Goal: Transaction & Acquisition: Download file/media

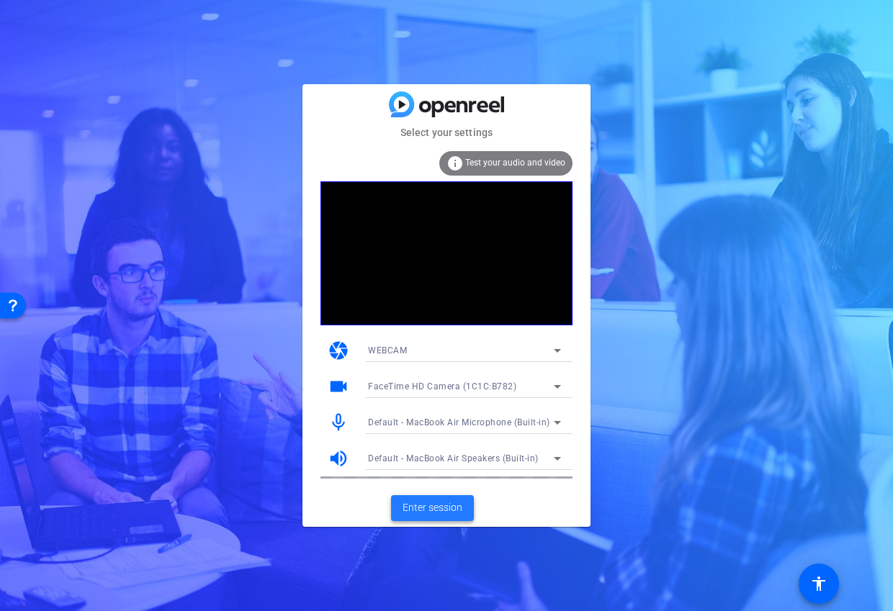
click at [442, 503] on span "Enter session" at bounding box center [432, 507] width 60 height 15
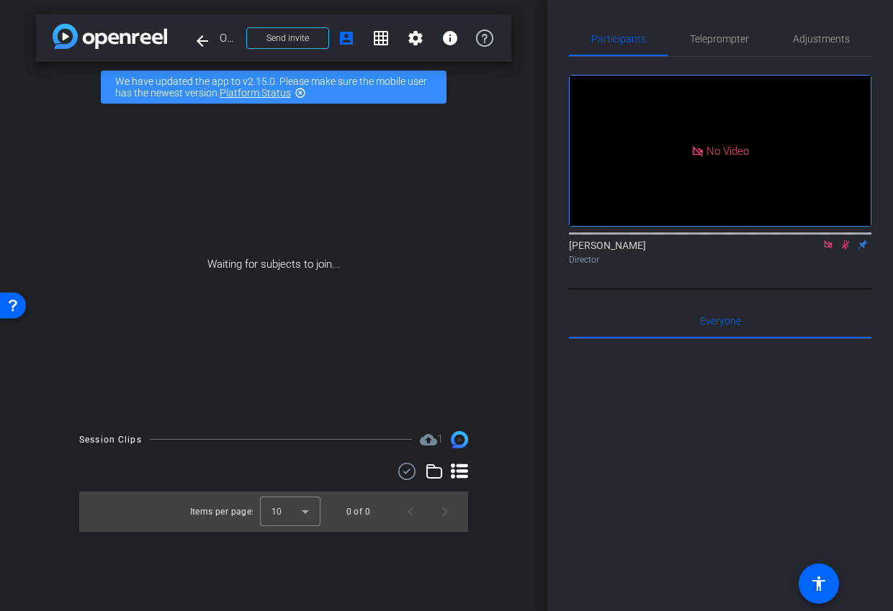
click at [831, 250] on icon at bounding box center [828, 245] width 12 height 10
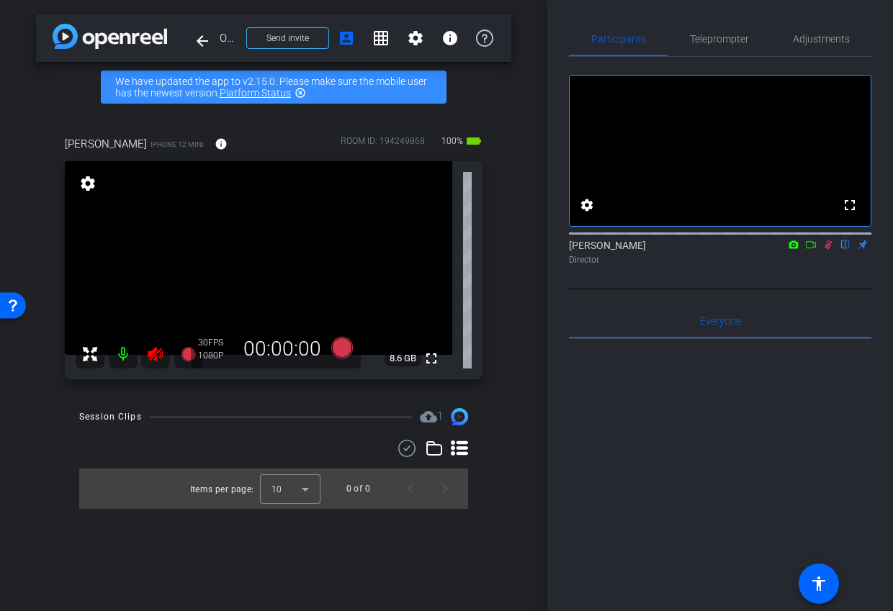
click at [826, 250] on icon at bounding box center [828, 244] width 8 height 9
click at [155, 358] on icon at bounding box center [155, 354] width 15 height 14
click at [821, 37] on span "Adjustments" at bounding box center [821, 39] width 57 height 10
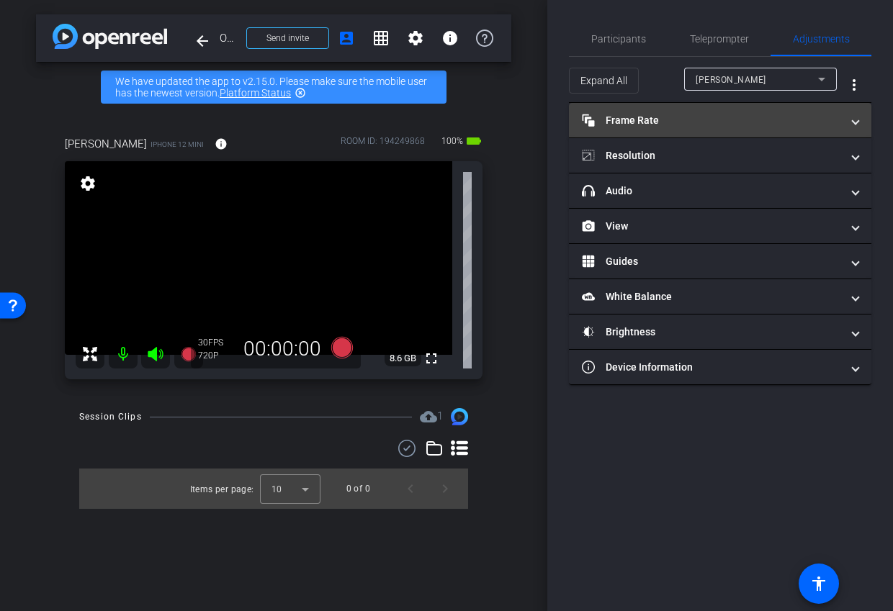
click at [773, 114] on mat-panel-title "Frame Rate Frame Rate" at bounding box center [711, 120] width 259 height 15
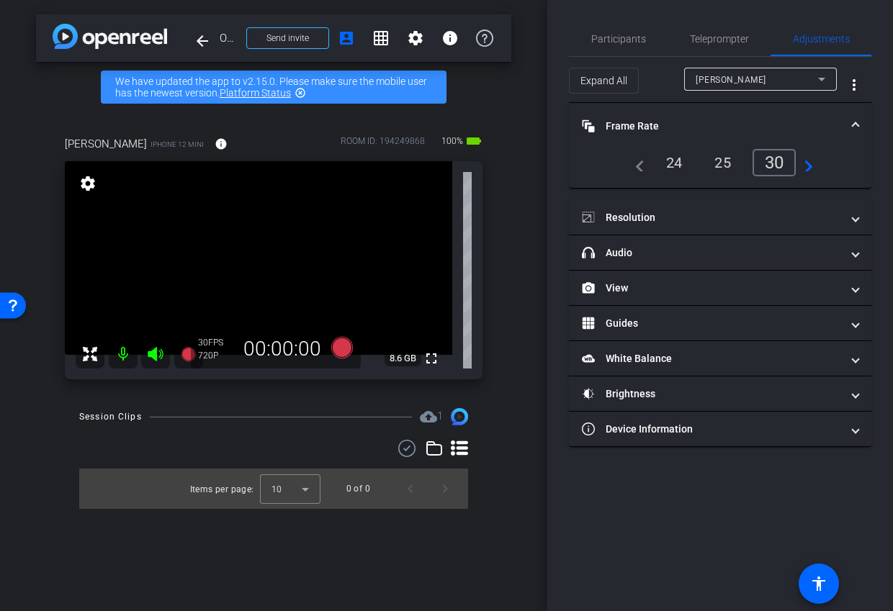
click at [672, 166] on div "24" at bounding box center [674, 162] width 38 height 24
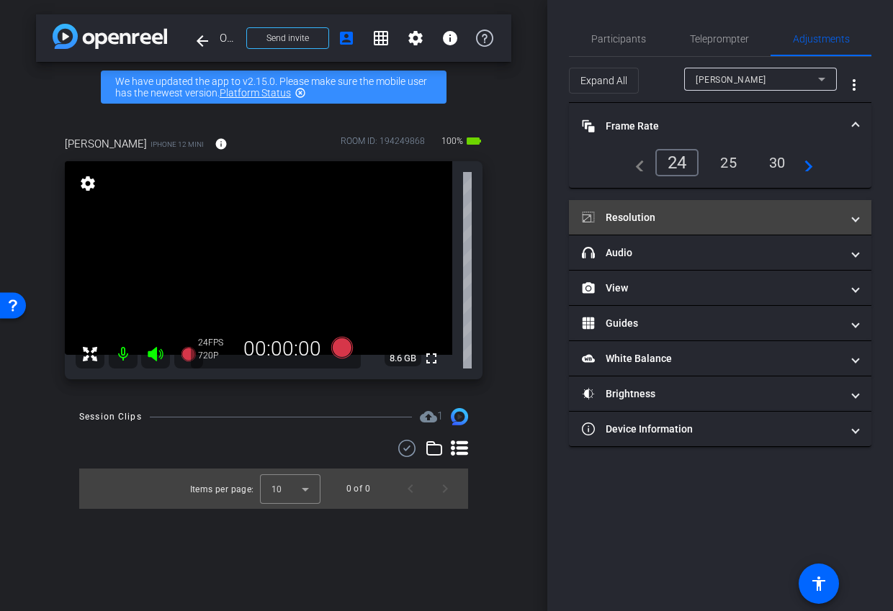
click at [670, 222] on mat-panel-title "Resolution" at bounding box center [711, 217] width 259 height 15
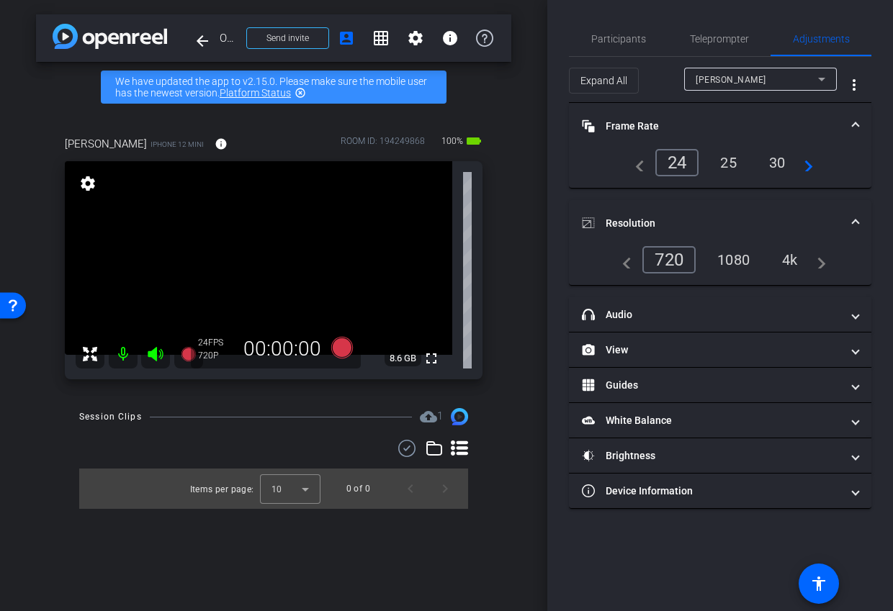
click at [723, 265] on div "1080" at bounding box center [733, 260] width 54 height 24
click at [674, 206] on mat-expansion-panel-header "Resolution" at bounding box center [720, 223] width 302 height 46
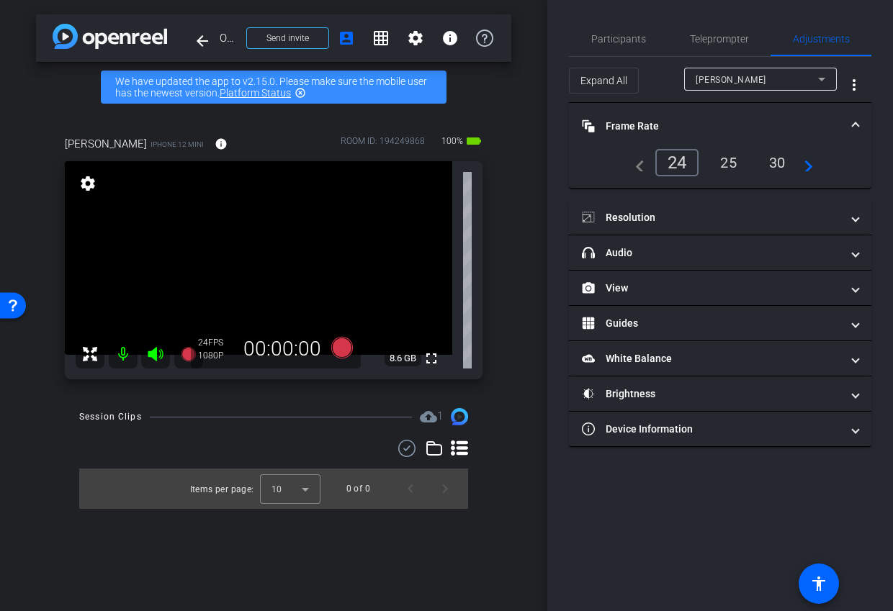
click at [665, 115] on mat-expansion-panel-header "Frame Rate Frame Rate" at bounding box center [720, 126] width 302 height 46
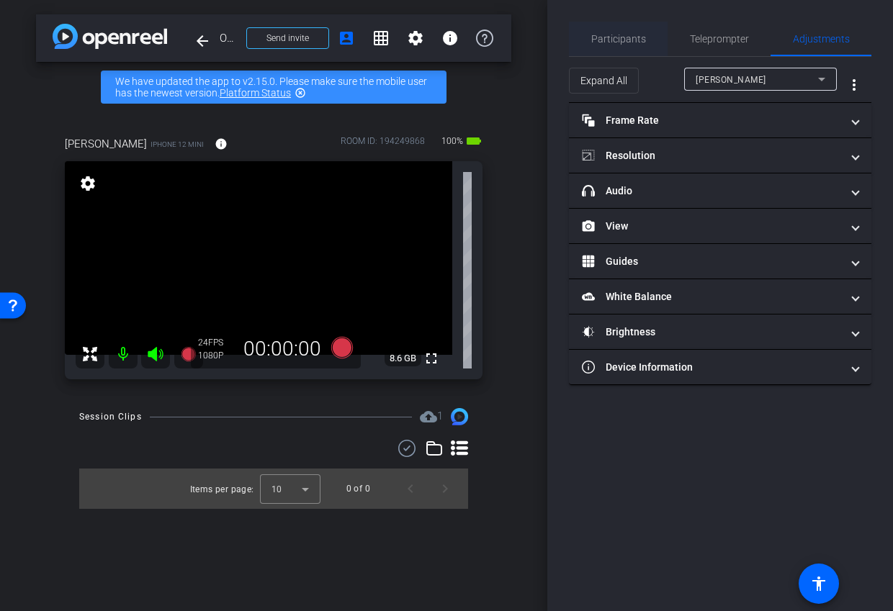
click at [617, 24] on span "Participants" at bounding box center [618, 39] width 55 height 35
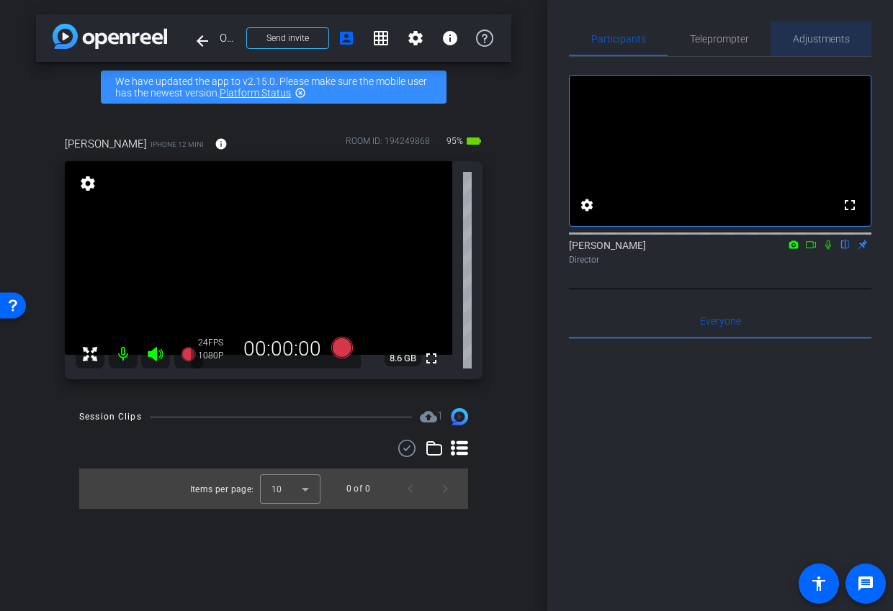
click at [808, 40] on span "Adjustments" at bounding box center [821, 39] width 57 height 10
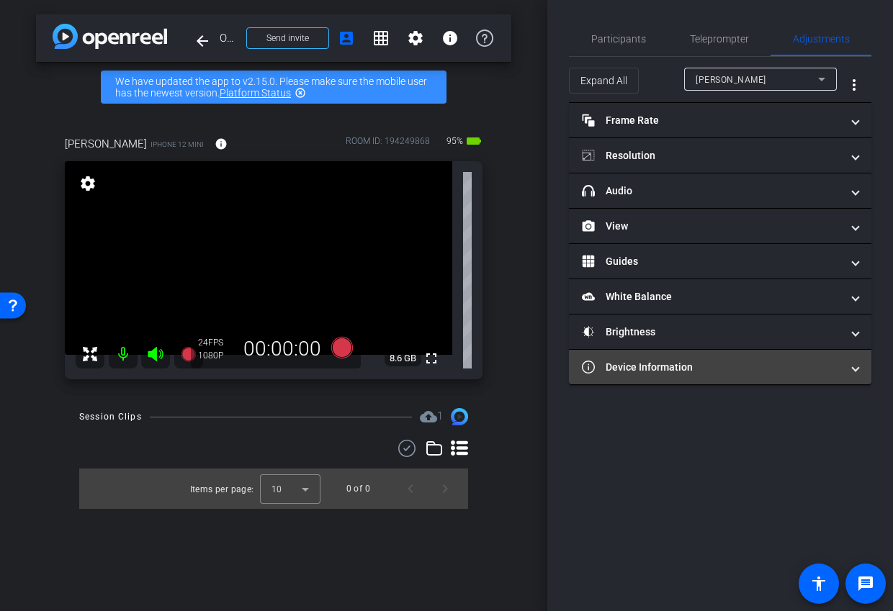
click at [667, 370] on mat-panel-title "Device Information" at bounding box center [711, 367] width 259 height 15
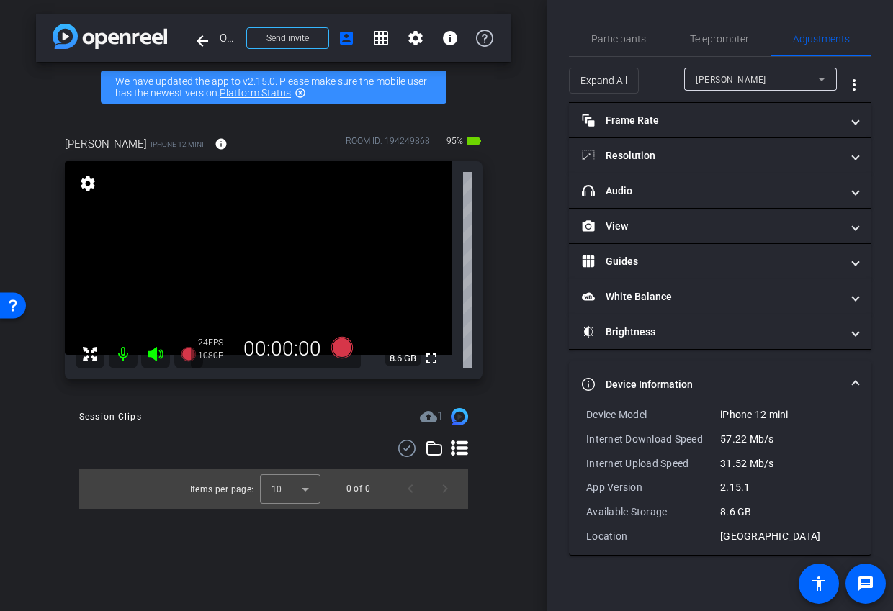
click at [667, 369] on mat-expansion-panel-header "Device Information" at bounding box center [720, 384] width 302 height 46
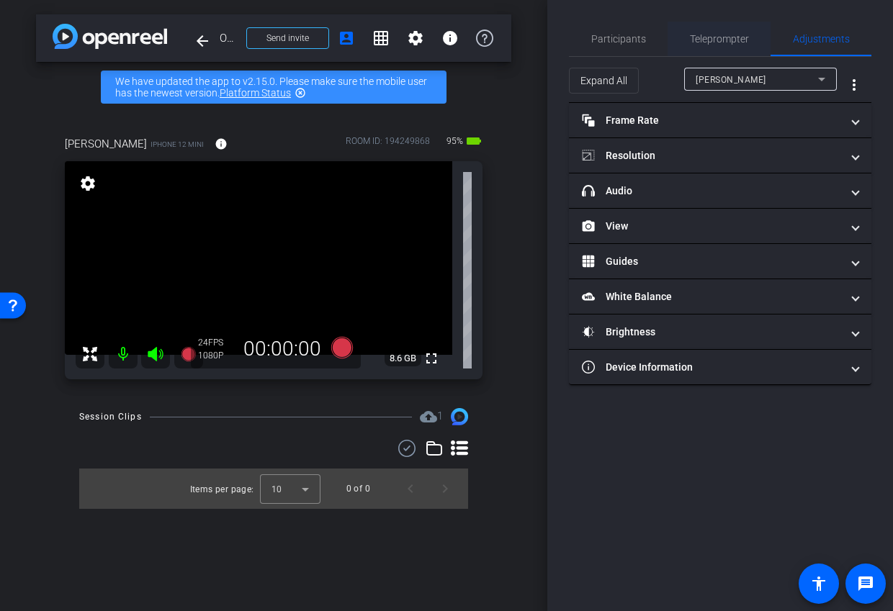
click at [706, 30] on span "Teleprompter" at bounding box center [719, 39] width 59 height 35
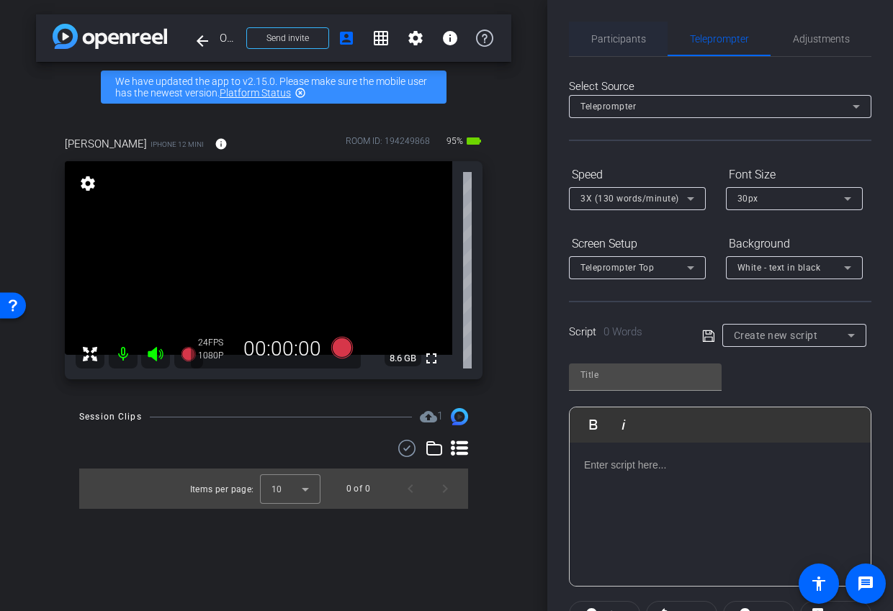
click at [619, 37] on span "Participants" at bounding box center [618, 39] width 55 height 10
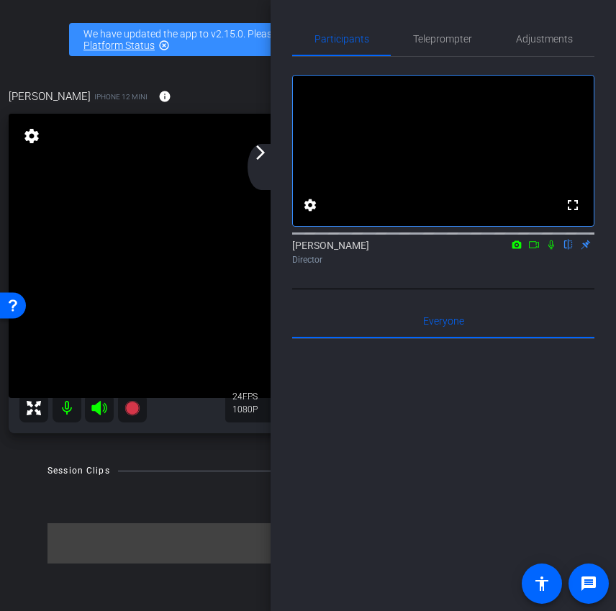
click at [263, 173] on div "arrow_back_ios_new arrow_forward_ios" at bounding box center [263, 167] width 30 height 46
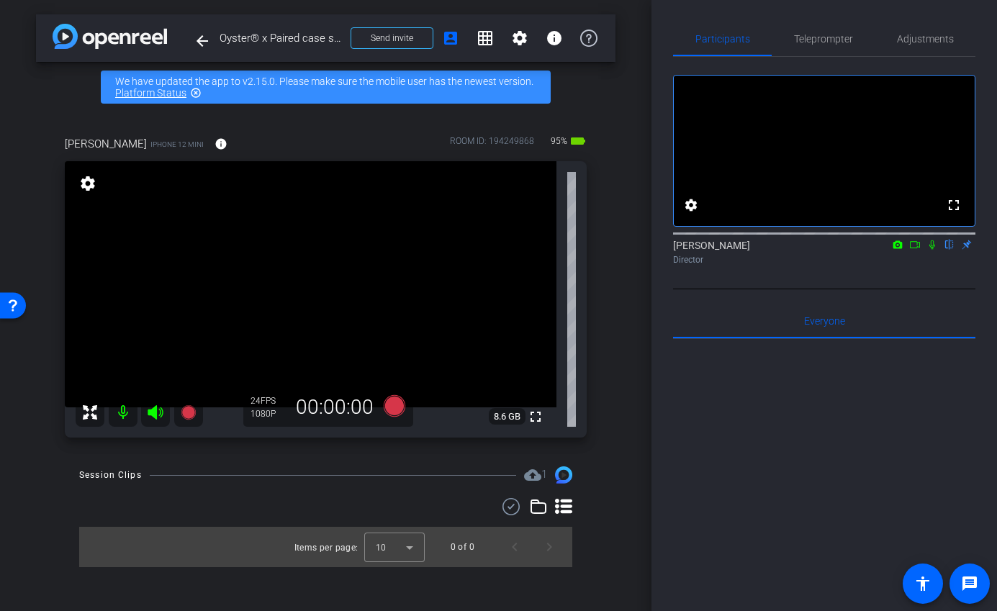
click at [892, 251] on mat-icon at bounding box center [914, 244] width 17 height 13
click at [394, 405] on icon at bounding box center [394, 406] width 22 height 22
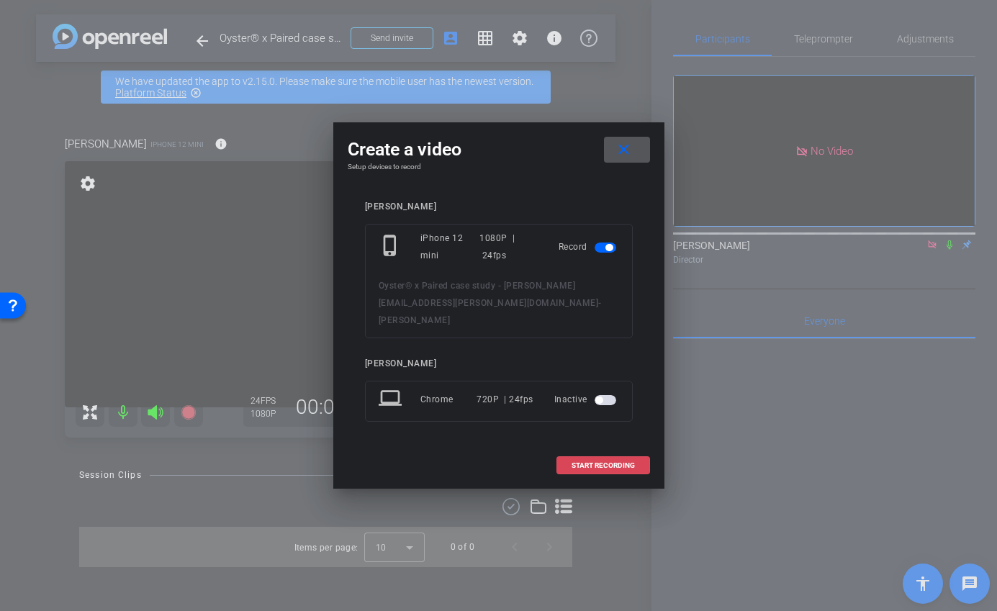
click at [594, 462] on span "START RECORDING" at bounding box center [603, 465] width 63 height 7
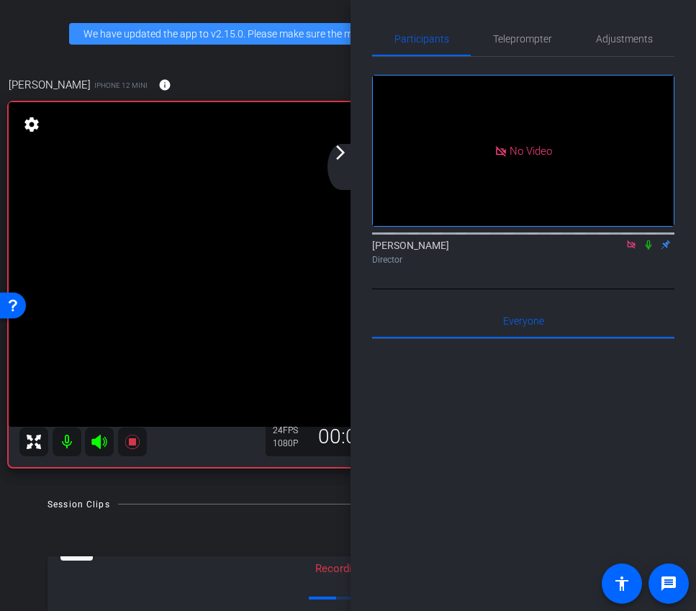
click at [335, 162] on div "arrow_back_ios_new arrow_forward_ios" at bounding box center [343, 167] width 30 height 46
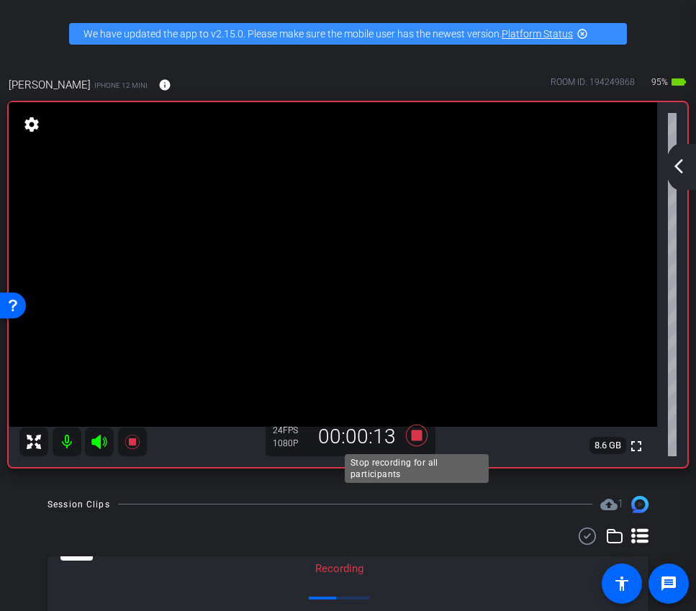
click at [408, 433] on icon at bounding box center [417, 436] width 35 height 26
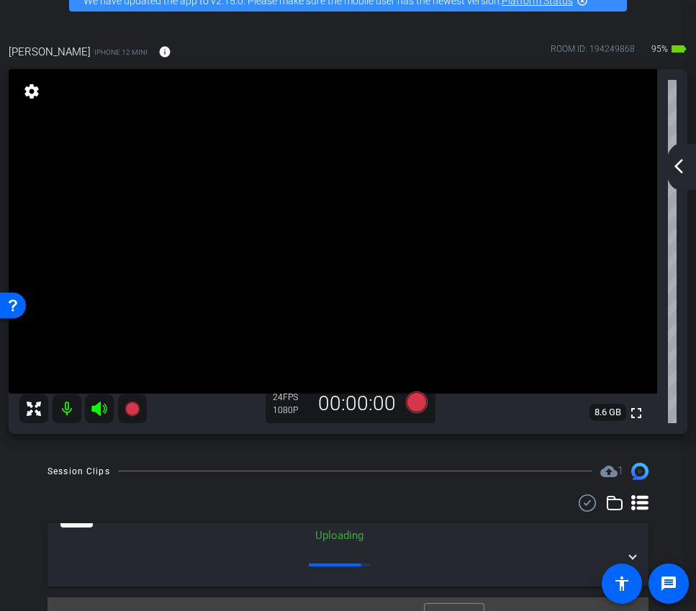
scroll to position [60, 0]
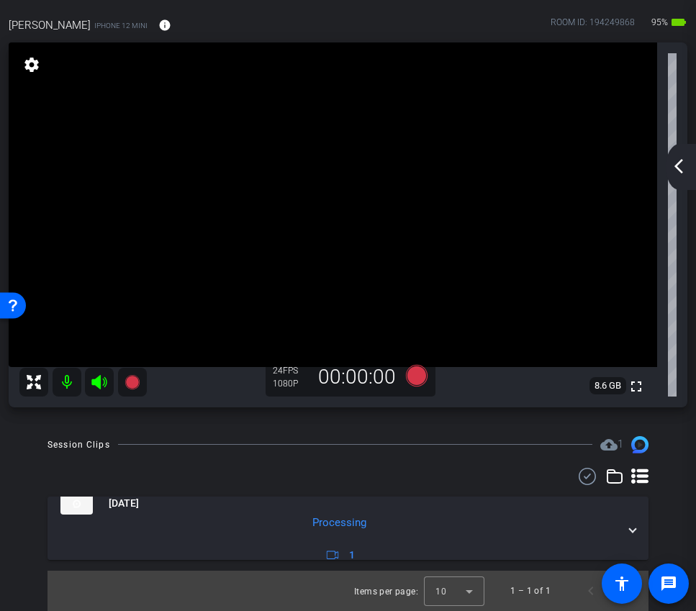
click at [674, 153] on div "arrow_back_ios_new arrow_forward_ios" at bounding box center [681, 167] width 30 height 46
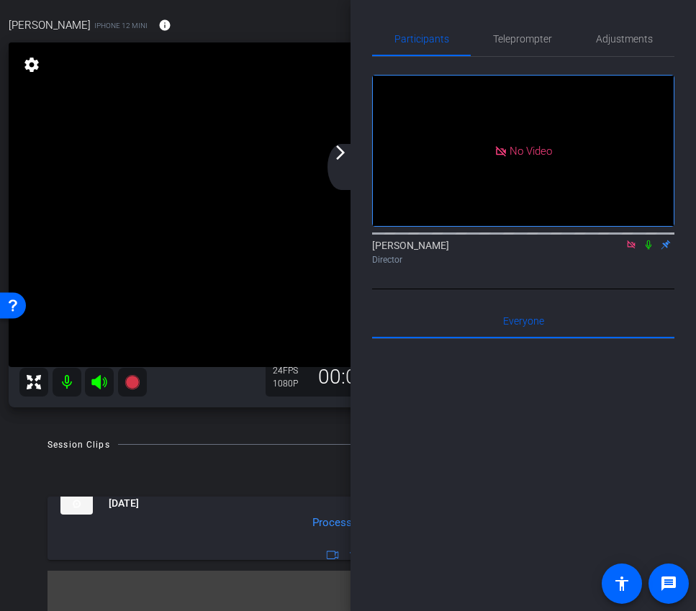
click at [647, 251] on mat-icon at bounding box center [648, 244] width 17 height 13
click at [339, 160] on mat-icon "arrow_forward_ios" at bounding box center [340, 152] width 17 height 17
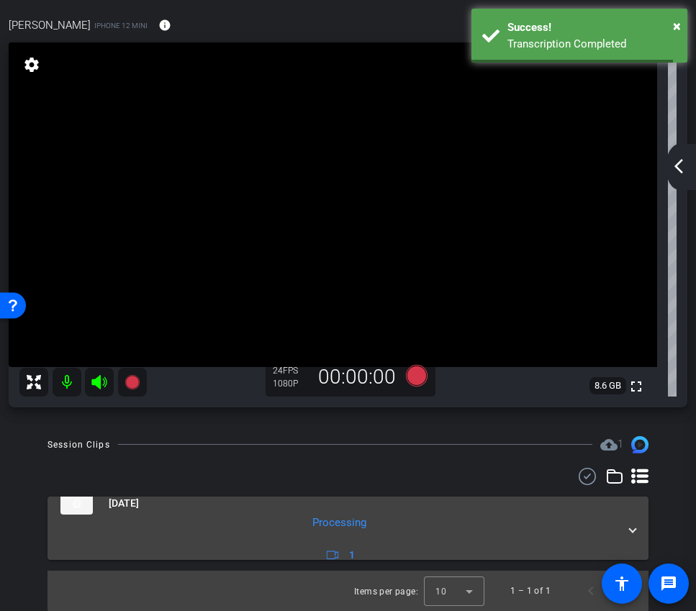
click at [631, 528] on span at bounding box center [633, 528] width 6 height 15
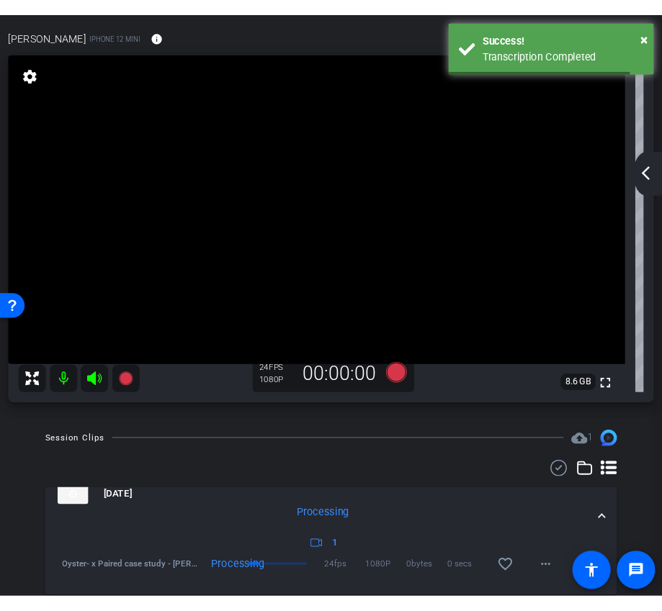
scroll to position [109, 0]
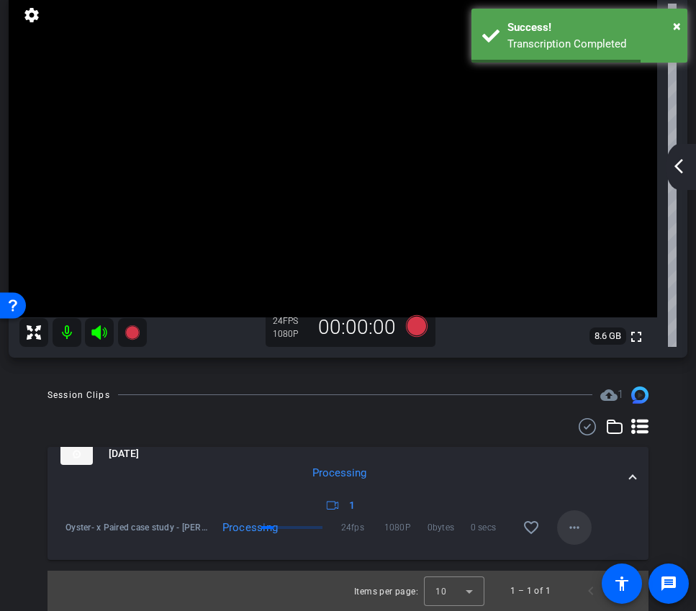
click at [579, 531] on mat-icon "more_horiz" at bounding box center [574, 527] width 17 height 17
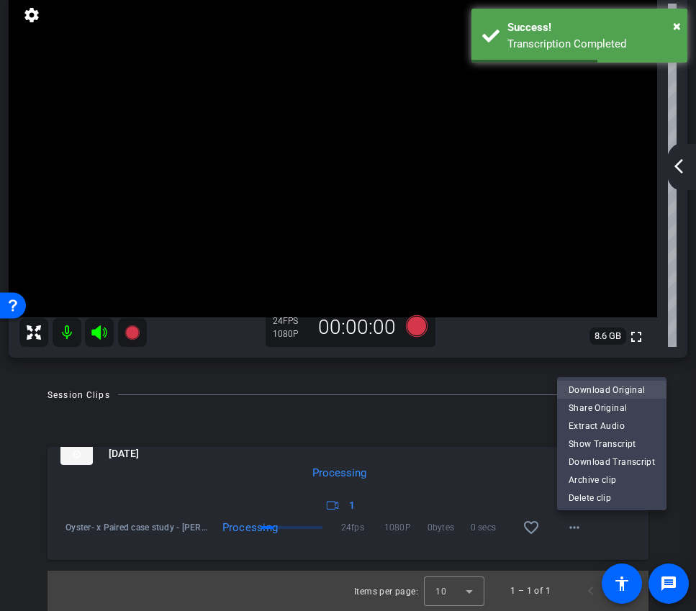
click at [598, 390] on span "Download Original" at bounding box center [612, 389] width 86 height 17
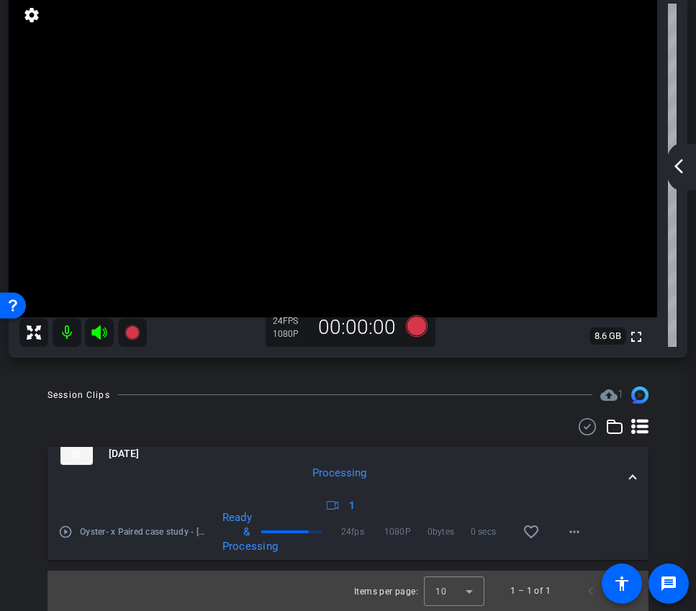
click at [680, 169] on mat-icon "arrow_back_ios_new" at bounding box center [678, 166] width 17 height 17
click at [680, 169] on div "arrow_back Oyster® x Paired case study - magda.tulacz@paired.com Back to projec…" at bounding box center [348, 305] width 696 height 611
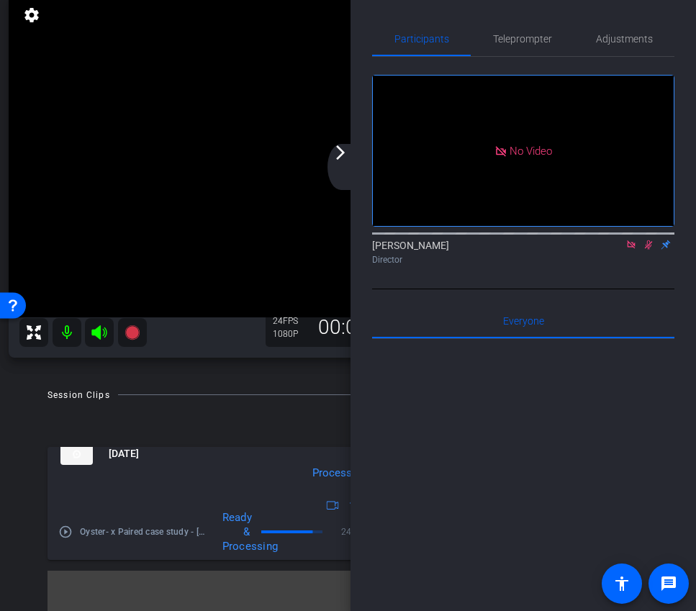
click at [652, 250] on icon at bounding box center [649, 245] width 12 height 10
click at [634, 248] on icon at bounding box center [631, 244] width 8 height 8
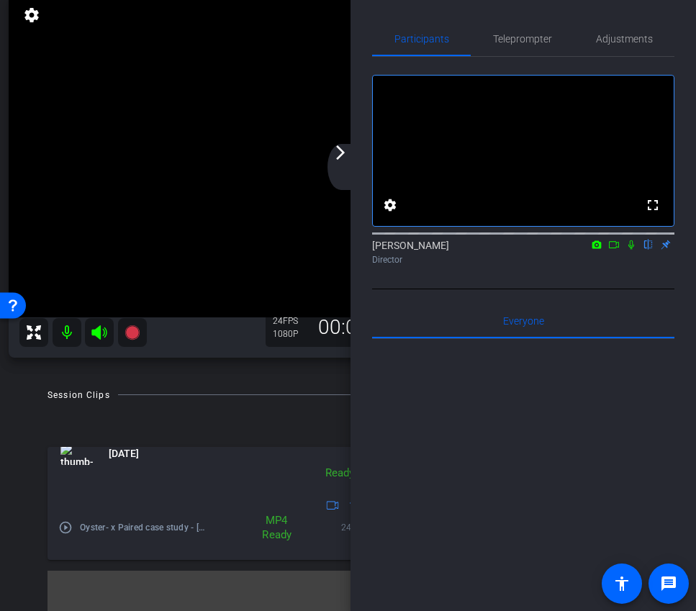
click at [346, 164] on div "arrow_back_ios_new arrow_forward_ios" at bounding box center [343, 167] width 30 height 46
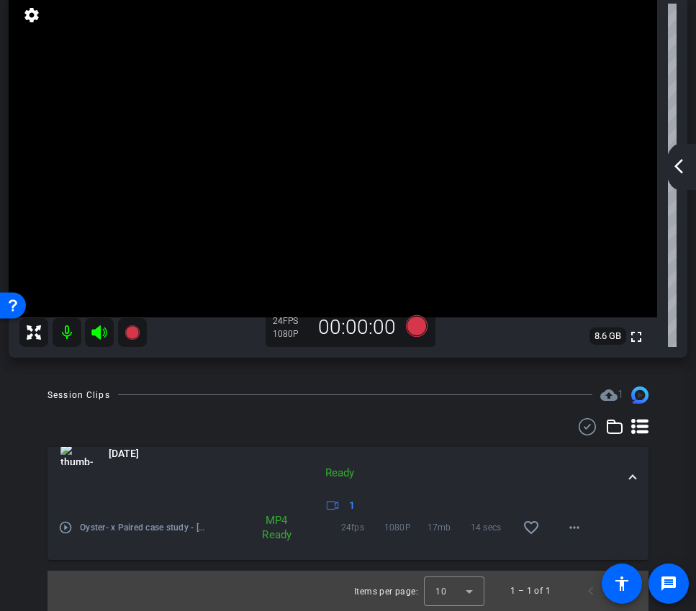
click at [685, 173] on mat-icon "arrow_back_ios_new" at bounding box center [678, 166] width 17 height 17
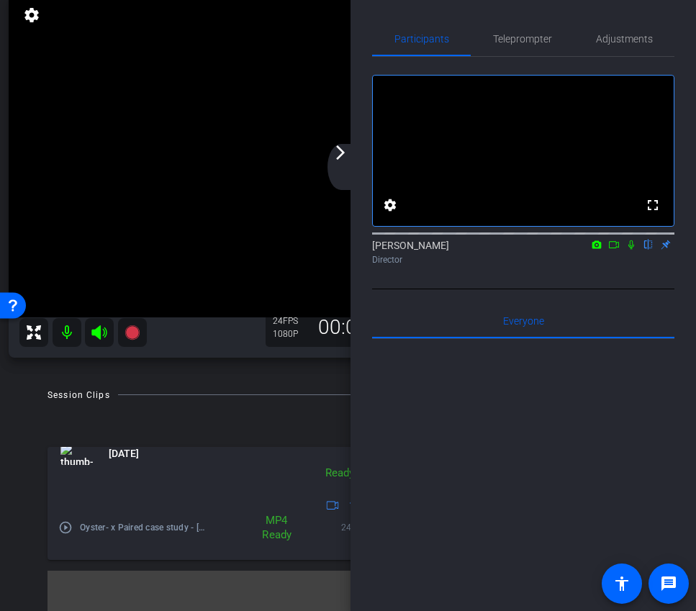
click at [615, 250] on icon at bounding box center [614, 245] width 12 height 10
click at [352, 166] on div "arrow_back_ios_new arrow_forward_ios" at bounding box center [343, 167] width 30 height 46
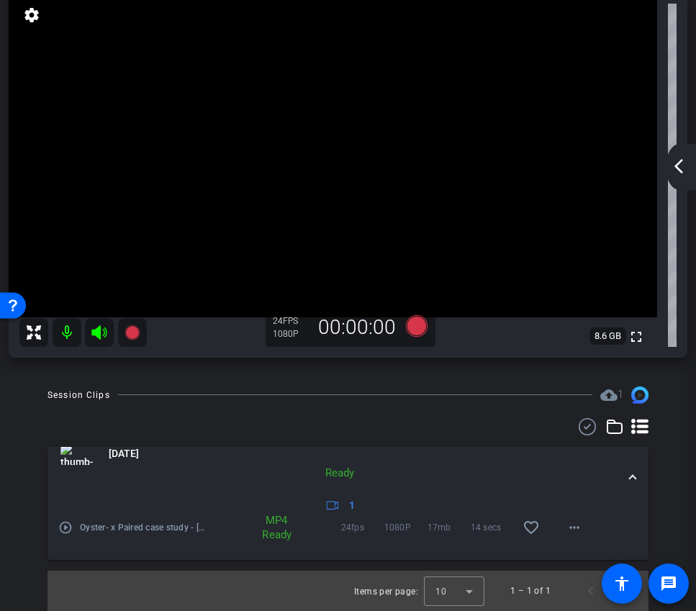
click at [425, 340] on div "24 FPS 1080P 00:00:00" at bounding box center [351, 327] width 170 height 39
click at [421, 330] on icon at bounding box center [416, 326] width 22 height 22
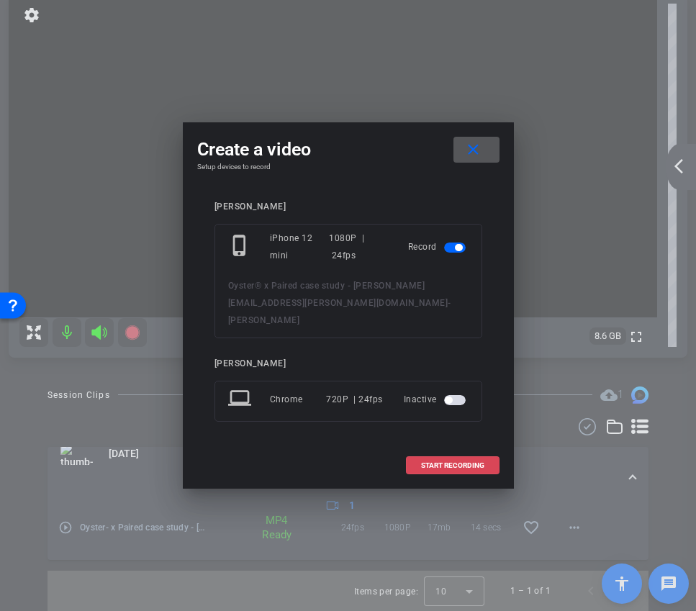
click at [441, 462] on span at bounding box center [453, 465] width 92 height 35
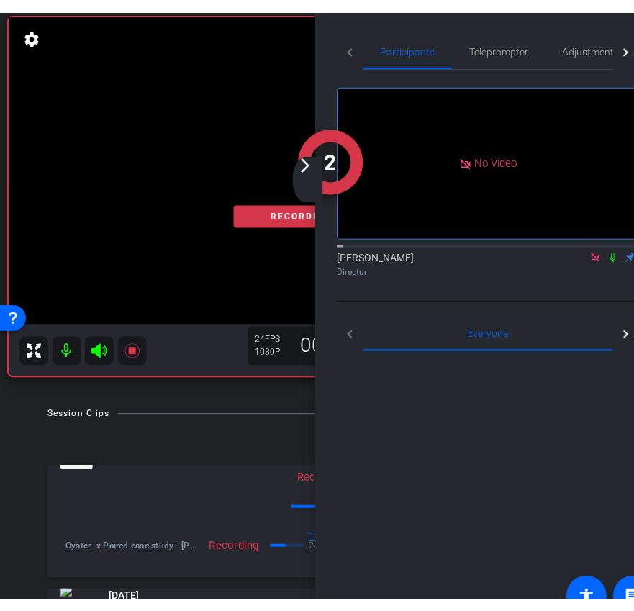
scroll to position [121, 0]
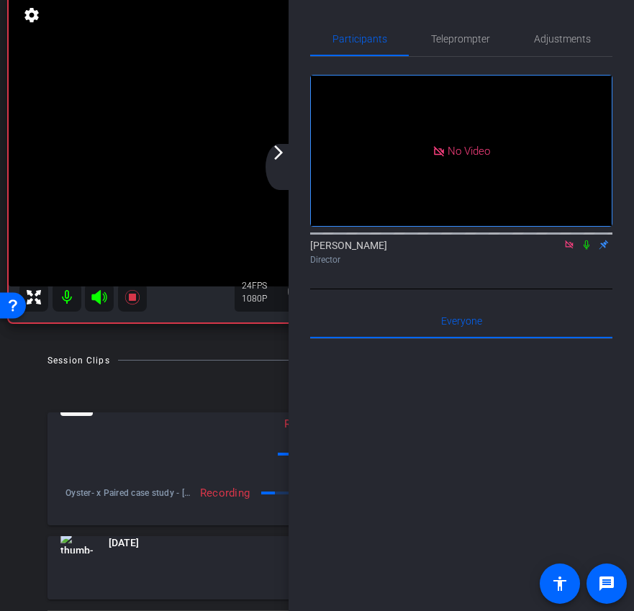
click at [276, 160] on mat-icon "arrow_forward_ios" at bounding box center [278, 152] width 17 height 17
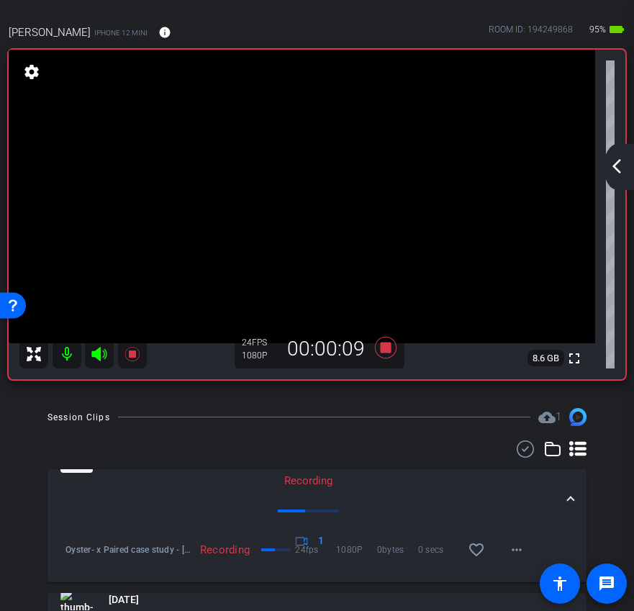
scroll to position [67, 0]
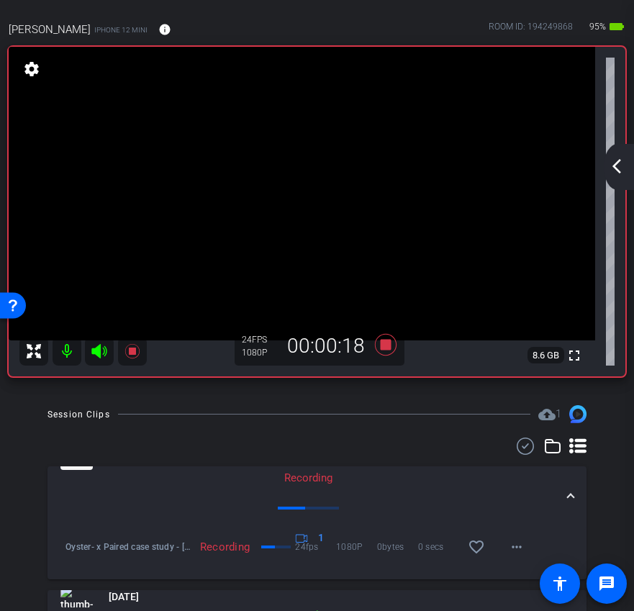
click at [617, 168] on mat-icon "arrow_back_ios_new" at bounding box center [616, 166] width 17 height 17
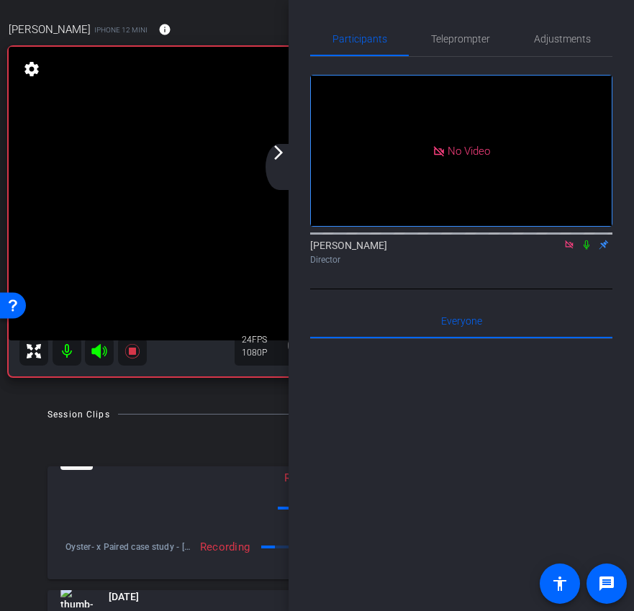
click at [573, 248] on icon at bounding box center [569, 244] width 8 height 8
click at [549, 251] on mat-icon at bounding box center [552, 244] width 17 height 13
click at [286, 167] on div "arrow_back_ios_new arrow_forward_ios" at bounding box center [281, 167] width 30 height 46
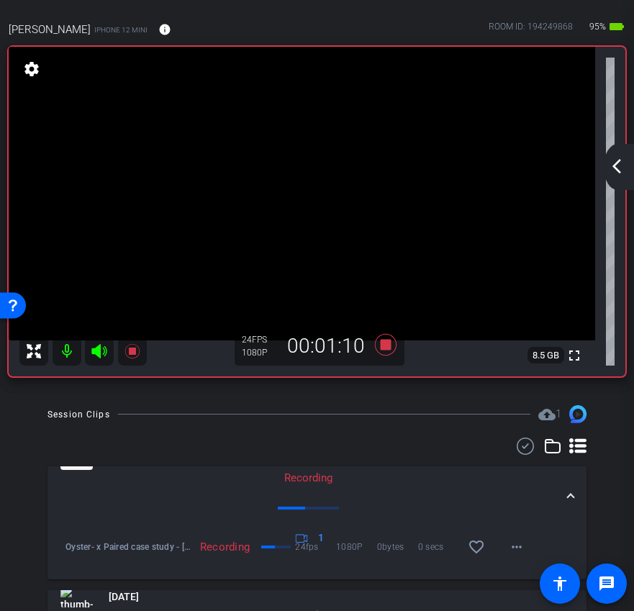
click at [623, 158] on mat-icon "arrow_back_ios_new" at bounding box center [616, 166] width 17 height 17
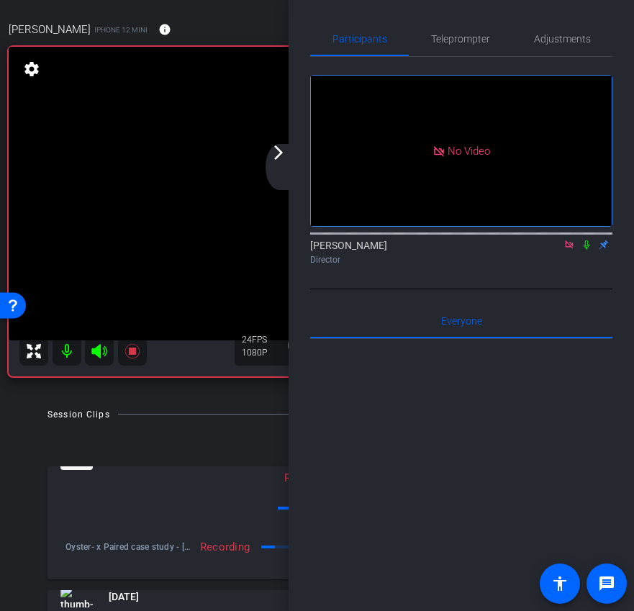
click at [591, 250] on icon at bounding box center [587, 245] width 12 height 10
click at [511, 323] on div "Everyone 0" at bounding box center [461, 321] width 302 height 35
click at [588, 250] on icon at bounding box center [587, 244] width 8 height 9
click at [587, 250] on icon at bounding box center [587, 245] width 12 height 10
click at [585, 250] on icon at bounding box center [587, 245] width 12 height 10
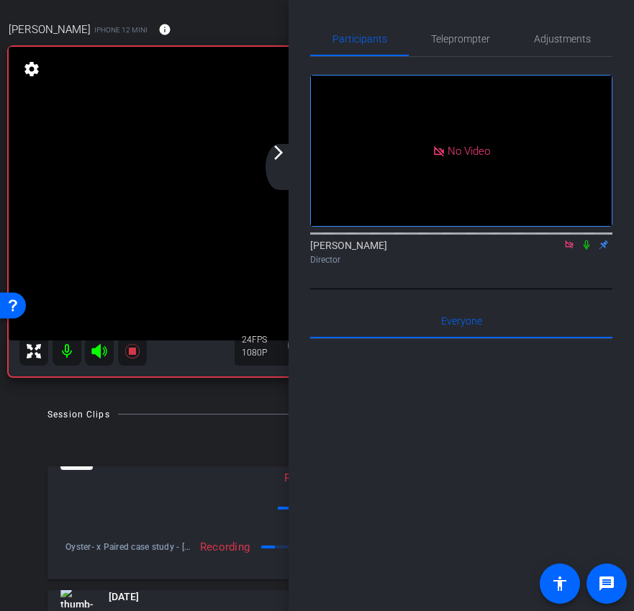
click at [587, 251] on mat-icon at bounding box center [586, 244] width 17 height 13
click at [587, 250] on icon at bounding box center [587, 245] width 12 height 10
click at [589, 250] on icon at bounding box center [587, 244] width 6 height 9
click at [588, 250] on icon at bounding box center [587, 245] width 12 height 10
click at [587, 250] on icon at bounding box center [587, 245] width 12 height 10
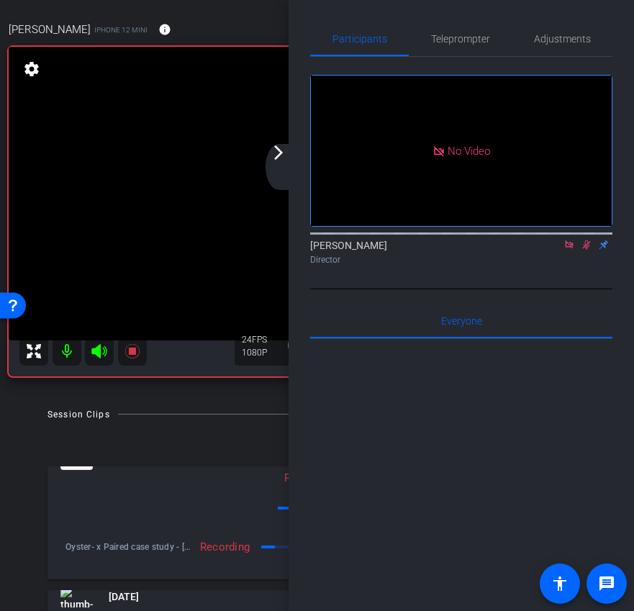
click at [585, 250] on icon at bounding box center [587, 244] width 8 height 9
click at [585, 250] on icon at bounding box center [587, 244] width 6 height 9
click at [585, 250] on icon at bounding box center [587, 244] width 8 height 9
click at [585, 250] on icon at bounding box center [587, 244] width 6 height 9
click at [585, 250] on icon at bounding box center [587, 244] width 8 height 9
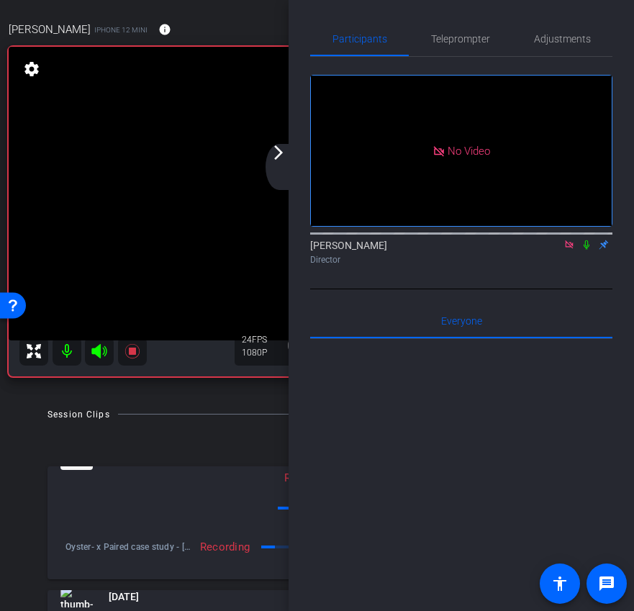
click at [587, 250] on icon at bounding box center [587, 245] width 12 height 10
click at [586, 250] on icon at bounding box center [587, 245] width 12 height 10
click at [585, 250] on icon at bounding box center [587, 245] width 12 height 10
click at [587, 250] on icon at bounding box center [587, 245] width 12 height 10
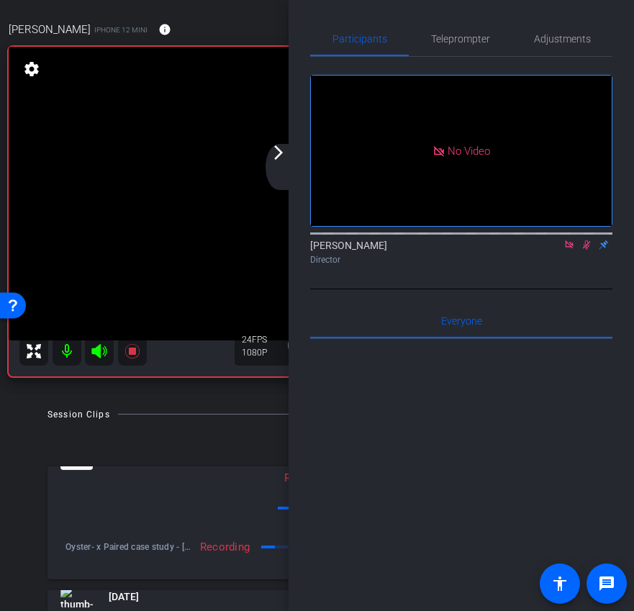
click at [271, 156] on mat-icon "arrow_forward_ios" at bounding box center [278, 152] width 17 height 17
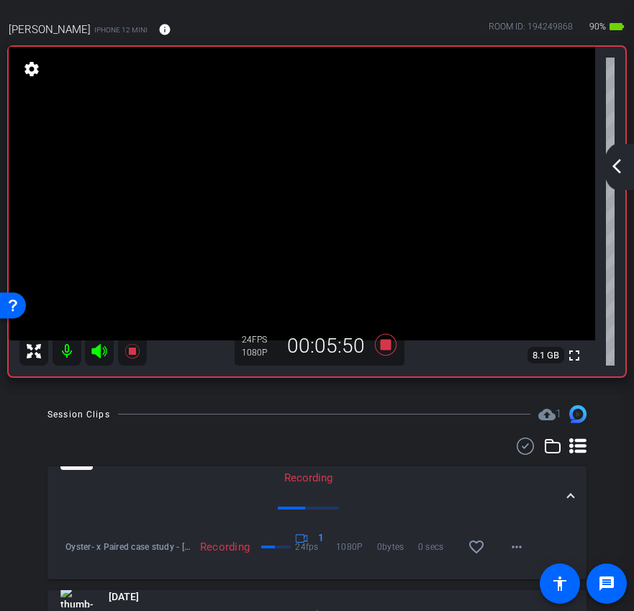
click at [617, 162] on mat-icon "arrow_back_ios_new" at bounding box center [616, 166] width 17 height 17
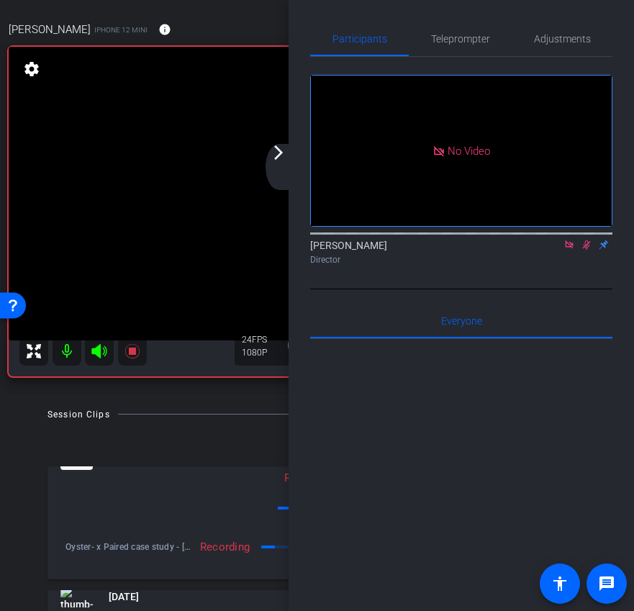
click at [588, 250] on icon at bounding box center [587, 245] width 12 height 10
click at [587, 250] on icon at bounding box center [587, 245] width 12 height 10
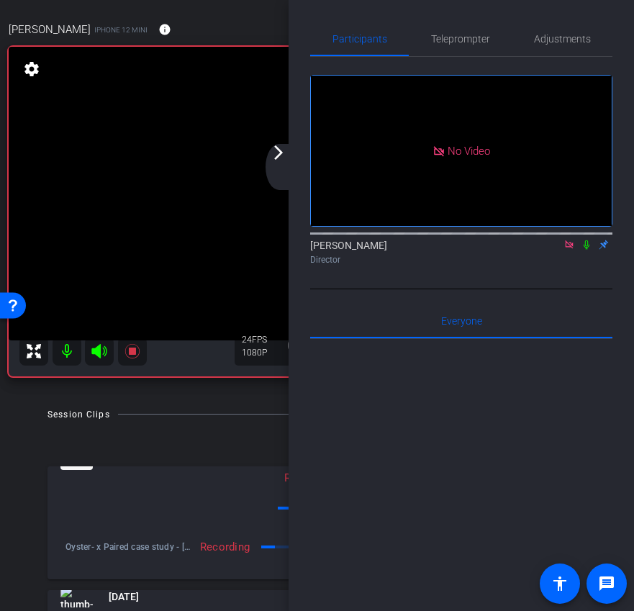
click at [287, 161] on div "arrow_back_ios_new arrow_forward_ios" at bounding box center [281, 167] width 30 height 46
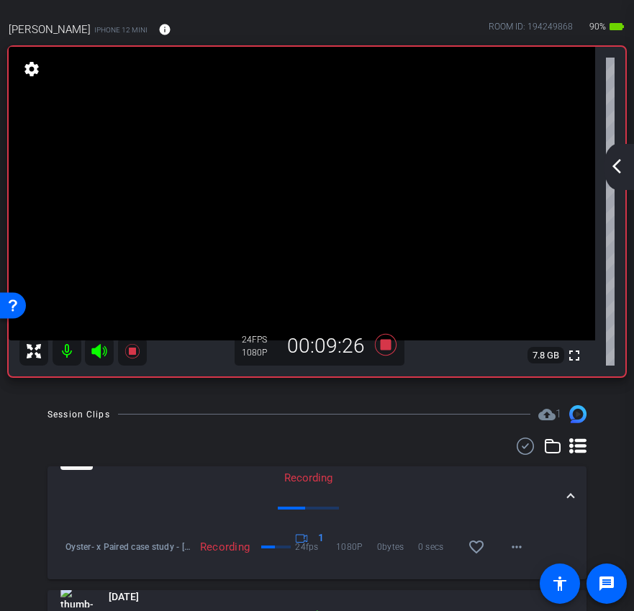
click at [617, 161] on mat-icon "arrow_back_ios_new" at bounding box center [616, 166] width 17 height 17
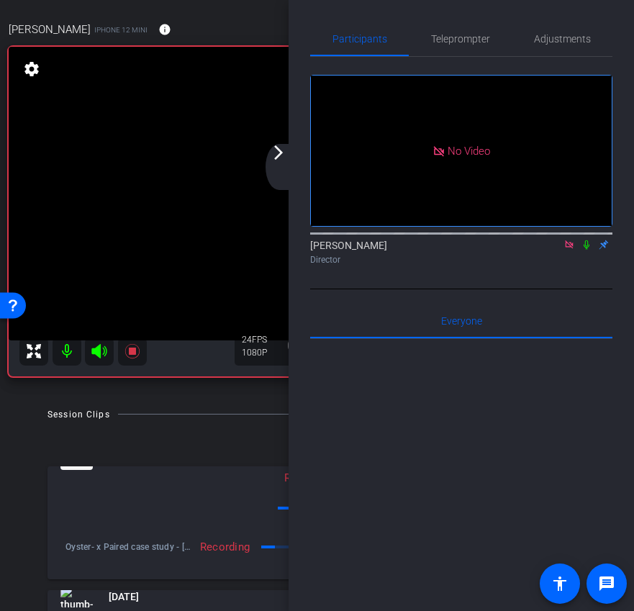
click at [289, 166] on div "arrow_back_ios_new arrow_forward_ios" at bounding box center [281, 167] width 30 height 46
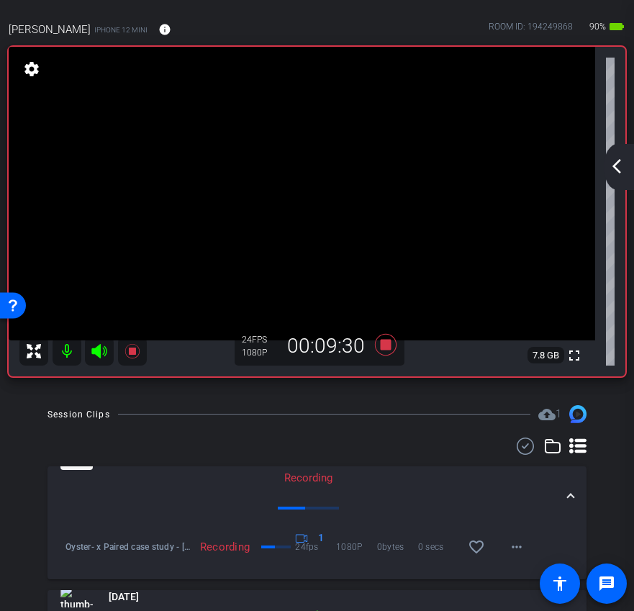
click at [613, 160] on mat-icon "arrow_back_ios_new" at bounding box center [616, 166] width 17 height 17
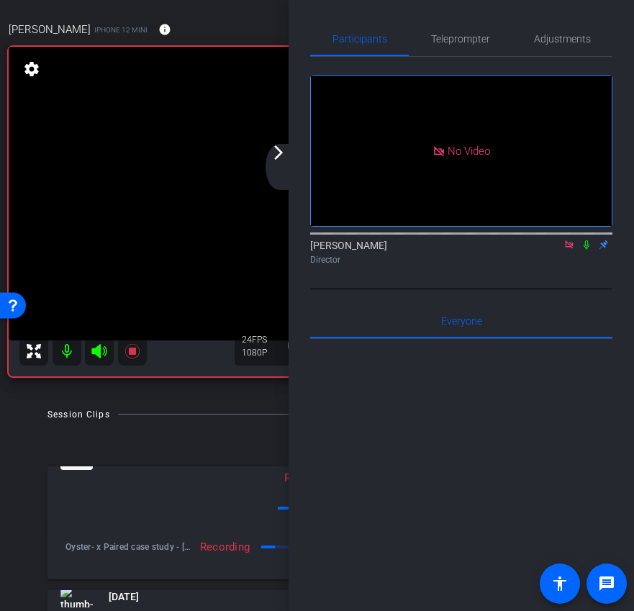
click at [279, 161] on mat-icon "arrow_forward_ios" at bounding box center [278, 152] width 17 height 17
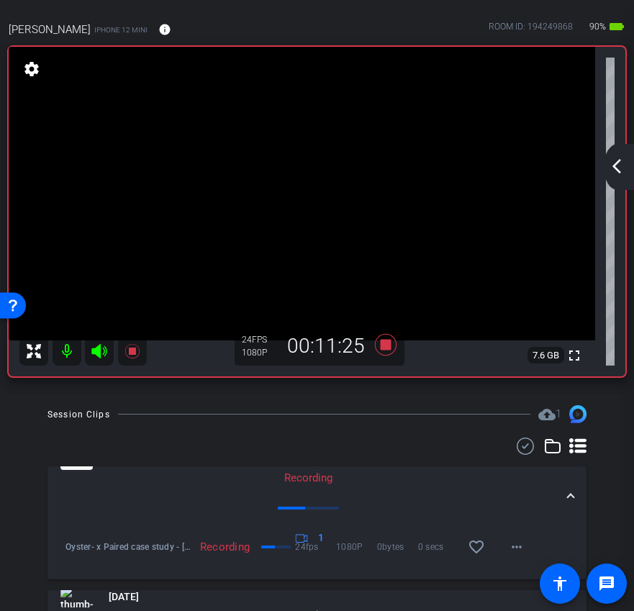
click at [625, 176] on div "arrow_back_ios_new arrow_forward_ios" at bounding box center [619, 167] width 30 height 46
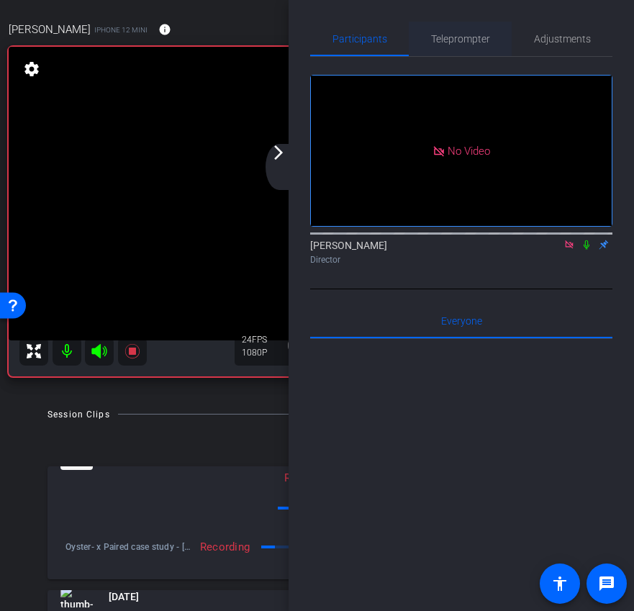
click at [454, 47] on span "Teleprompter" at bounding box center [460, 39] width 59 height 35
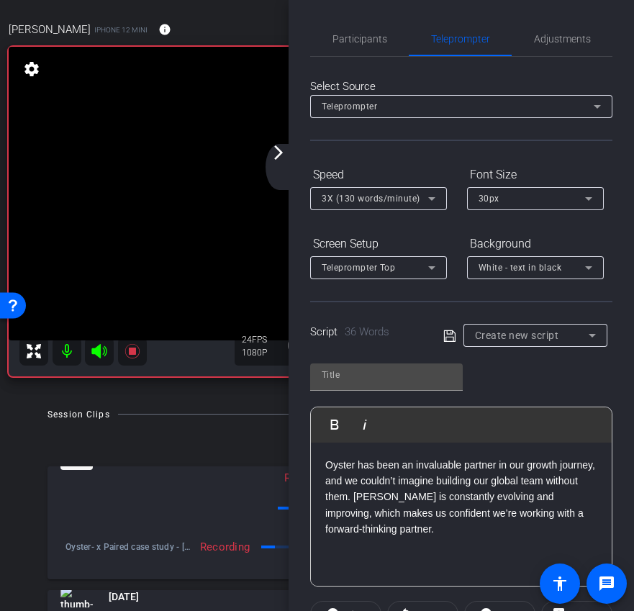
click at [444, 340] on icon at bounding box center [449, 336] width 13 height 17
type input "Default title 8306"
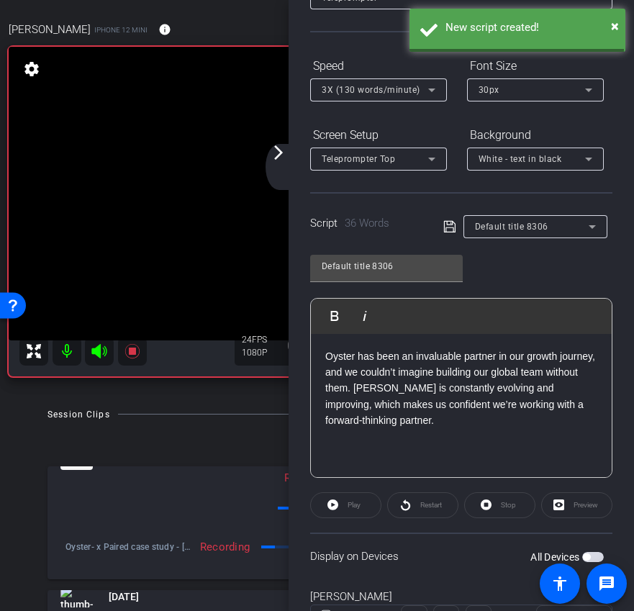
scroll to position [122, 0]
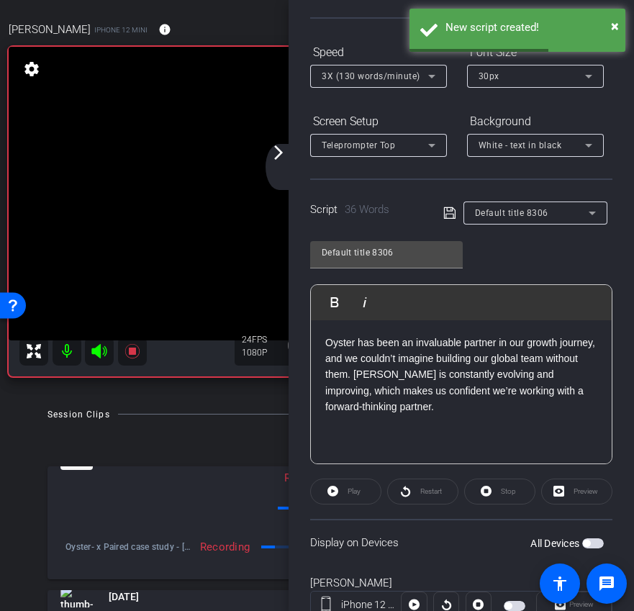
click at [591, 548] on span "button" at bounding box center [593, 543] width 22 height 10
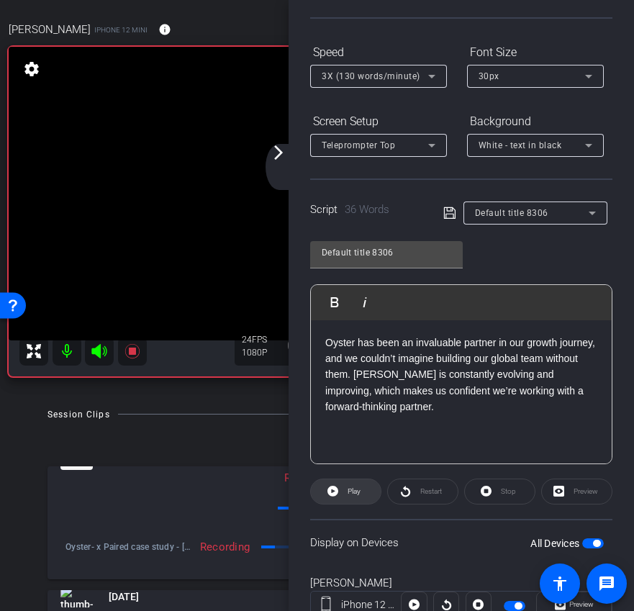
click at [360, 493] on span "Play" at bounding box center [354, 491] width 13 height 8
click at [487, 497] on icon at bounding box center [486, 491] width 11 height 18
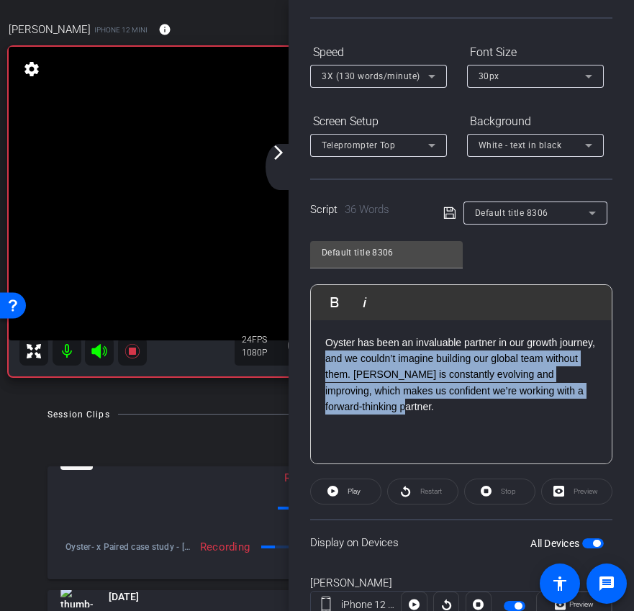
drag, startPoint x: 377, startPoint y: 416, endPoint x: 306, endPoint y: 354, distance: 94.4
click at [306, 354] on div "Participants Teleprompter Adjustments Ariam Eqbe Director Everyone 0 Mark all r…" at bounding box center [462, 305] width 346 height 611
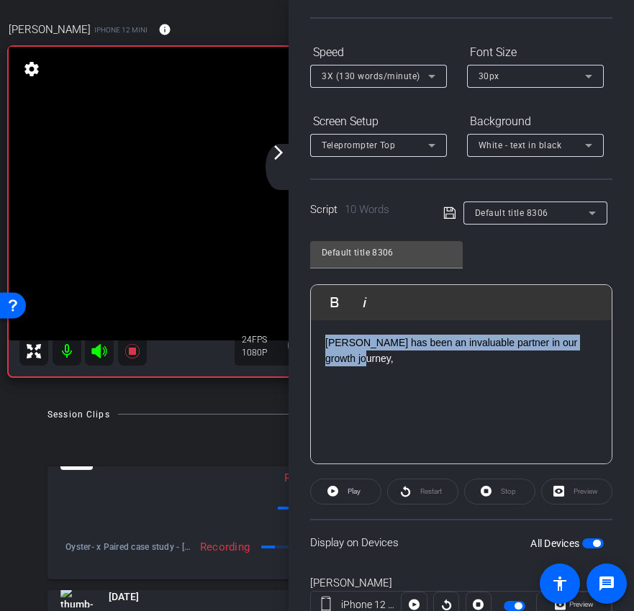
drag, startPoint x: 387, startPoint y: 361, endPoint x: 329, endPoint y: 333, distance: 63.8
click at [329, 333] on div "Oyster has been an invaluable partner in our growth journey," at bounding box center [461, 392] width 301 height 144
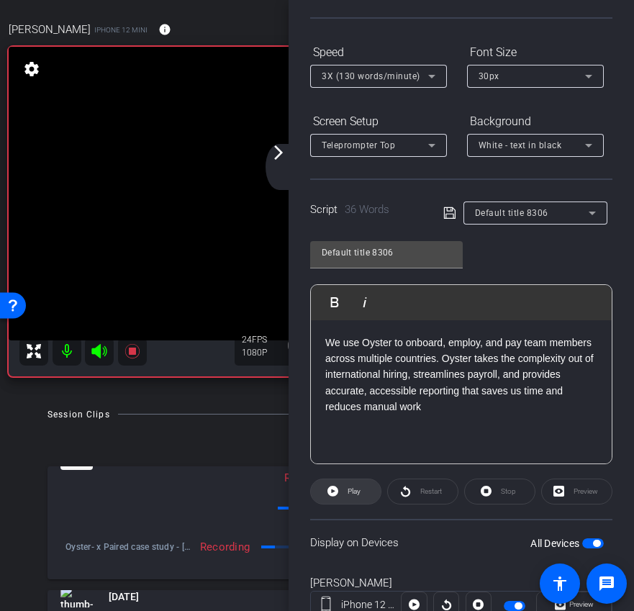
click at [360, 497] on span "Play" at bounding box center [352, 492] width 17 height 20
click at [508, 497] on span "Stop" at bounding box center [506, 492] width 19 height 20
click at [353, 487] on span "Play" at bounding box center [354, 491] width 13 height 8
click at [492, 497] on span at bounding box center [500, 491] width 70 height 35
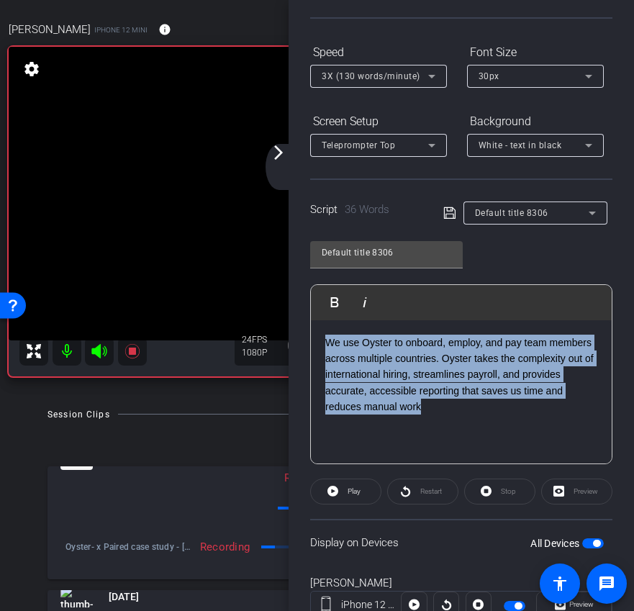
drag, startPoint x: 432, startPoint y: 407, endPoint x: 258, endPoint y: 324, distance: 192.9
click at [258, 324] on div "arrow_back Oyster® x Paired case study - magda.tulacz@paired.com Back to projec…" at bounding box center [317, 305] width 634 height 611
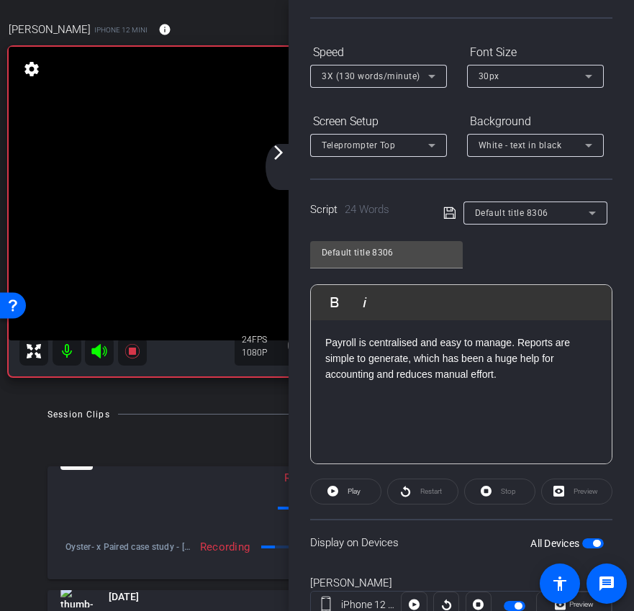
click at [451, 450] on div "Payroll is centralised and easy to manage. Reports are simple to generate, whic…" at bounding box center [461, 392] width 301 height 144
click at [356, 480] on span at bounding box center [346, 491] width 70 height 35
click at [495, 493] on span at bounding box center [500, 491] width 70 height 35
click at [355, 494] on span "Play" at bounding box center [354, 491] width 13 height 8
click at [503, 496] on span "Stop" at bounding box center [506, 492] width 19 height 20
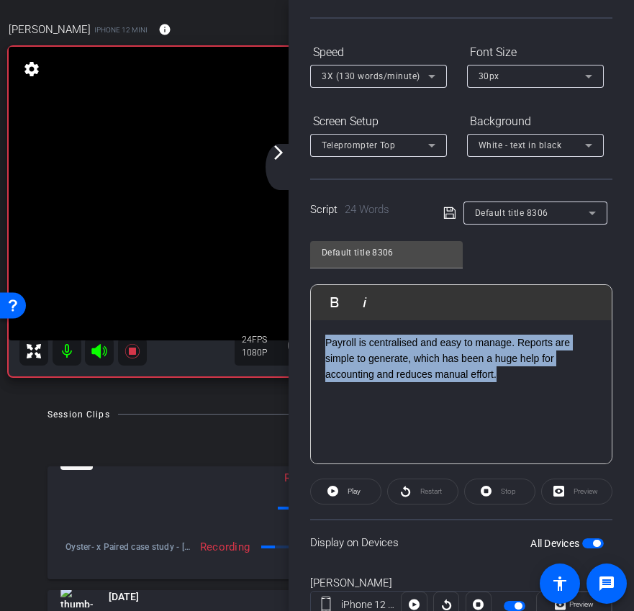
drag, startPoint x: 531, startPoint y: 377, endPoint x: 230, endPoint y: 260, distance: 322.7
click at [230, 260] on div "arrow_back Oyster® x Paired case study - magda.tulacz@paired.com Back to projec…" at bounding box center [317, 305] width 634 height 611
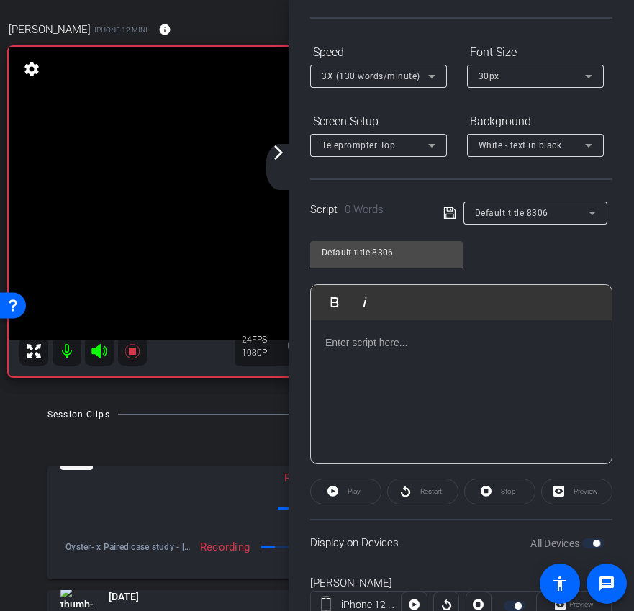
click at [281, 173] on div "arrow_back_ios_new arrow_forward_ios" at bounding box center [281, 167] width 30 height 46
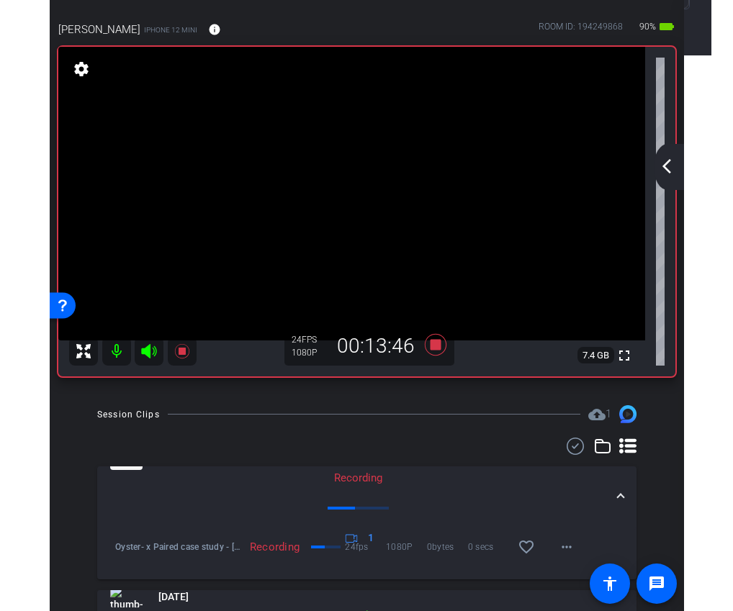
scroll to position [0, 0]
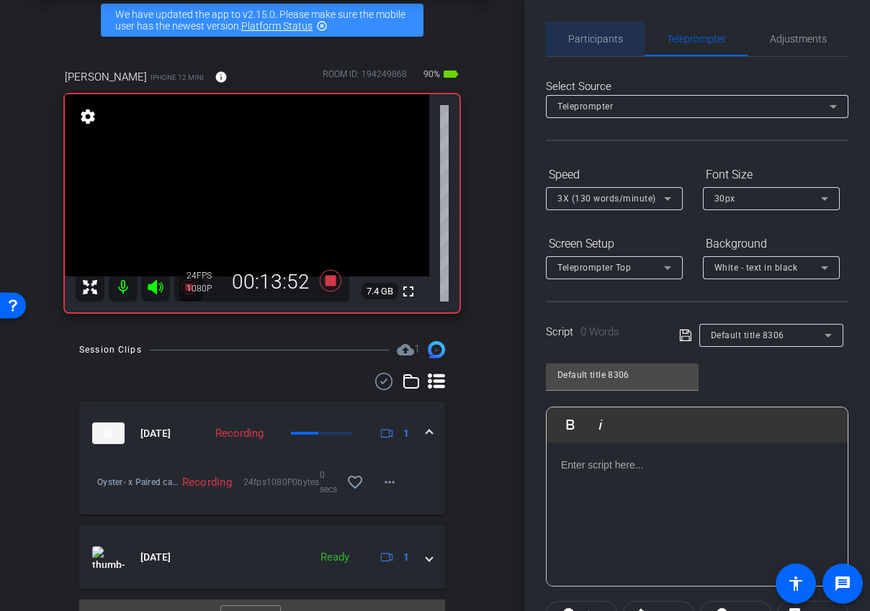
click at [608, 41] on span "Participants" at bounding box center [595, 39] width 55 height 10
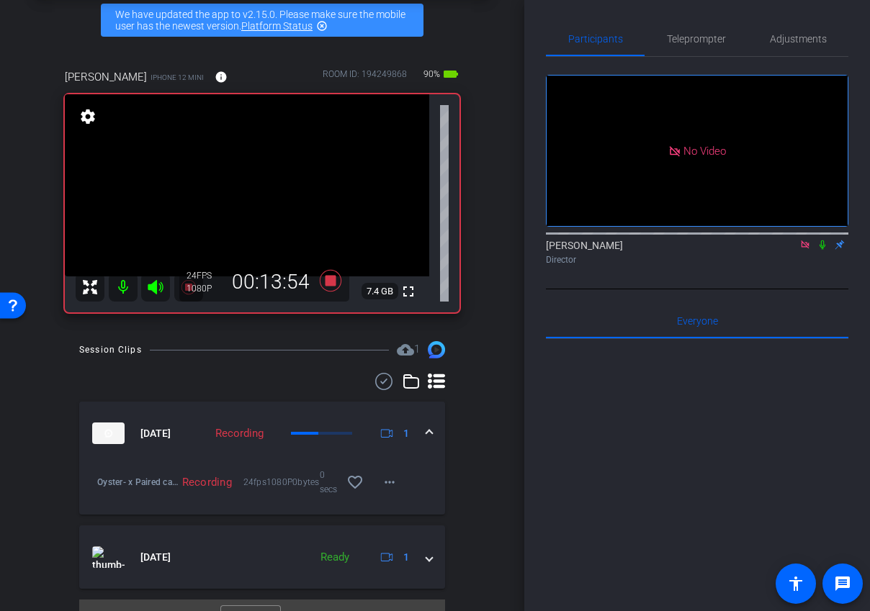
click at [808, 240] on icon at bounding box center [805, 245] width 12 height 10
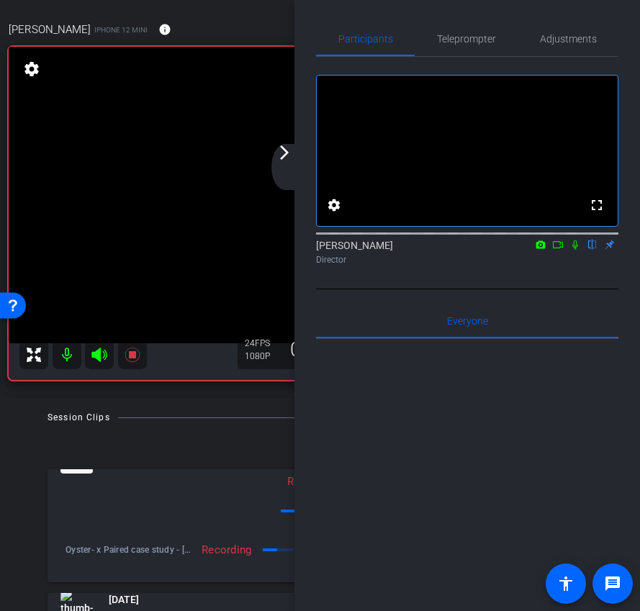
click at [284, 156] on mat-icon "arrow_forward_ios" at bounding box center [284, 152] width 17 height 17
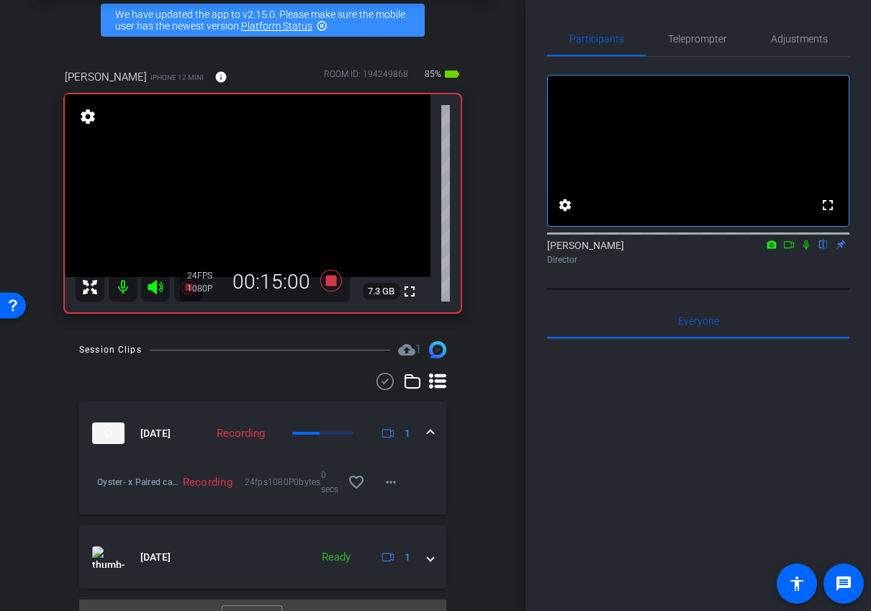
click at [788, 250] on icon at bounding box center [789, 245] width 12 height 10
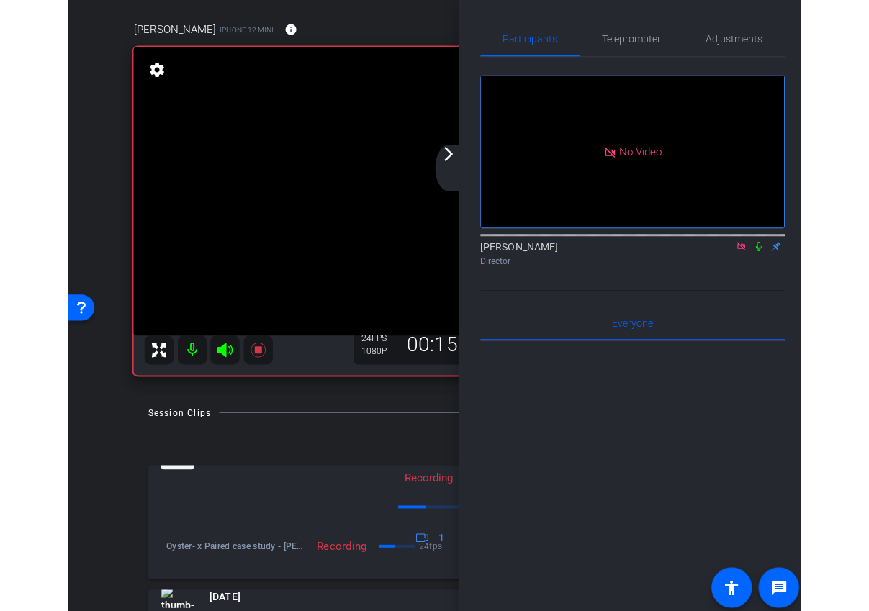
scroll to position [19, 0]
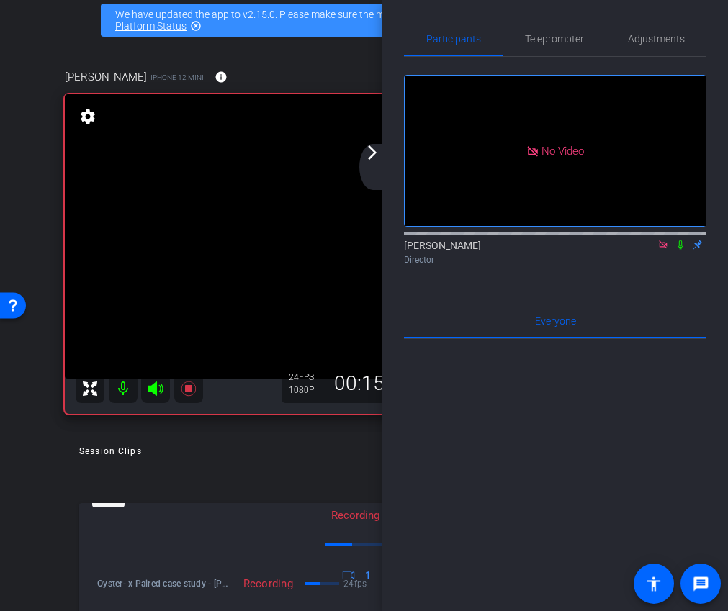
click at [375, 161] on mat-icon "arrow_forward_ios" at bounding box center [372, 152] width 17 height 17
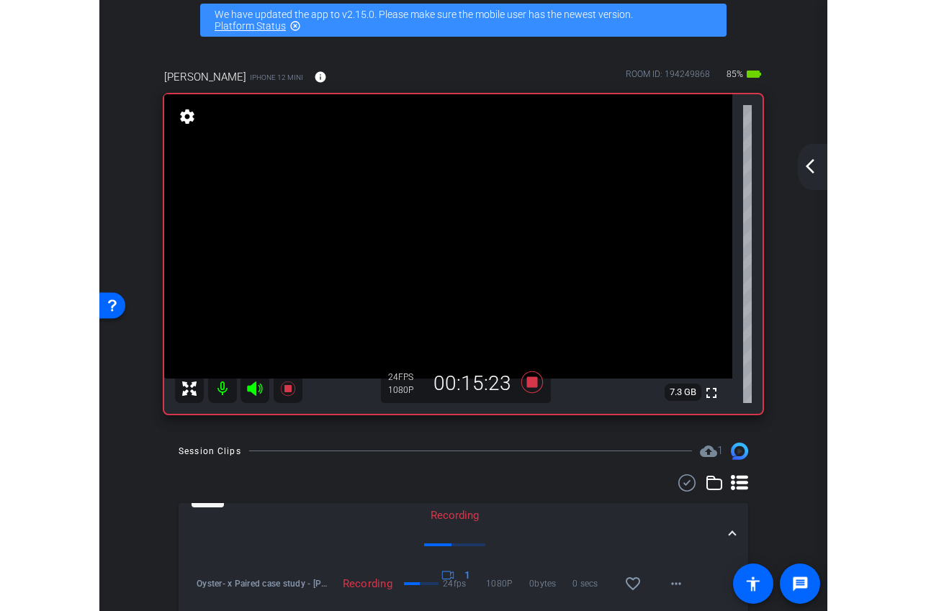
scroll to position [67, 0]
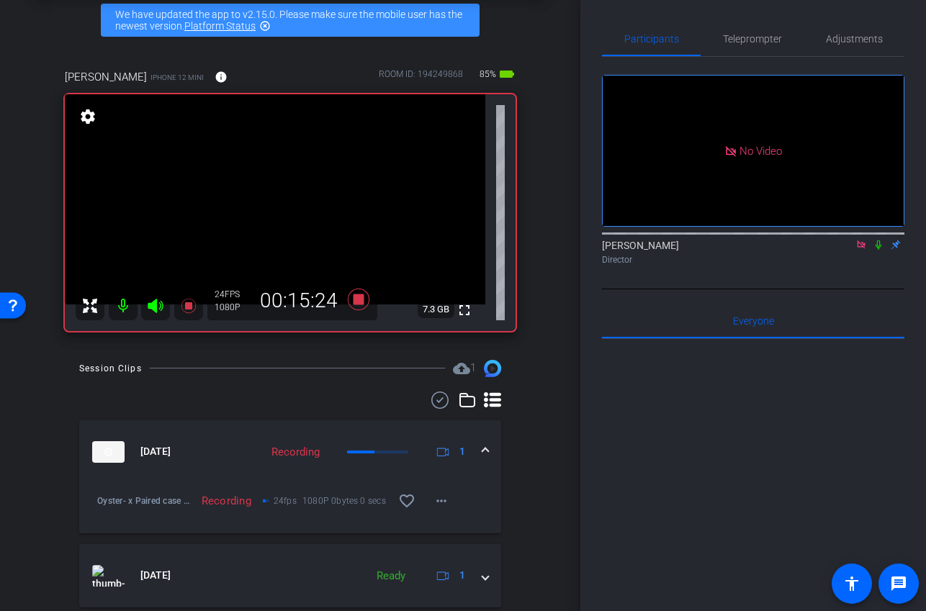
click at [861, 248] on icon at bounding box center [861, 244] width 8 height 8
click at [844, 250] on icon at bounding box center [844, 245] width 12 height 10
click at [756, 42] on span "Teleprompter" at bounding box center [752, 39] width 59 height 10
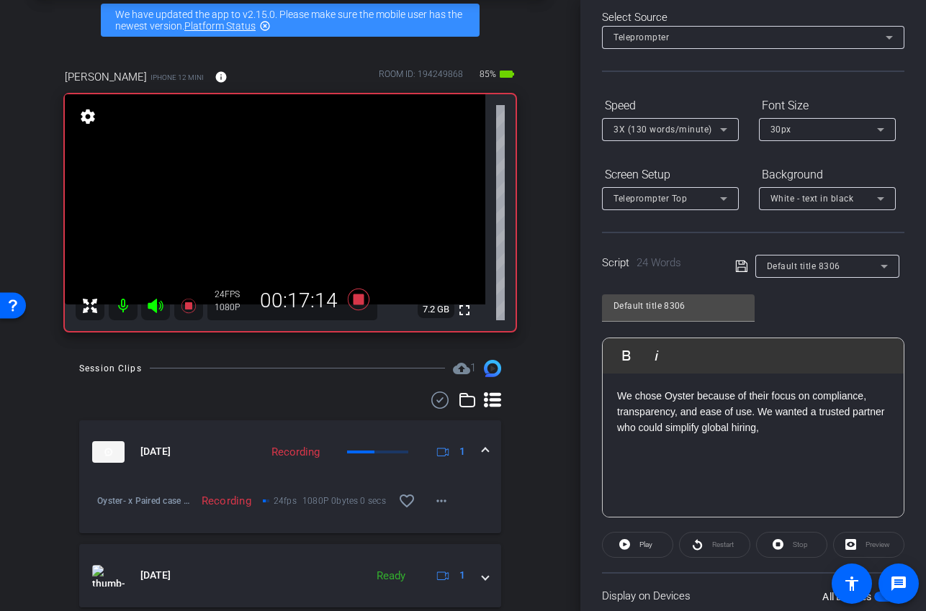
scroll to position [176, 0]
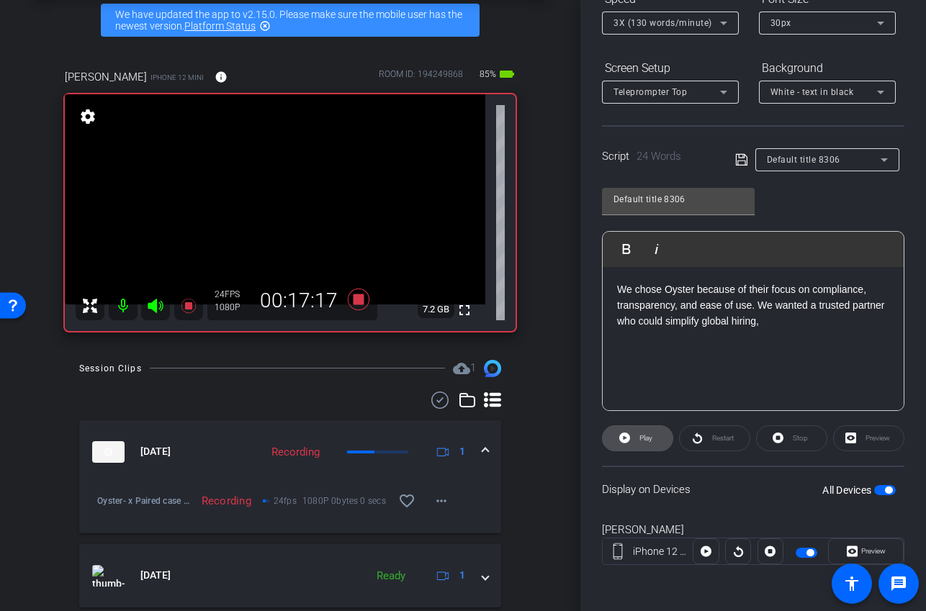
click at [647, 434] on span "Play" at bounding box center [645, 438] width 13 height 8
click at [785, 446] on span at bounding box center [792, 438] width 70 height 35
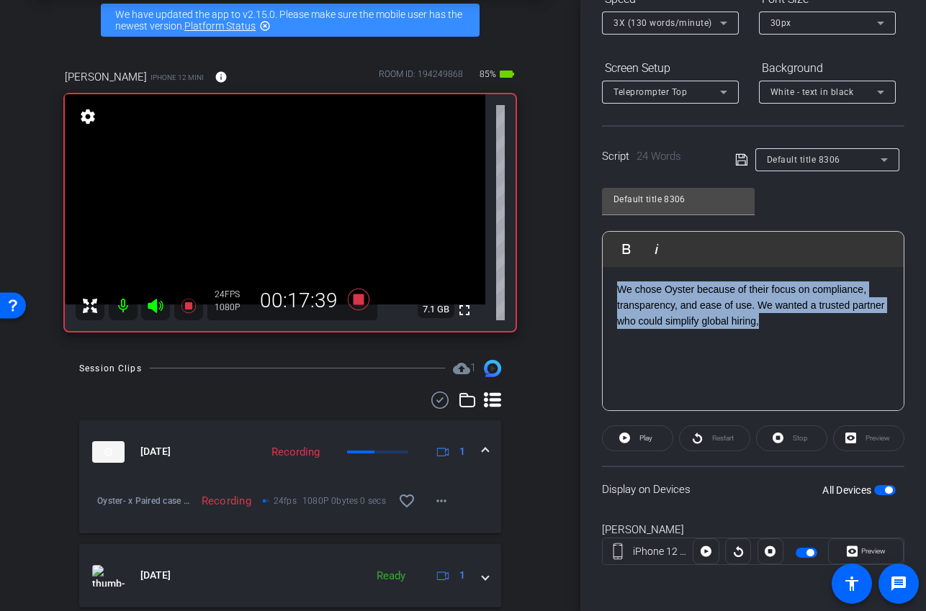
drag, startPoint x: 776, startPoint y: 327, endPoint x: 612, endPoint y: 261, distance: 176.7
click at [612, 261] on div "Play Play from this location Play Selected Play and display the selected text o…" at bounding box center [753, 321] width 302 height 180
drag, startPoint x: 785, startPoint y: 321, endPoint x: 633, endPoint y: 283, distance: 157.3
click at [633, 283] on p "We chose Oyster because of their focus on compliance, transparency, and ease of…" at bounding box center [753, 305] width 272 height 48
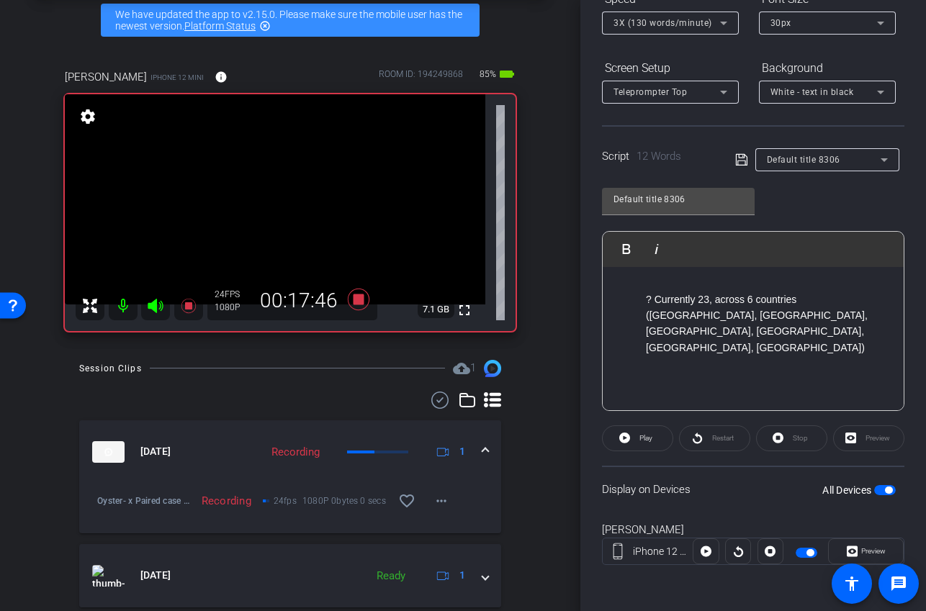
click at [654, 301] on p "? Currently 23, across 6 countries (Spain, Italy, Germany, Denmark, Ireland, US)" at bounding box center [767, 324] width 243 height 65
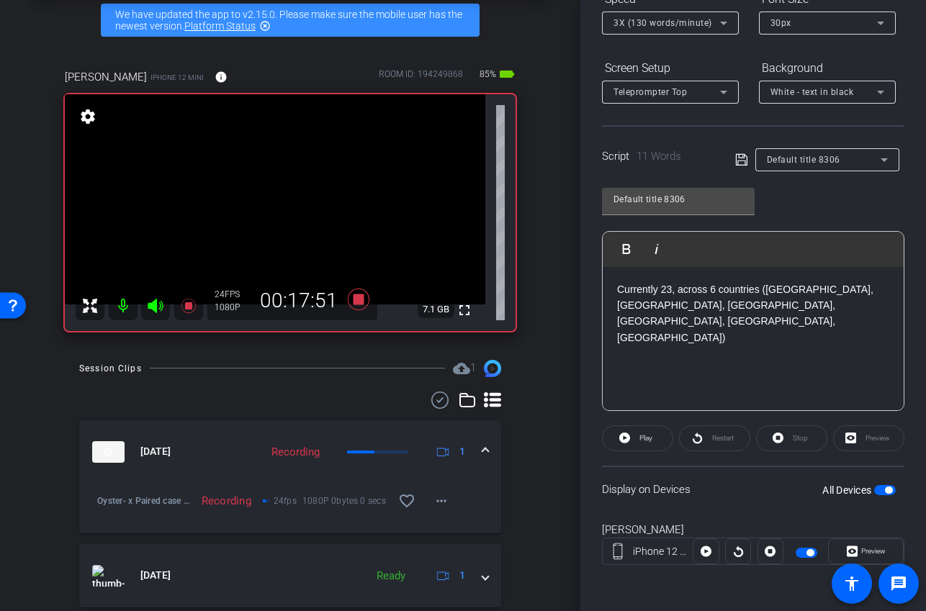
click at [723, 373] on div "Currently 23, across 6 countries (Spain, Italy, Germany, Denmark, Ireland, US)" at bounding box center [753, 339] width 301 height 144
click at [643, 441] on span "Play" at bounding box center [645, 438] width 13 height 8
click at [785, 443] on span at bounding box center [792, 438] width 70 height 35
click at [650, 445] on span "Play" at bounding box center [644, 438] width 17 height 20
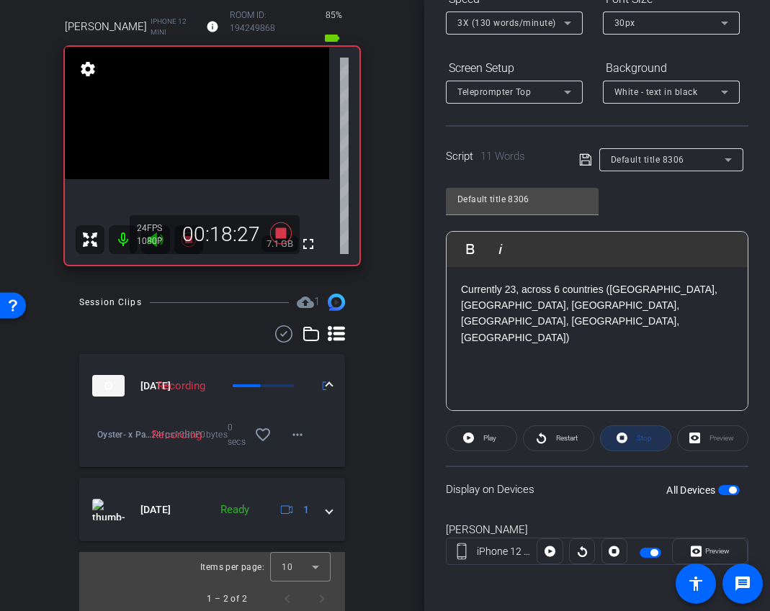
click at [646, 441] on span "Stop" at bounding box center [643, 438] width 15 height 8
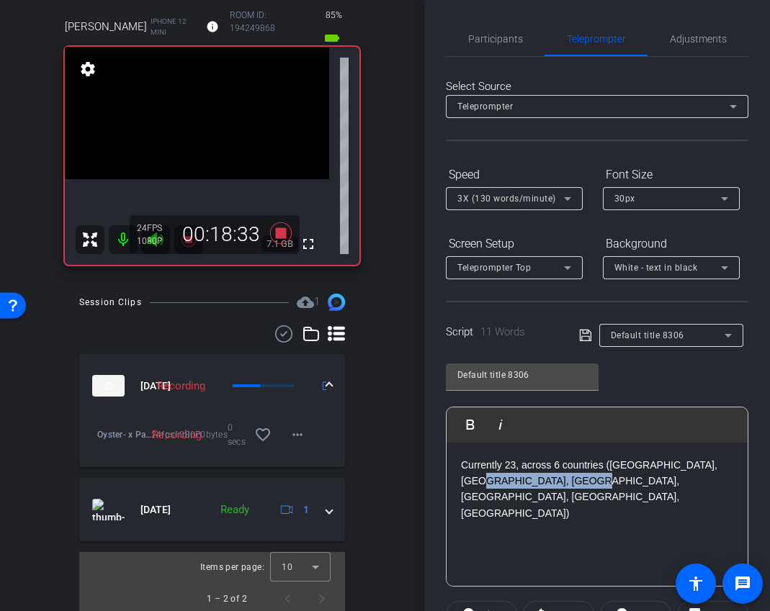
drag, startPoint x: 565, startPoint y: 489, endPoint x: 414, endPoint y: 469, distance: 152.4
click at [414, 469] on div "arrow_back Oyster® x Paired case study - magda.tulacz@paired.com Back to projec…" at bounding box center [385, 305] width 770 height 611
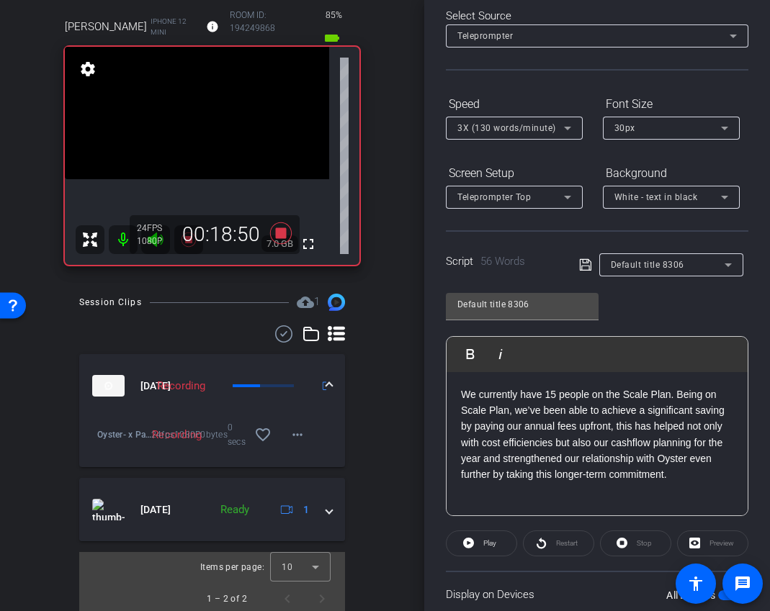
scroll to position [145, 0]
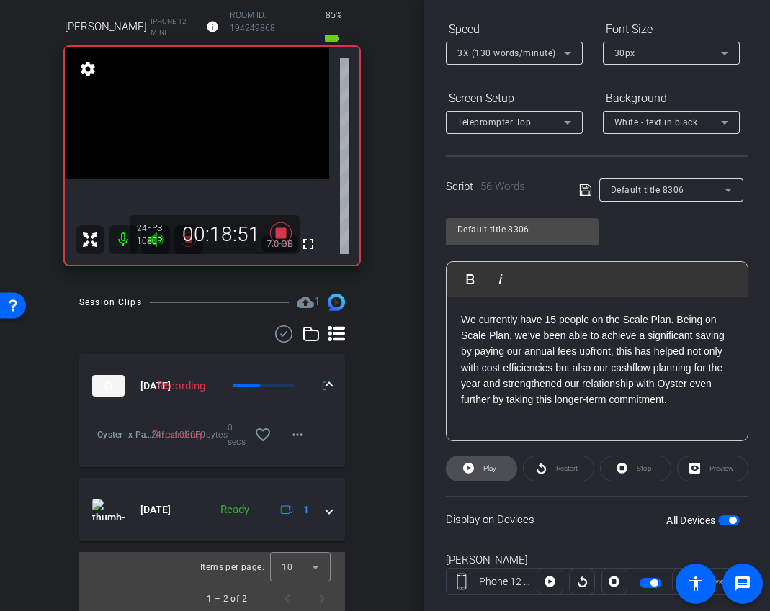
click at [477, 471] on span at bounding box center [481, 468] width 70 height 35
click at [633, 472] on span "Stop" at bounding box center [642, 469] width 19 height 20
click at [458, 474] on span at bounding box center [481, 468] width 70 height 35
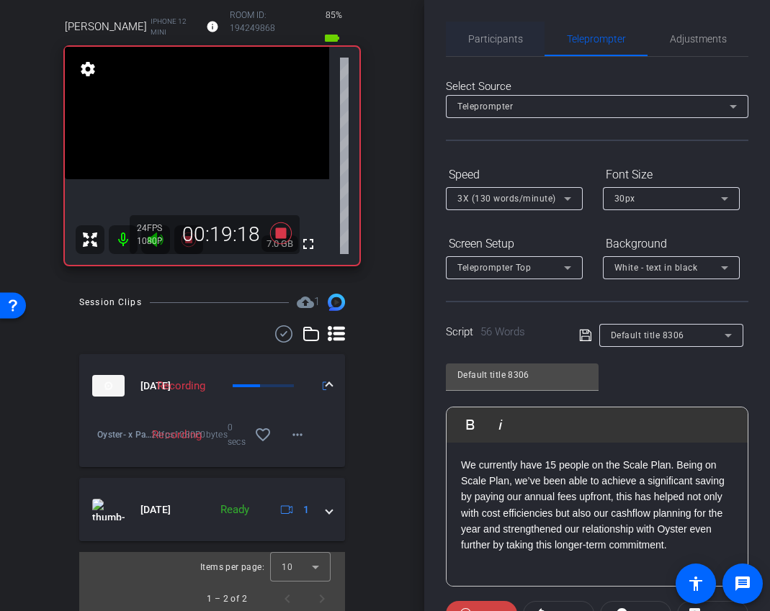
click at [504, 49] on span "Participants" at bounding box center [495, 39] width 55 height 35
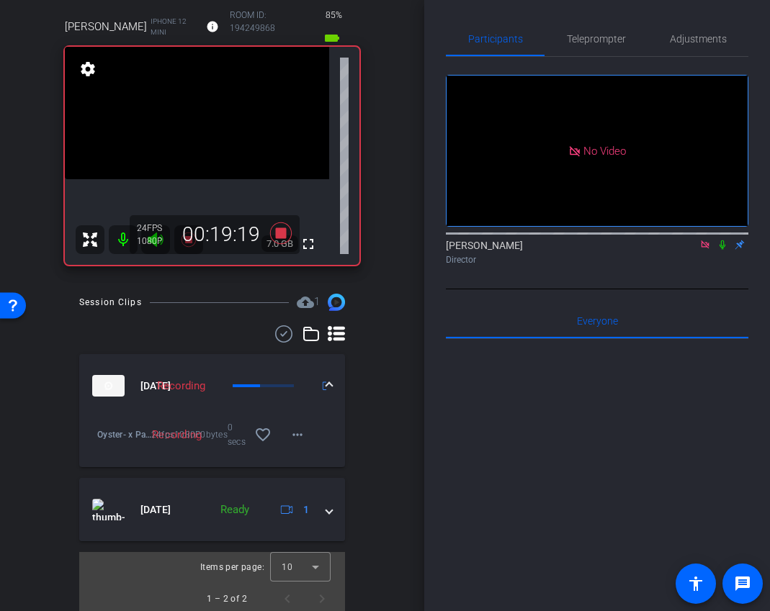
click at [719, 240] on icon at bounding box center [722, 244] width 6 height 9
click at [718, 240] on icon at bounding box center [722, 245] width 12 height 10
click at [590, 44] on span "Teleprompter" at bounding box center [596, 39] width 59 height 10
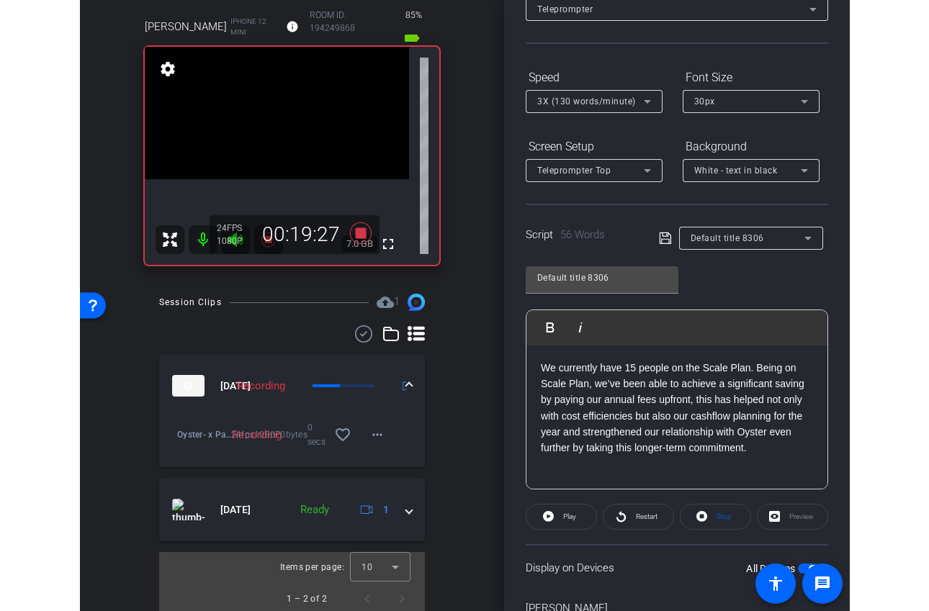
scroll to position [176, 0]
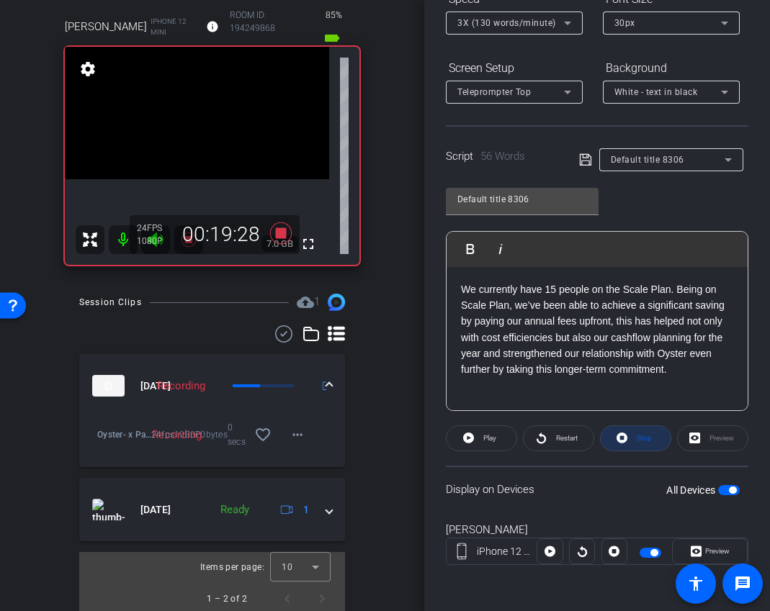
click at [640, 441] on span "Stop" at bounding box center [643, 438] width 15 height 8
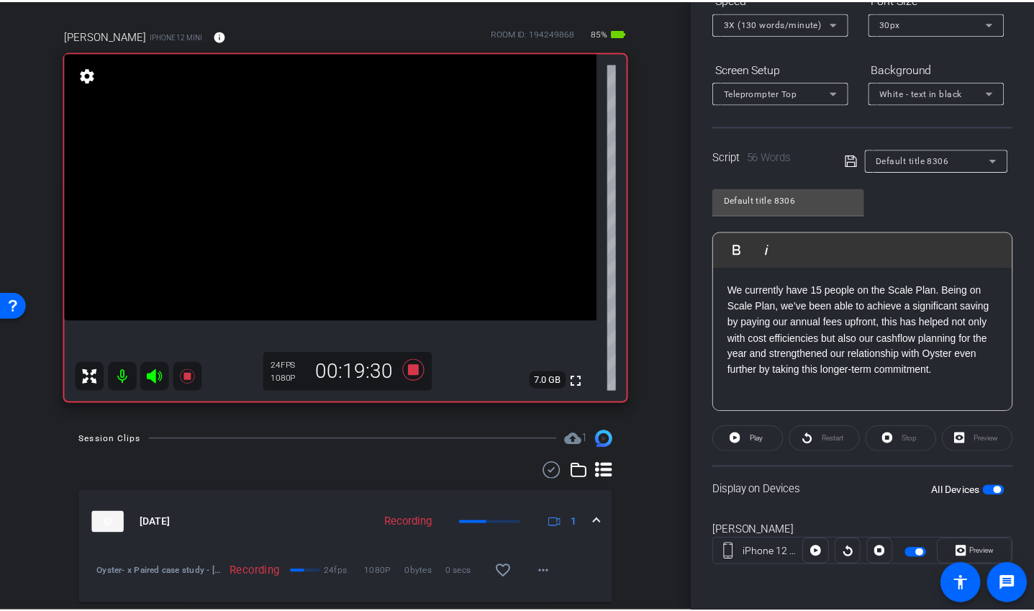
scroll to position [120, 0]
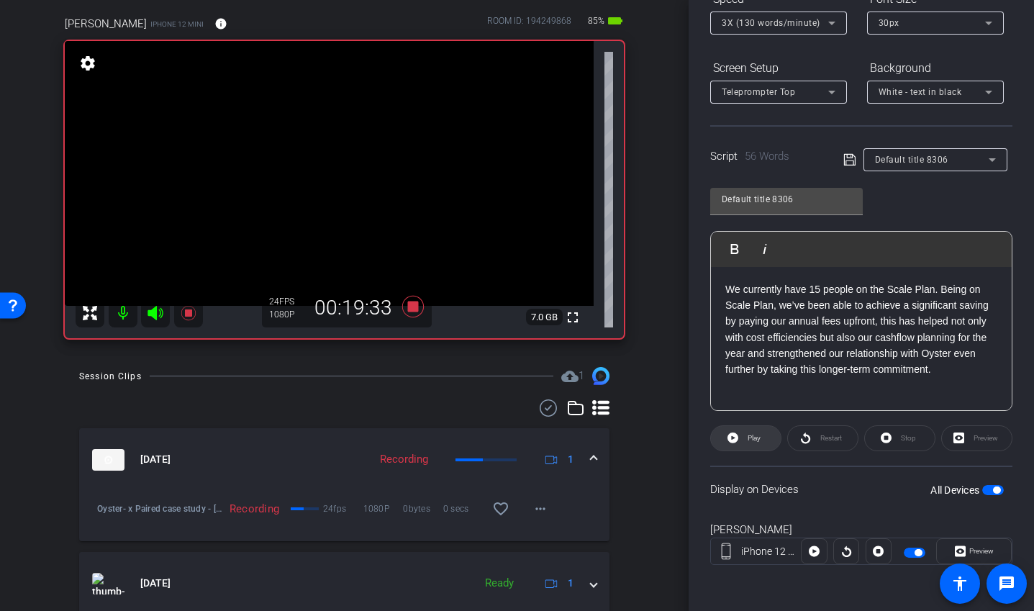
click at [755, 446] on span "Play" at bounding box center [752, 438] width 17 height 20
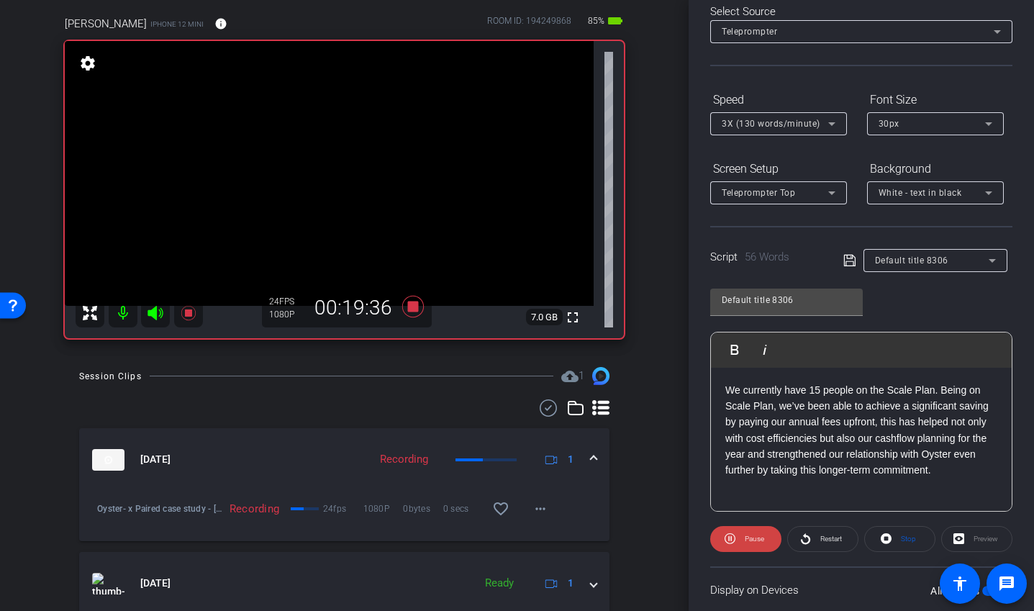
scroll to position [176, 0]
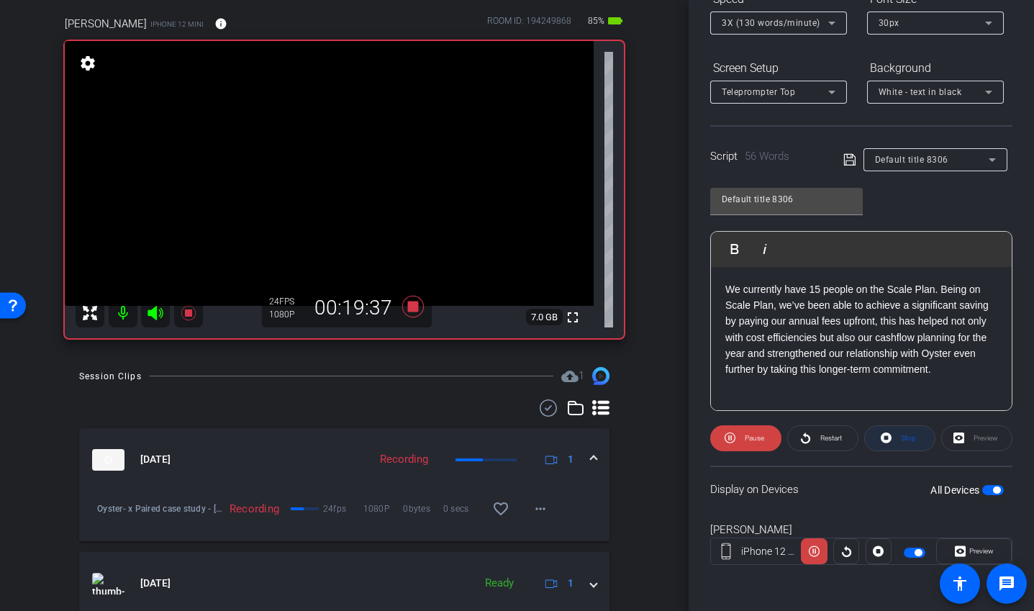
click at [892, 444] on span "Stop" at bounding box center [907, 438] width 19 height 20
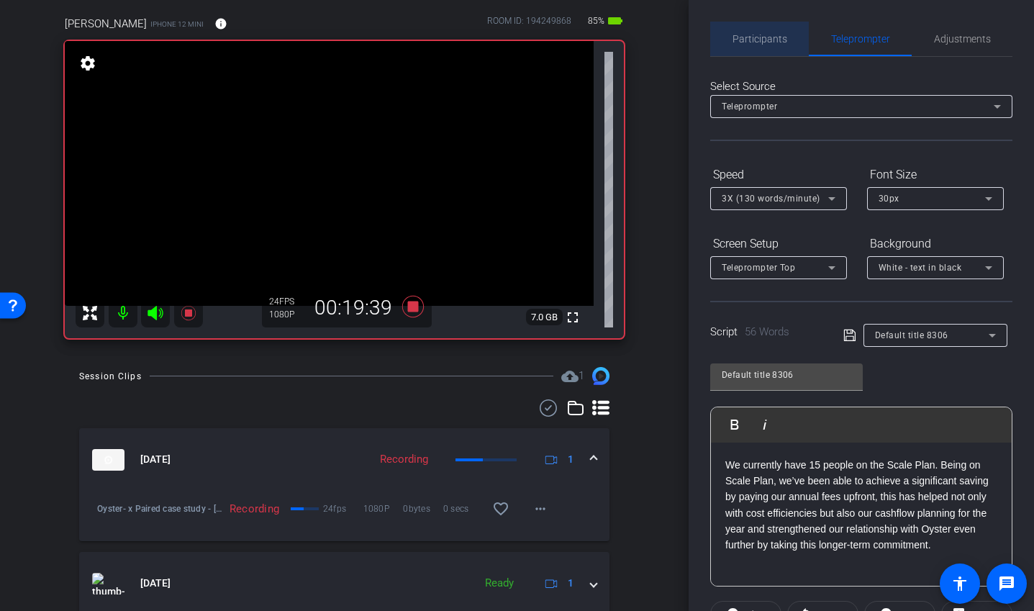
click at [788, 39] on div "Participants" at bounding box center [760, 39] width 99 height 35
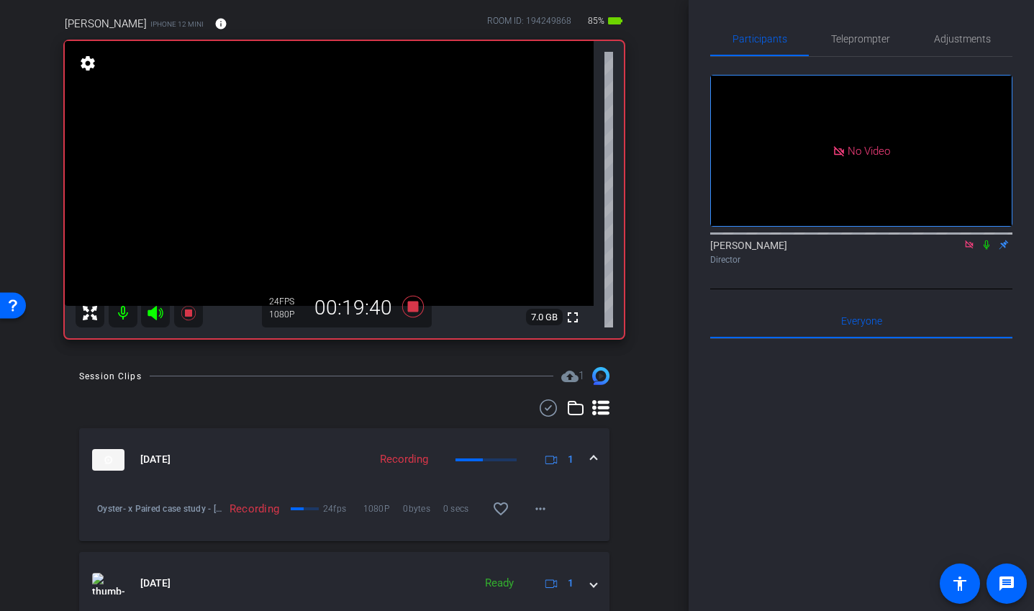
click at [892, 240] on icon at bounding box center [969, 244] width 8 height 8
click at [892, 250] on icon at bounding box center [953, 245] width 12 height 10
click at [884, 37] on span "Teleprompter" at bounding box center [860, 39] width 59 height 10
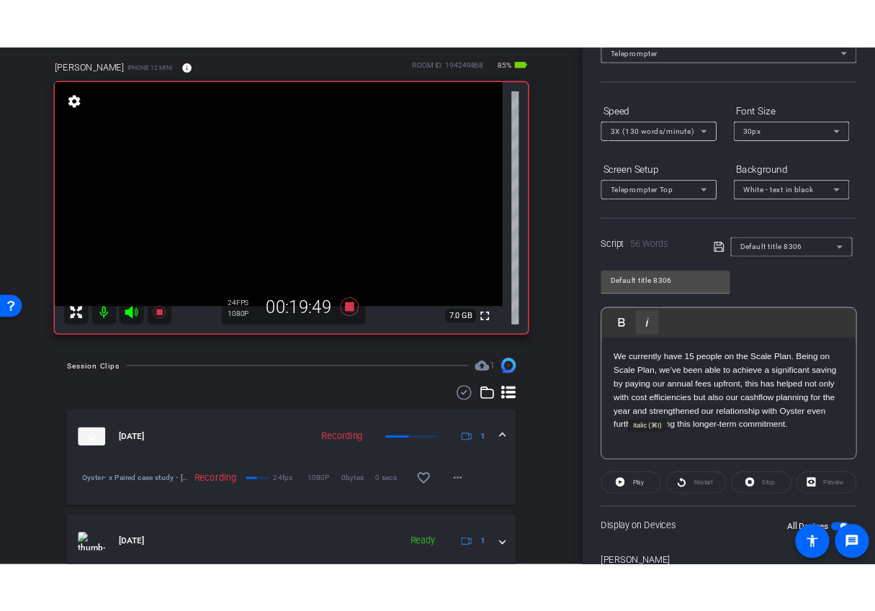
scroll to position [176, 0]
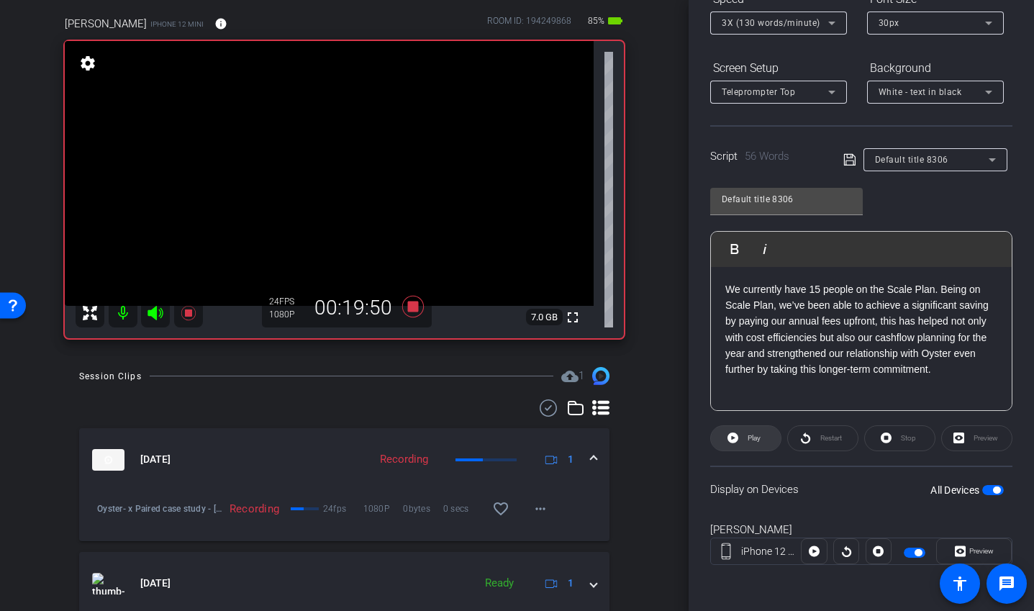
click at [757, 443] on span "Play" at bounding box center [752, 438] width 17 height 20
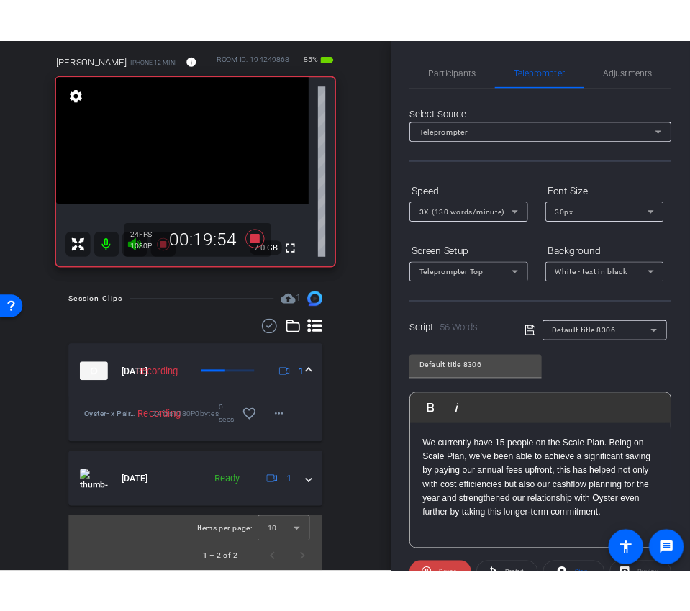
scroll to position [0, 0]
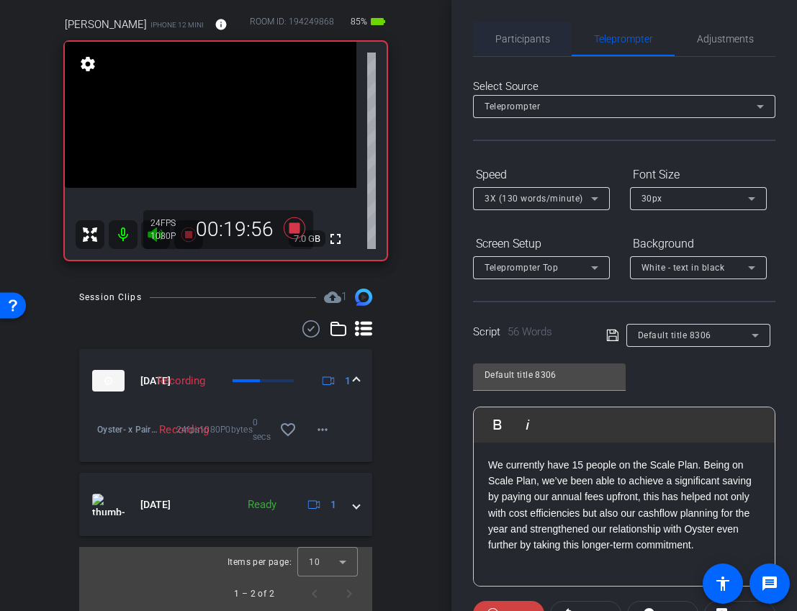
click at [528, 45] on span "Participants" at bounding box center [522, 39] width 55 height 35
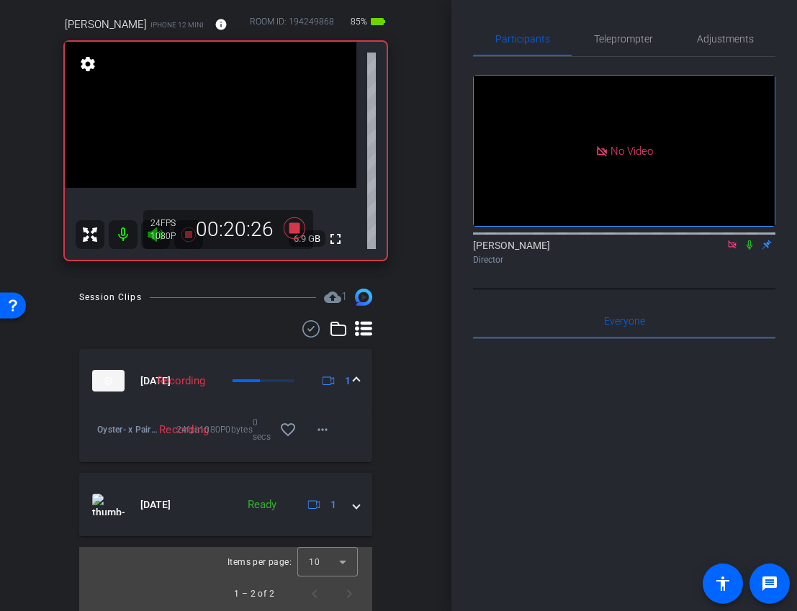
click at [734, 240] on icon at bounding box center [732, 244] width 8 height 8
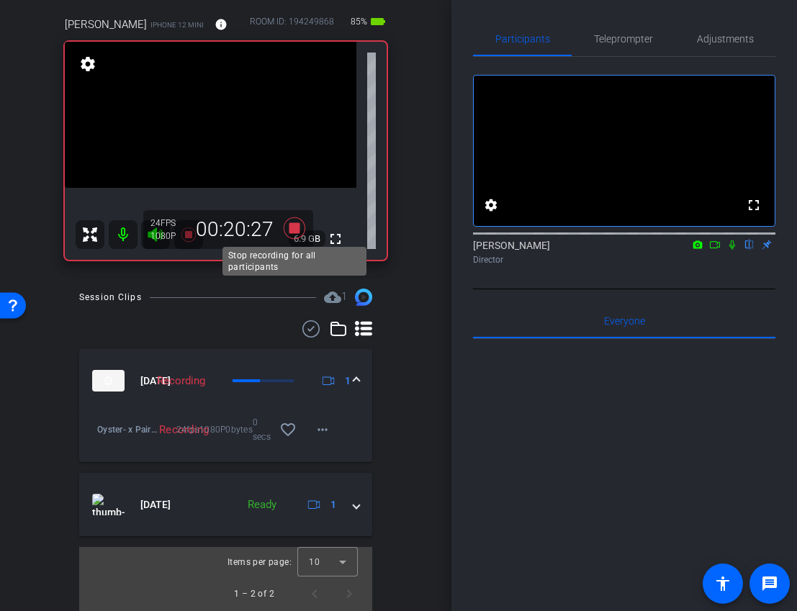
click at [303, 230] on icon at bounding box center [294, 228] width 35 height 26
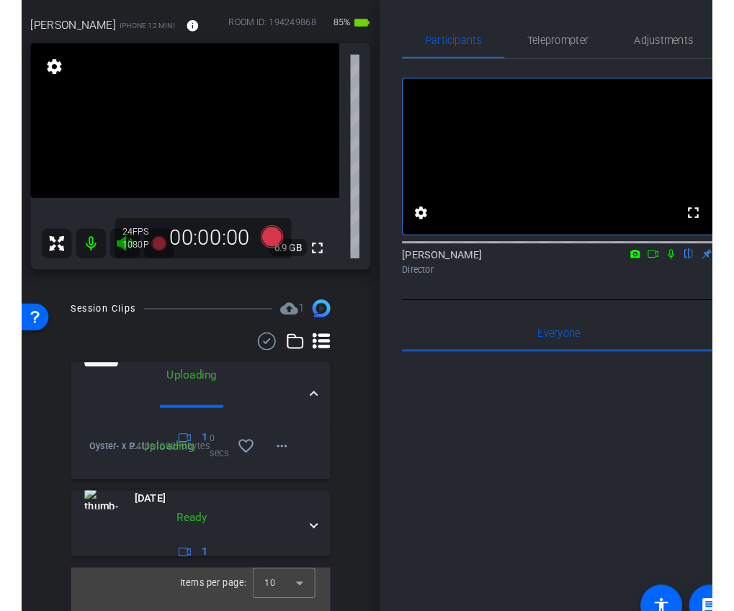
scroll to position [84, 0]
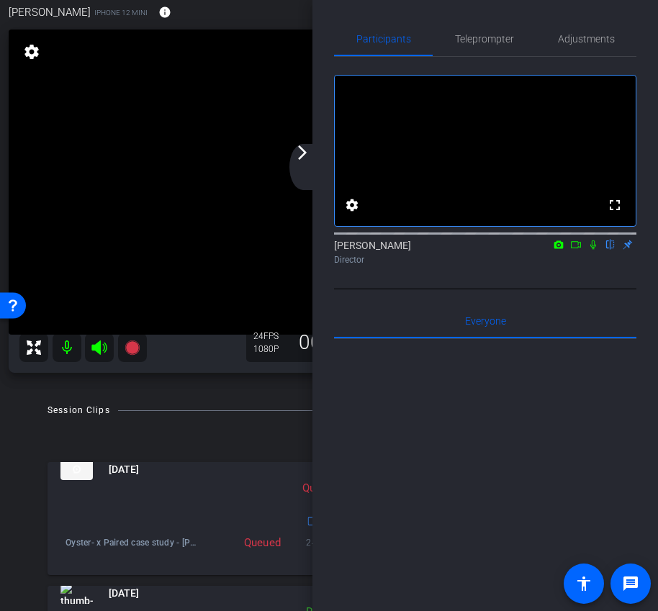
click at [312, 161] on div "arrow_back_ios_new arrow_forward_ios" at bounding box center [304, 167] width 30 height 46
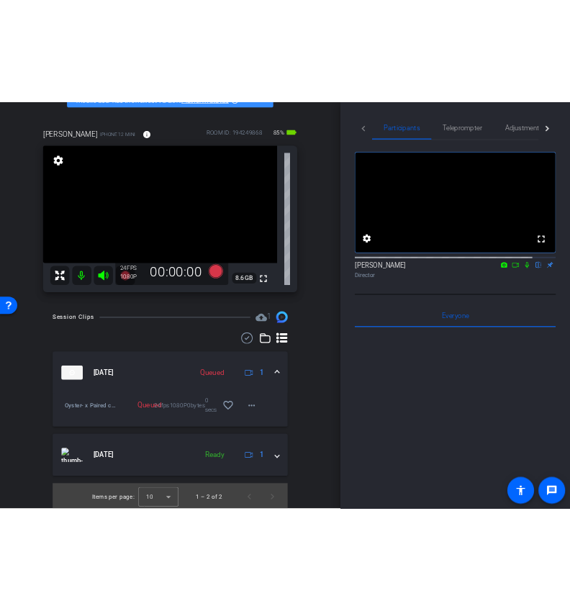
scroll to position [96, 0]
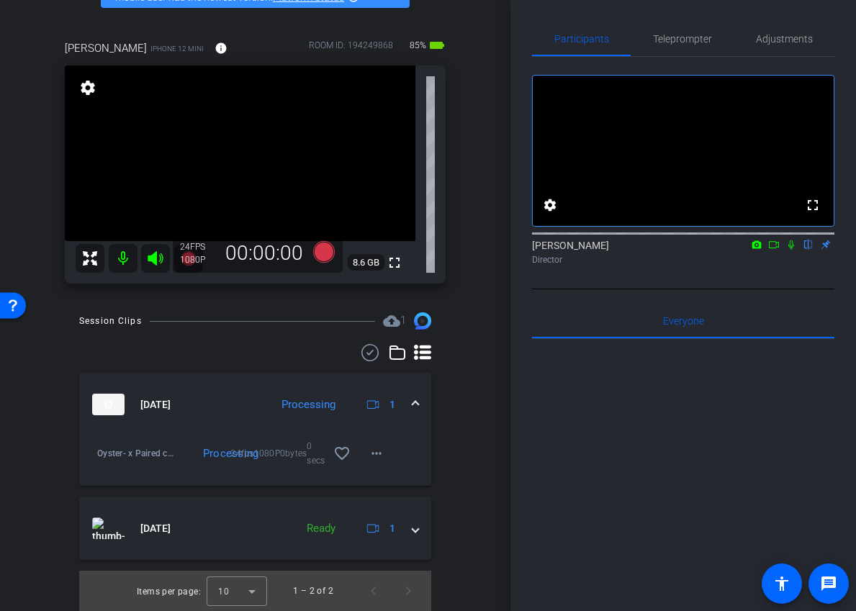
click at [466, 381] on div "Session Clips cloud_upload 1 Sep 26, 2025 Processing 1 Oyster- x Paired case st…" at bounding box center [255, 461] width 438 height 299
click at [777, 250] on icon at bounding box center [774, 245] width 12 height 10
click at [811, 250] on icon at bounding box center [809, 245] width 12 height 10
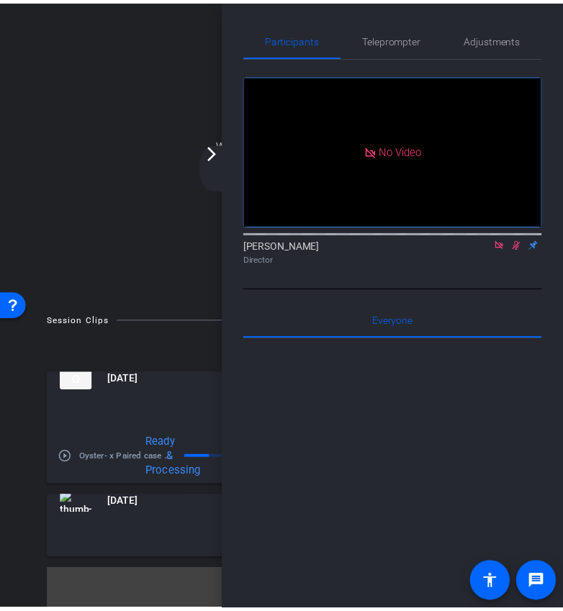
scroll to position [71, 0]
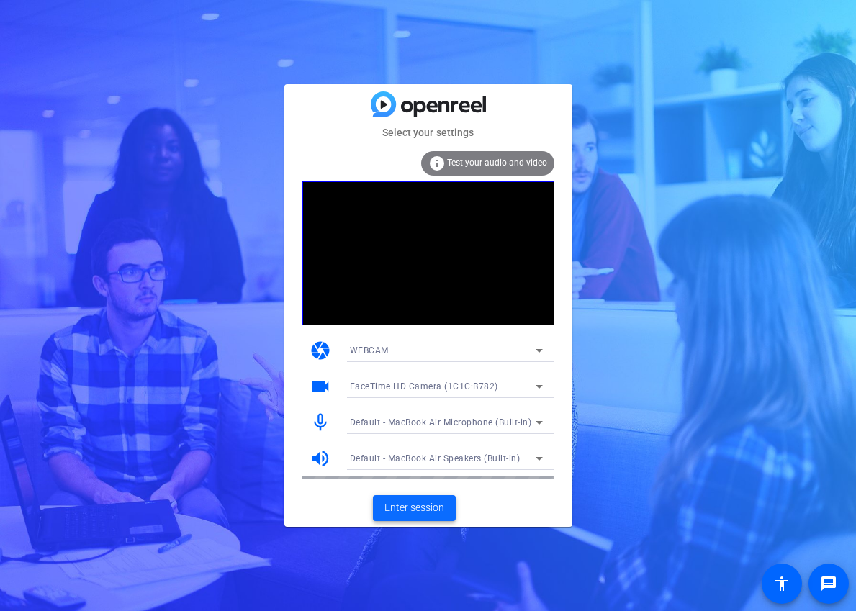
click at [409, 510] on span "Enter session" at bounding box center [414, 507] width 60 height 15
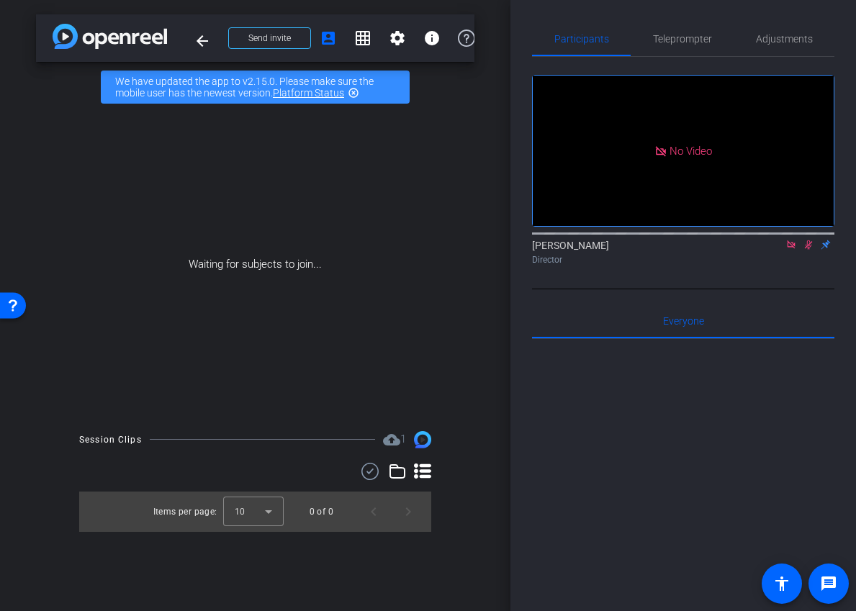
click at [785, 251] on mat-icon at bounding box center [791, 244] width 17 height 13
click at [790, 250] on icon at bounding box center [791, 245] width 12 height 10
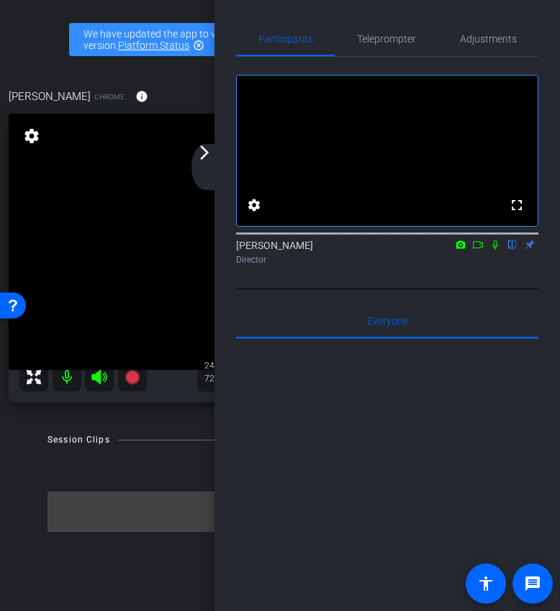
click at [202, 167] on div "arrow_back_ios_new arrow_forward_ios" at bounding box center [206, 167] width 30 height 46
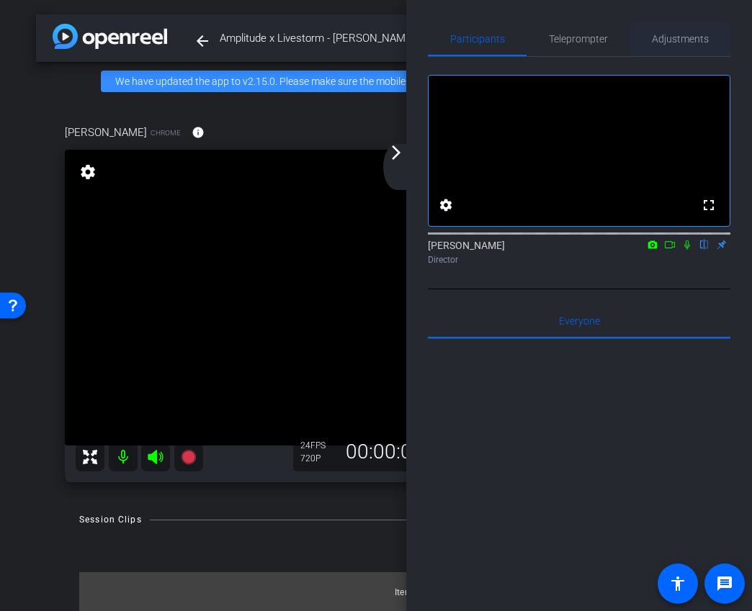
click at [682, 42] on span "Adjustments" at bounding box center [680, 39] width 57 height 10
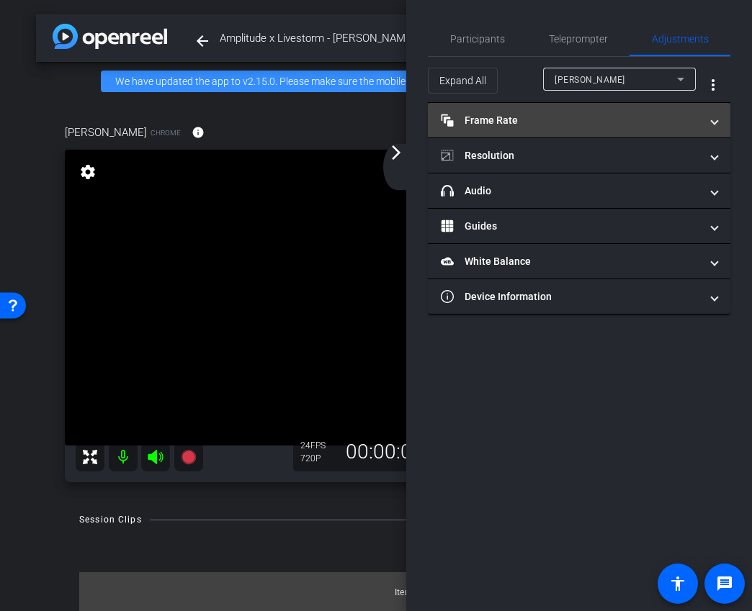
click at [617, 130] on mat-expansion-panel-header "Frame Rate Frame Rate" at bounding box center [579, 120] width 302 height 35
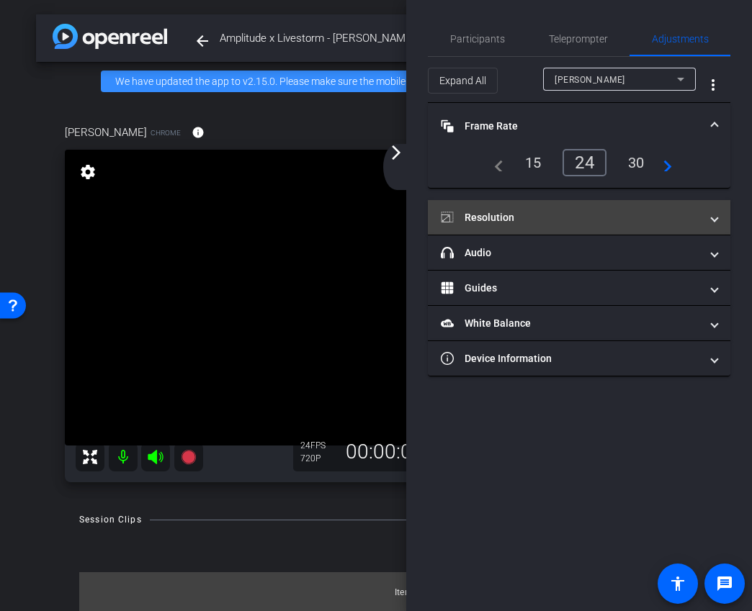
click at [544, 222] on mat-panel-title "Resolution" at bounding box center [570, 217] width 259 height 15
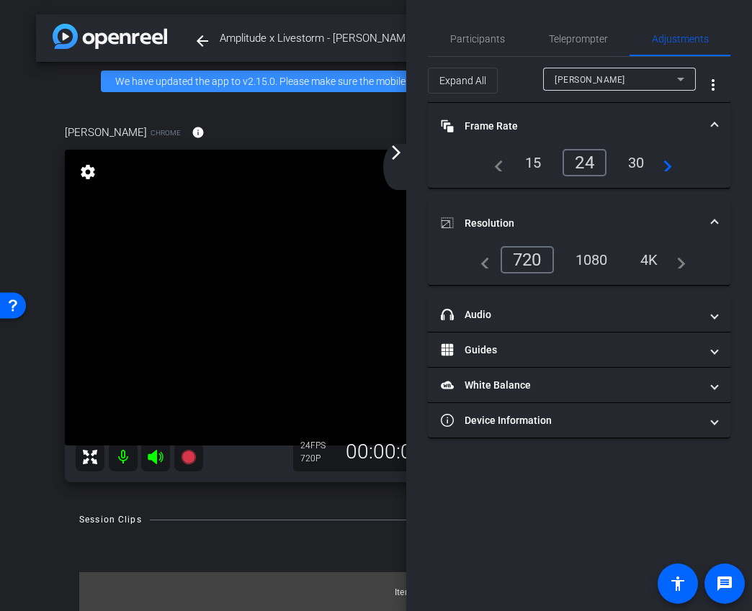
click at [590, 251] on div "1080" at bounding box center [591, 260] width 54 height 24
click at [605, 217] on mat-panel-title "Resolution" at bounding box center [570, 223] width 259 height 15
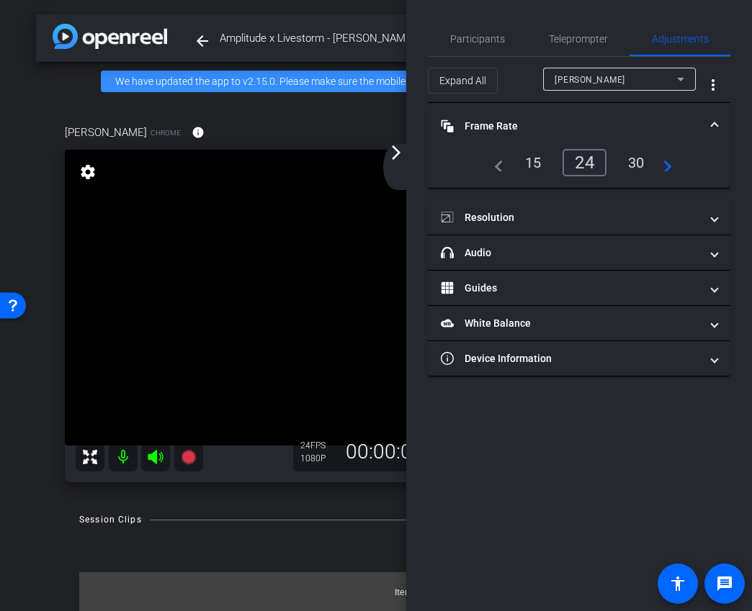
click at [539, 111] on mat-expansion-panel-header "Frame Rate Frame Rate" at bounding box center [579, 126] width 302 height 46
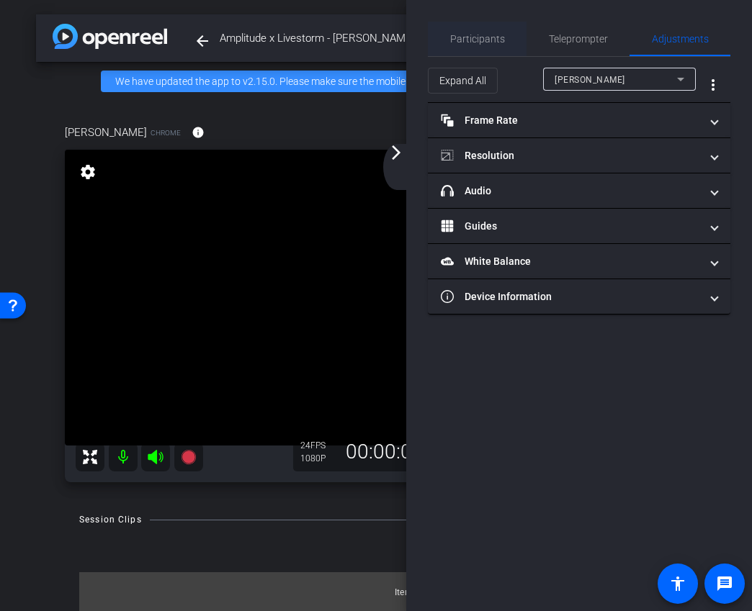
click at [472, 45] on span "Participants" at bounding box center [477, 39] width 55 height 35
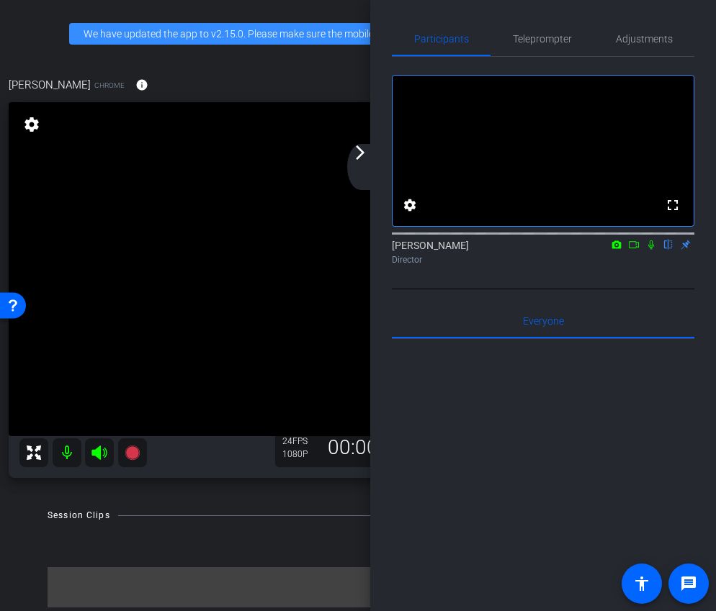
click at [363, 144] on mat-icon "arrow_forward_ios" at bounding box center [359, 152] width 17 height 17
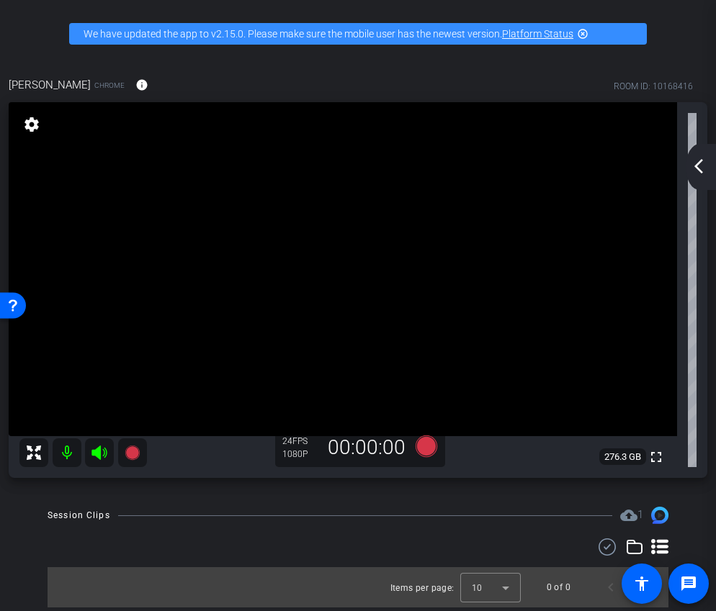
click at [425, 451] on icon at bounding box center [426, 447] width 22 height 22
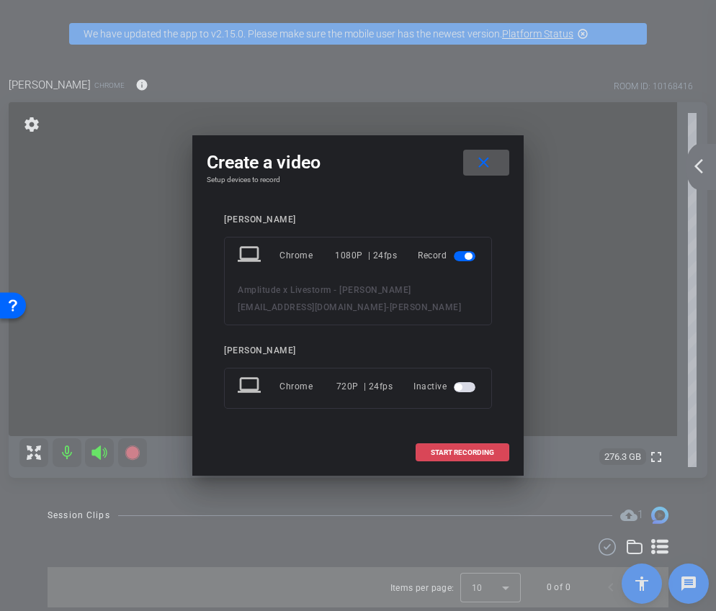
click at [458, 437] on span at bounding box center [462, 453] width 92 height 35
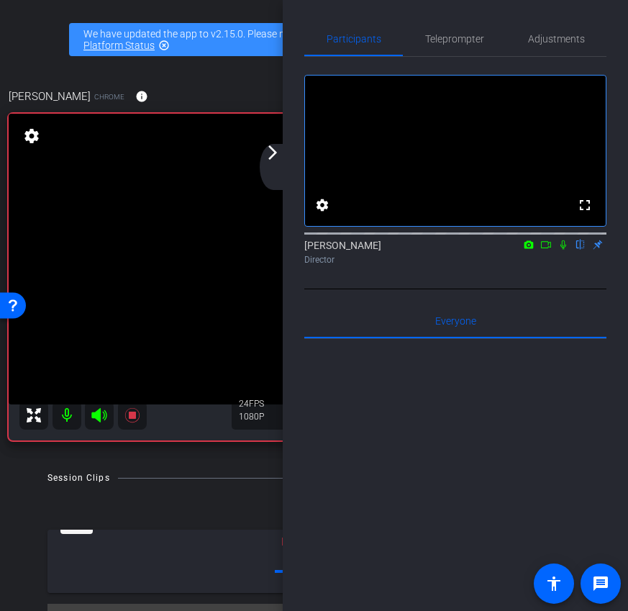
click at [276, 168] on div "arrow_back_ios_new arrow_forward_ios" at bounding box center [275, 167] width 30 height 46
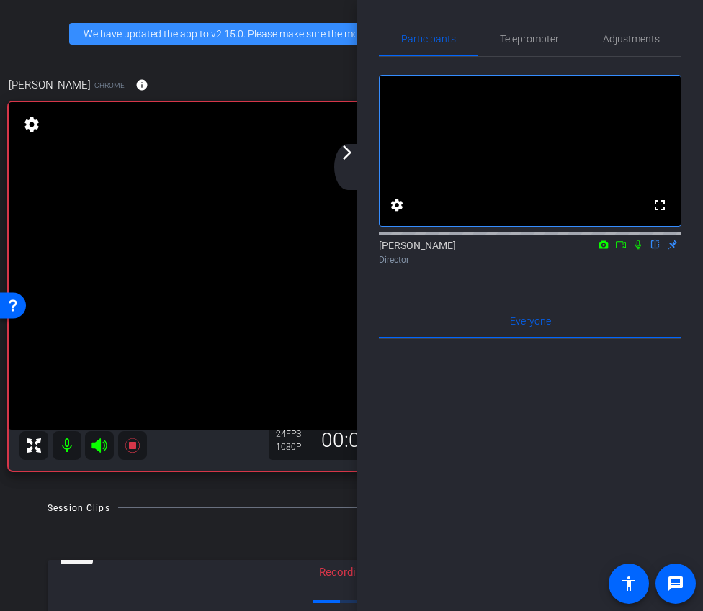
click at [353, 160] on mat-icon "arrow_forward_ios" at bounding box center [346, 152] width 17 height 17
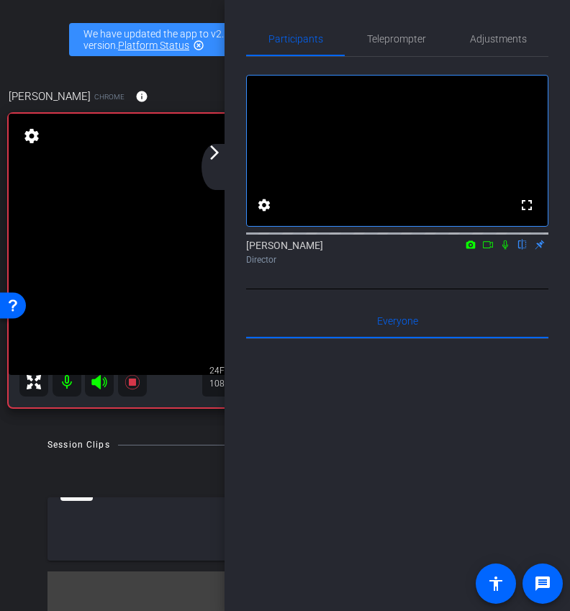
click at [214, 162] on div "arrow_back_ios_new arrow_forward_ios" at bounding box center [217, 167] width 30 height 46
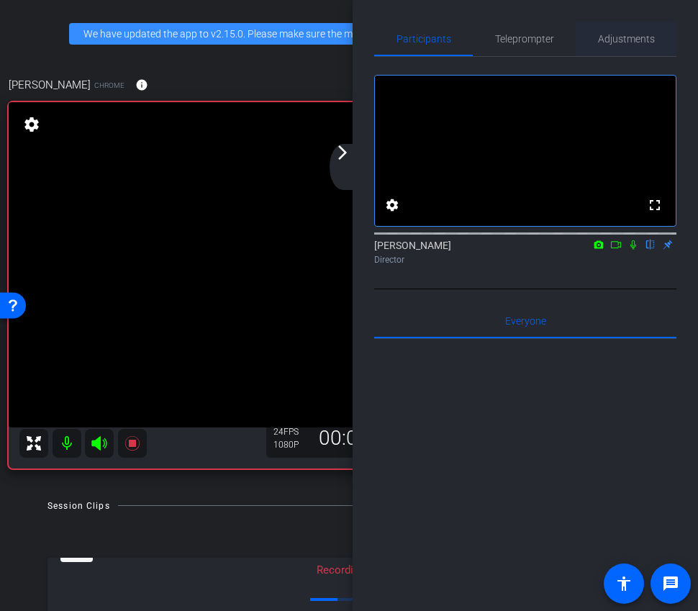
click at [641, 35] on span "Adjustments" at bounding box center [626, 39] width 57 height 10
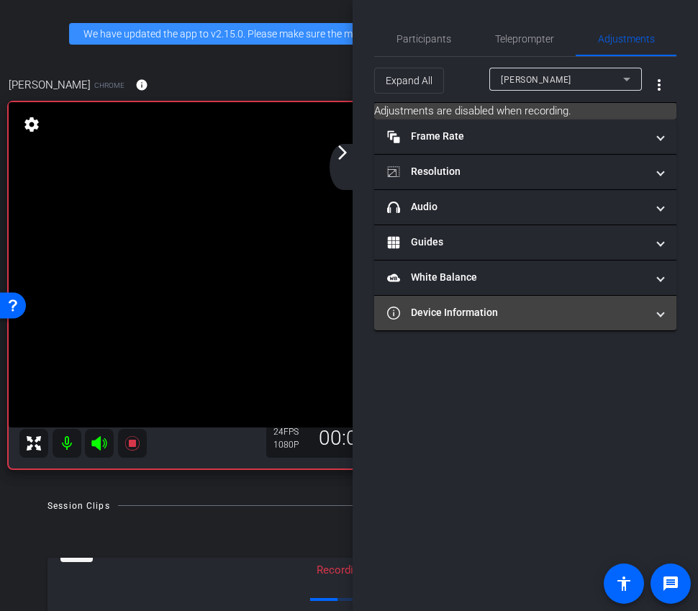
click at [569, 318] on mat-panel-title "Device Information" at bounding box center [516, 312] width 259 height 15
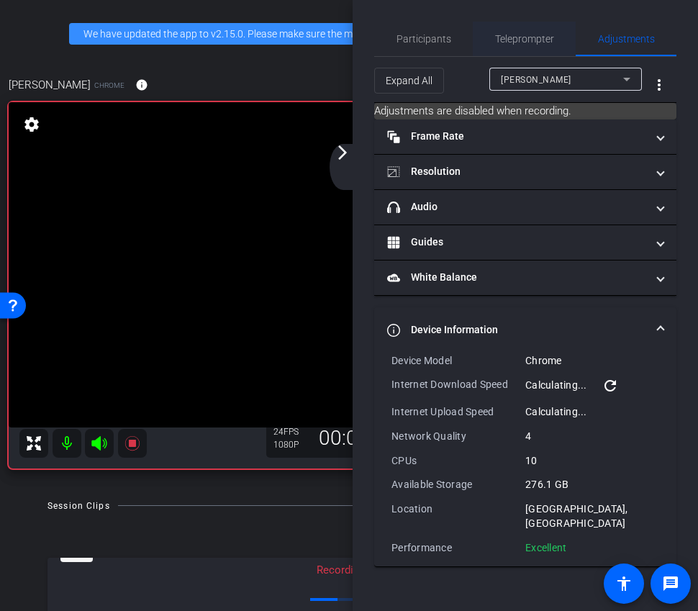
click at [491, 50] on div "Teleprompter" at bounding box center [524, 39] width 103 height 35
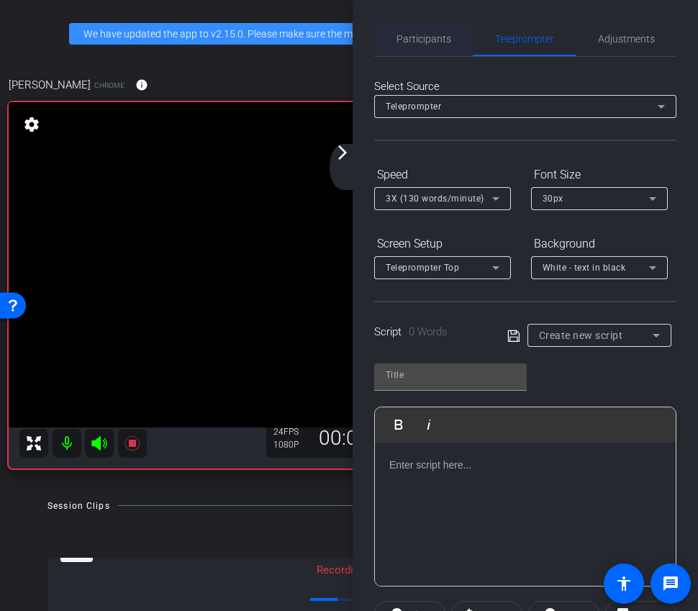
click at [430, 40] on span "Participants" at bounding box center [424, 39] width 55 height 10
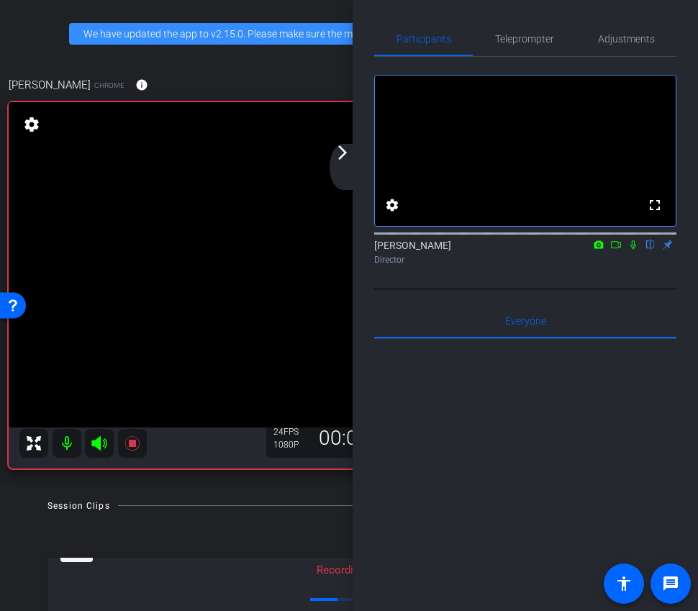
click at [344, 150] on mat-icon "arrow_forward_ios" at bounding box center [342, 152] width 17 height 17
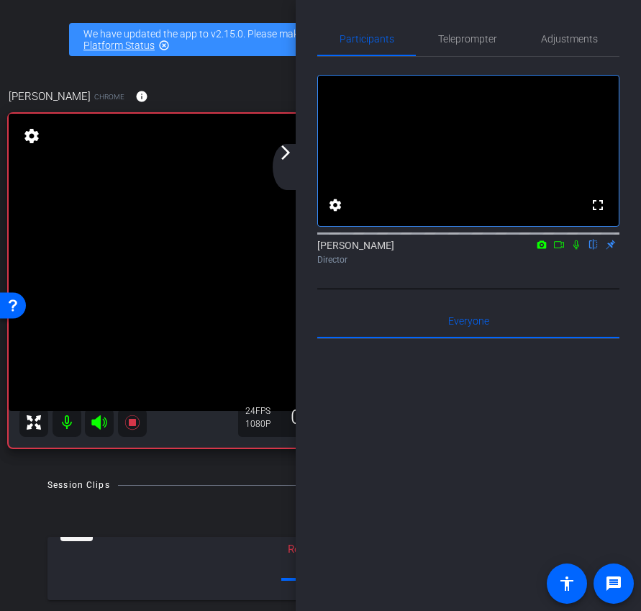
click at [292, 161] on div "arrow_back_ios_new arrow_forward_ios" at bounding box center [288, 167] width 30 height 46
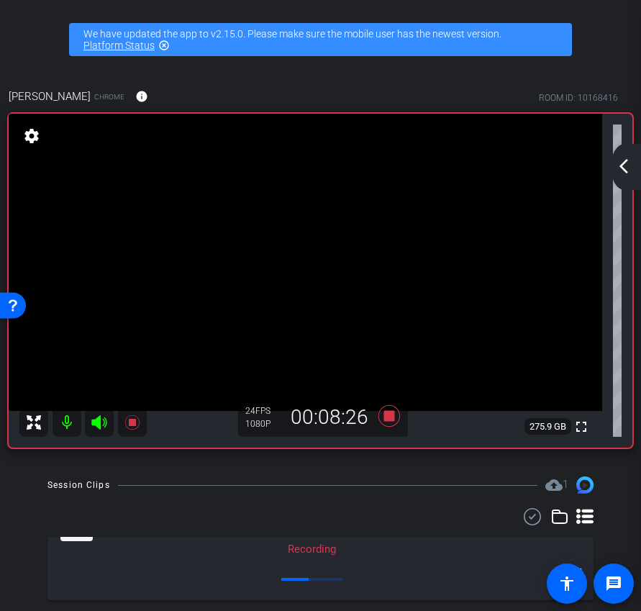
click at [624, 179] on div "arrow_back_ios_new arrow_forward_ios" at bounding box center [626, 167] width 30 height 46
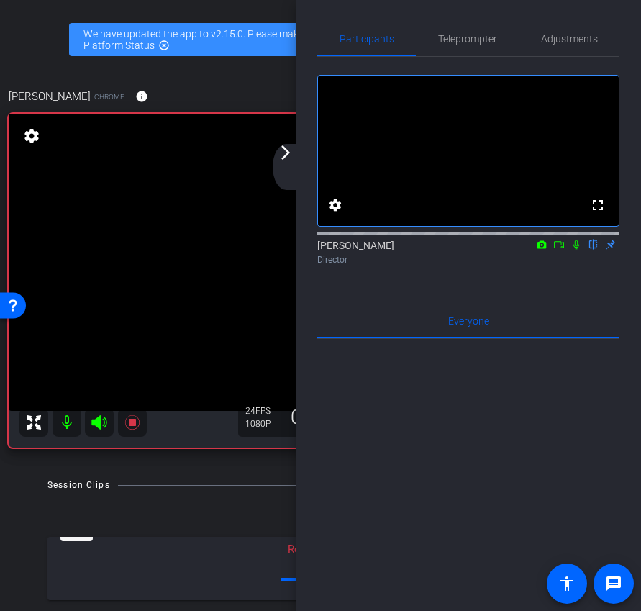
click at [283, 145] on mat-icon "arrow_forward_ios" at bounding box center [285, 152] width 17 height 17
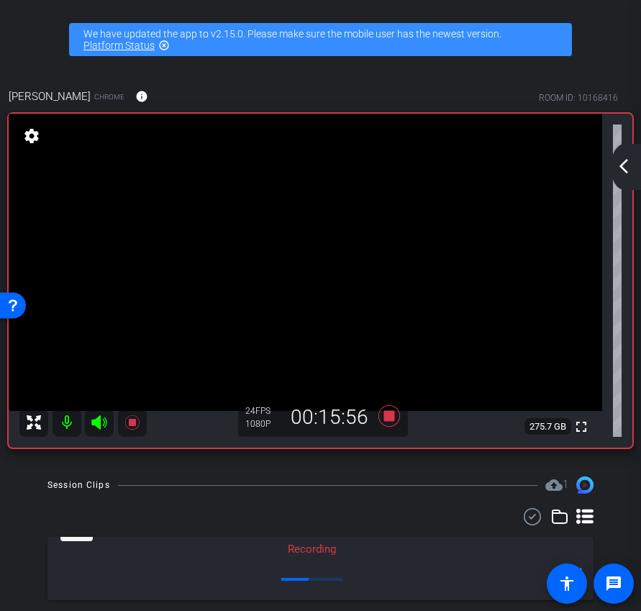
click at [631, 167] on mat-icon "arrow_back_ios_new" at bounding box center [624, 166] width 17 height 17
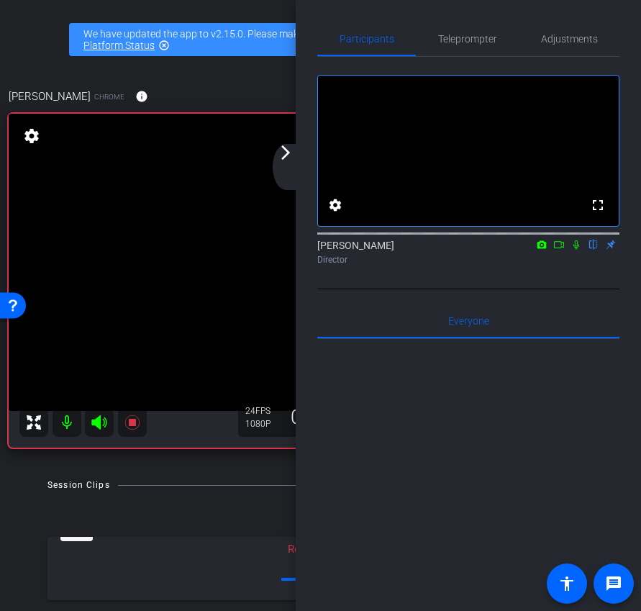
click at [572, 250] on icon at bounding box center [577, 245] width 12 height 10
click at [276, 163] on div "arrow_back_ios_new arrow_forward_ios" at bounding box center [288, 167] width 30 height 46
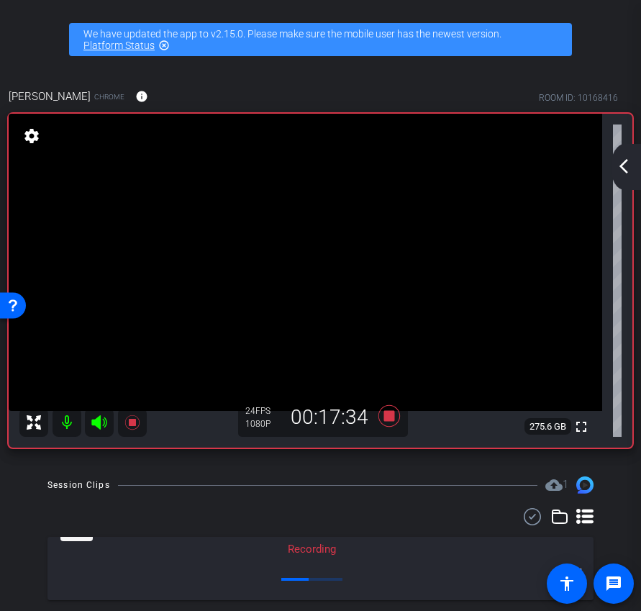
click at [619, 155] on div "arrow_back_ios_new arrow_forward_ios" at bounding box center [626, 167] width 30 height 46
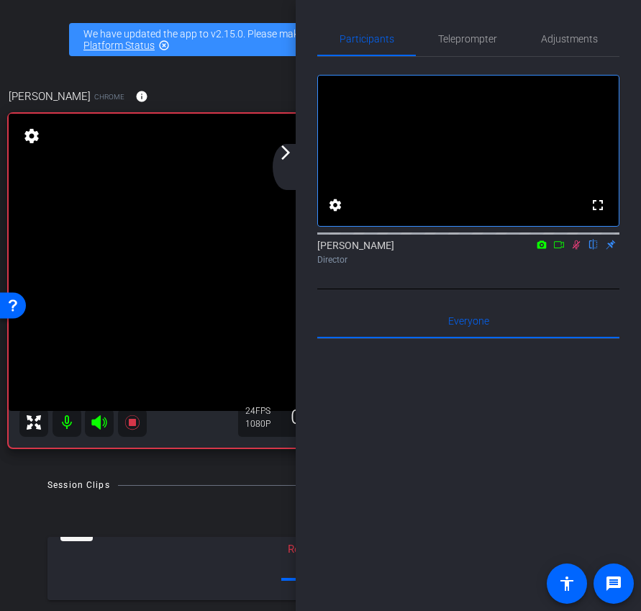
click at [579, 250] on icon at bounding box center [577, 245] width 12 height 10
click at [294, 161] on div "arrow_back_ios_new arrow_forward_ios" at bounding box center [288, 167] width 30 height 46
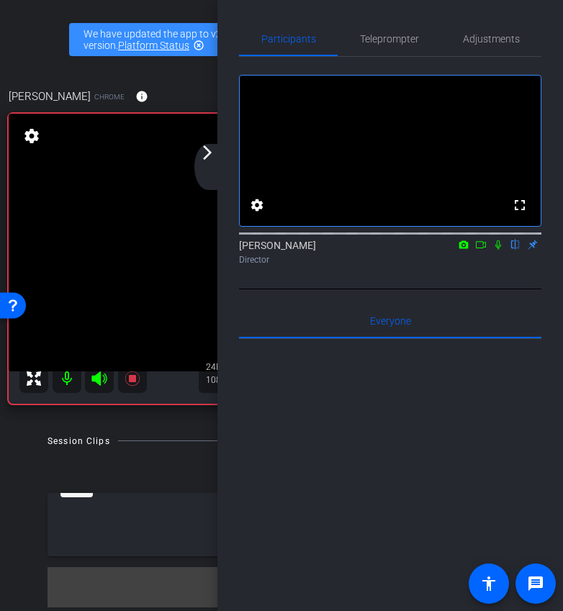
click at [207, 155] on mat-icon "arrow_forward_ios" at bounding box center [207, 152] width 17 height 17
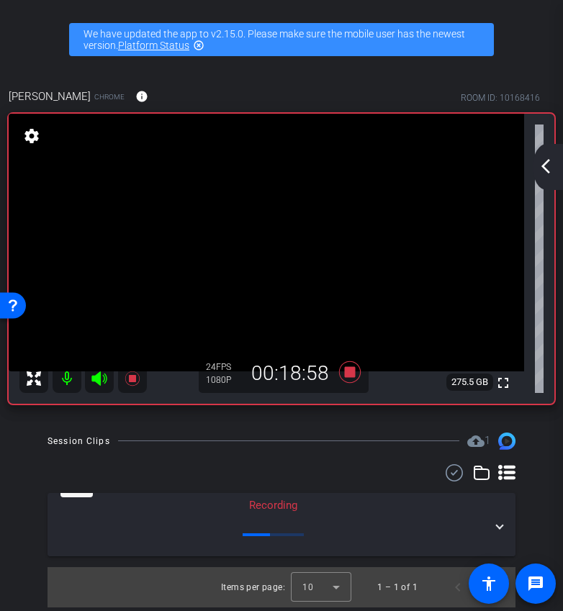
click at [549, 163] on mat-icon "arrow_back_ios_new" at bounding box center [545, 166] width 17 height 17
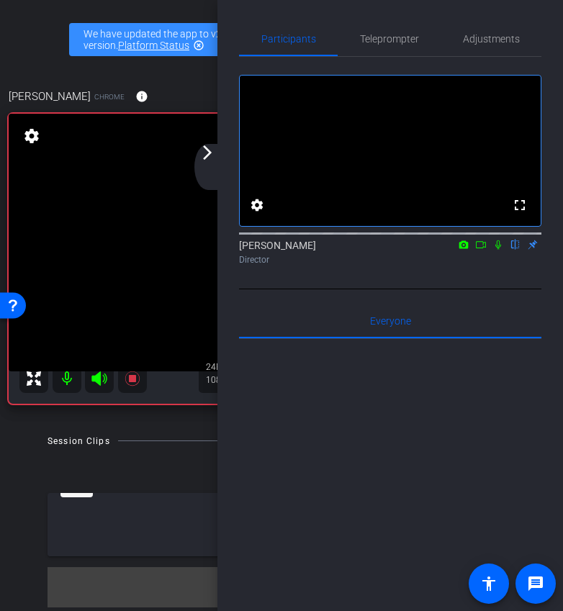
click at [202, 176] on div "arrow_back_ios_new arrow_forward_ios" at bounding box center [209, 167] width 30 height 46
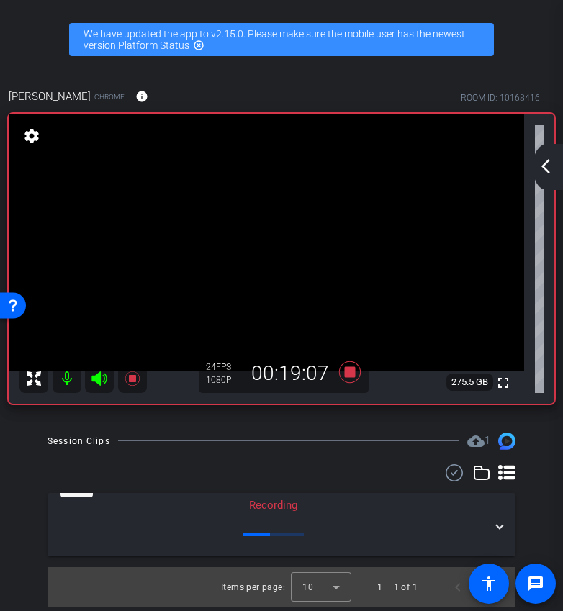
click at [544, 165] on mat-icon "arrow_back_ios_new" at bounding box center [545, 166] width 17 height 17
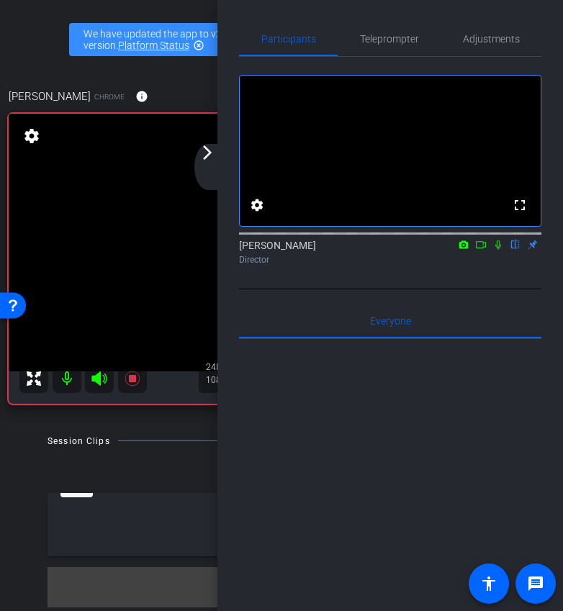
click at [500, 250] on icon at bounding box center [498, 245] width 12 height 10
click at [206, 152] on mat-icon "arrow_forward_ios" at bounding box center [207, 152] width 17 height 17
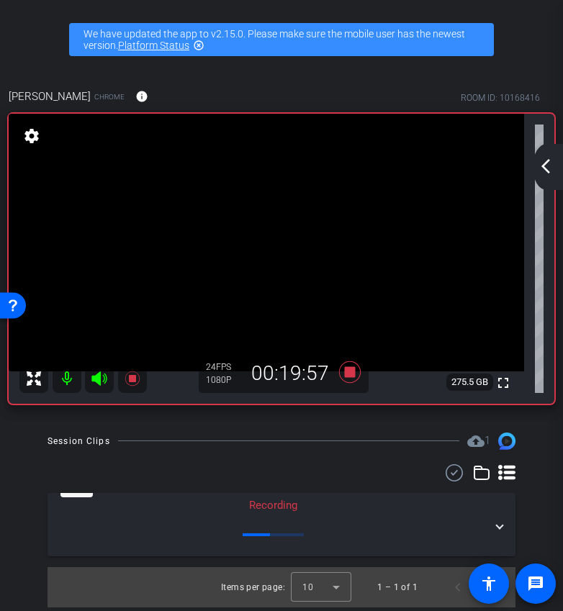
click at [549, 172] on mat-icon "arrow_back_ios_new" at bounding box center [545, 166] width 17 height 17
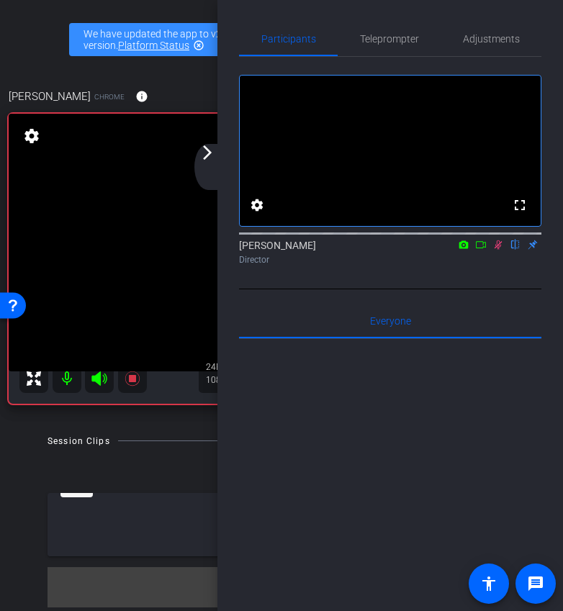
click at [500, 250] on icon at bounding box center [499, 244] width 8 height 9
click at [214, 161] on mat-icon "arrow_forward_ios" at bounding box center [207, 152] width 17 height 17
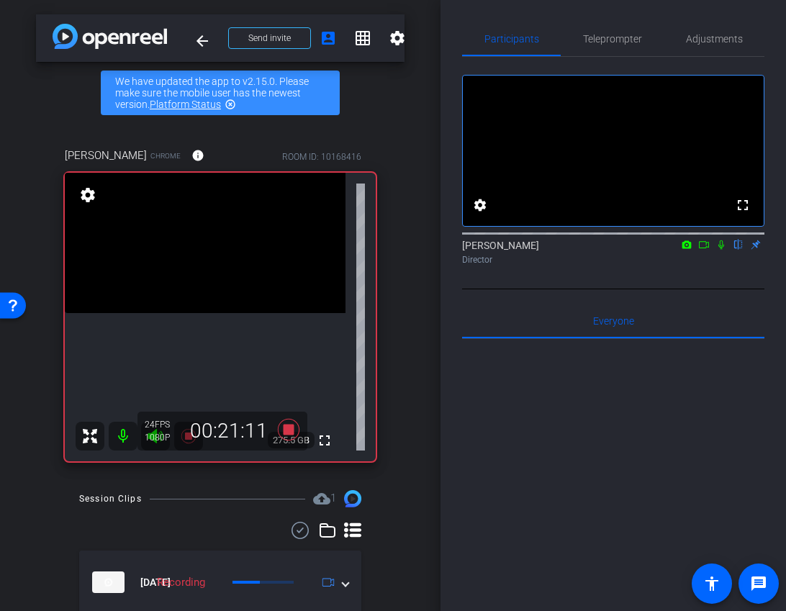
click at [718, 250] on icon at bounding box center [722, 245] width 12 height 10
click at [723, 250] on icon at bounding box center [722, 245] width 12 height 10
click at [726, 250] on icon at bounding box center [722, 245] width 12 height 10
click at [719, 250] on icon at bounding box center [722, 245] width 12 height 10
click at [723, 250] on icon at bounding box center [722, 245] width 12 height 10
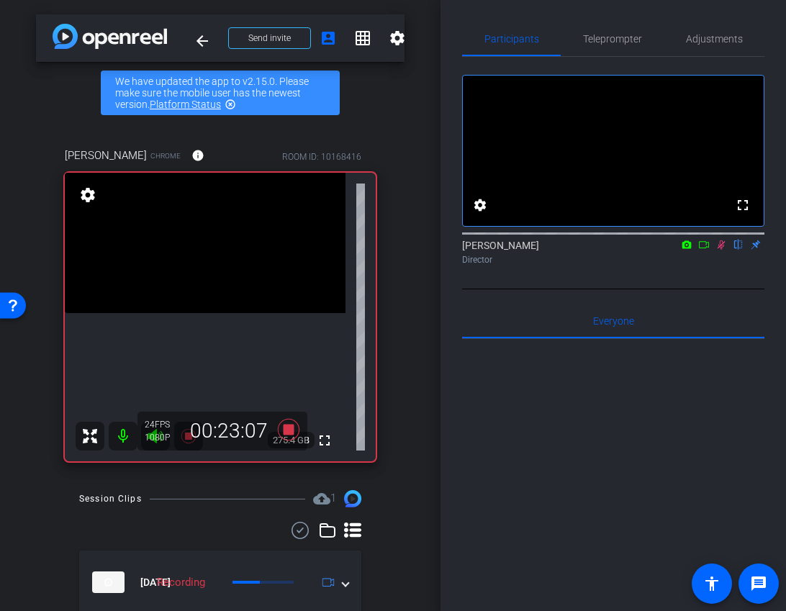
click at [718, 250] on icon at bounding box center [722, 245] width 12 height 10
click at [721, 250] on icon at bounding box center [722, 245] width 12 height 10
click at [720, 250] on icon at bounding box center [722, 244] width 8 height 9
click at [717, 250] on icon at bounding box center [722, 245] width 12 height 10
click at [728, 251] on mat-icon at bounding box center [721, 244] width 17 height 13
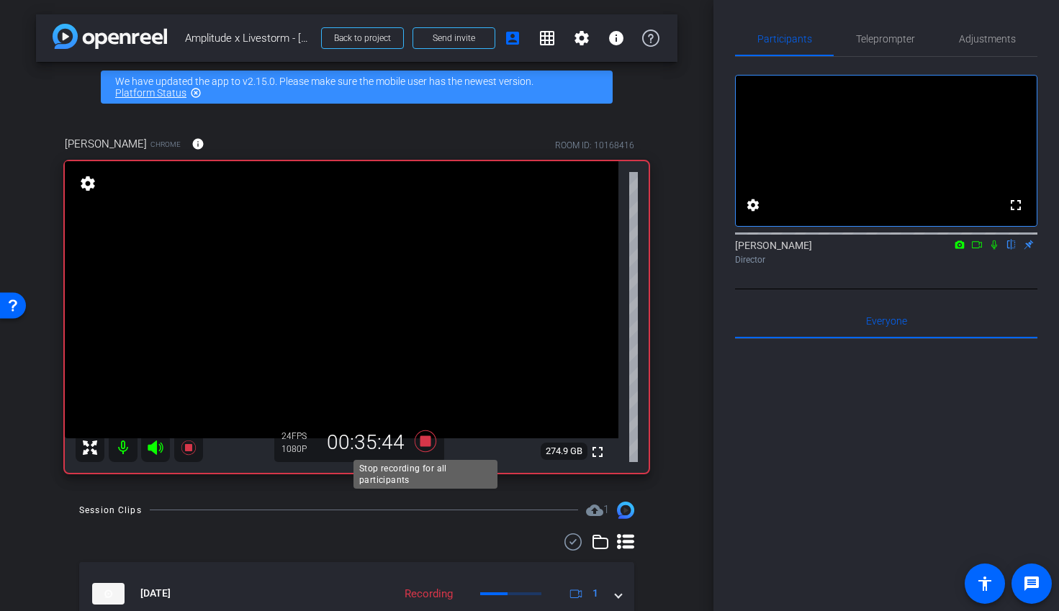
click at [424, 443] on icon at bounding box center [425, 441] width 22 height 22
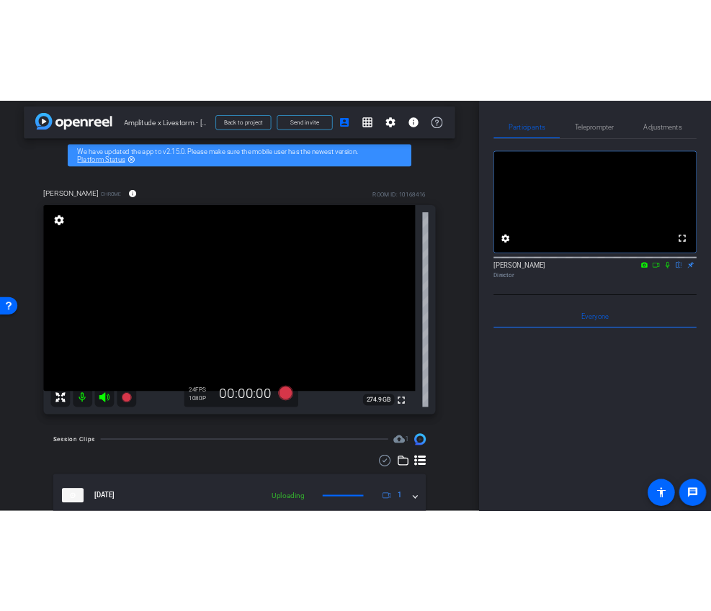
scroll to position [8, 0]
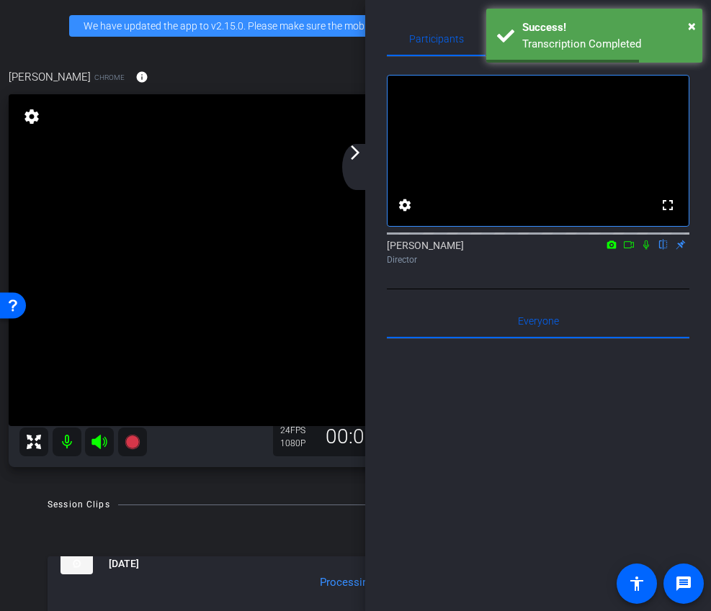
click at [628, 250] on icon at bounding box center [629, 245] width 12 height 10
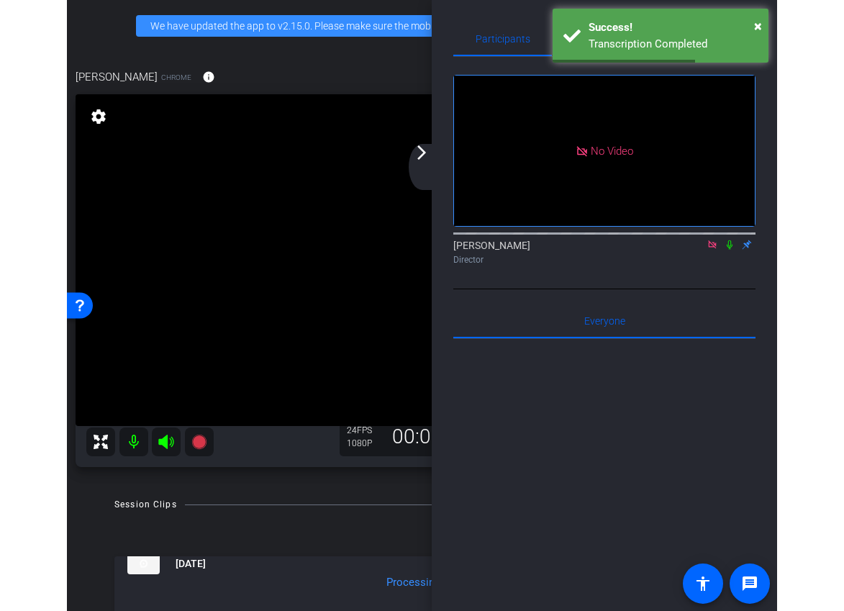
scroll to position [0, 0]
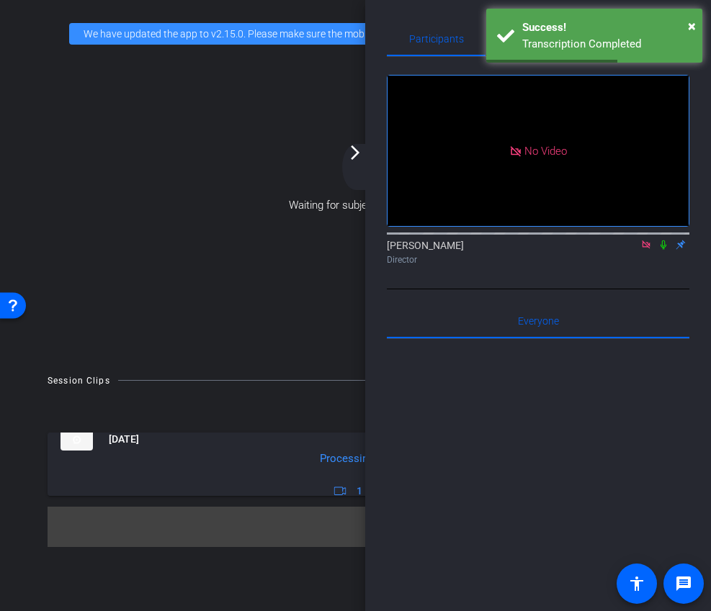
click at [666, 250] on icon at bounding box center [663, 245] width 12 height 10
click at [356, 146] on mat-icon "arrow_forward_ios" at bounding box center [354, 152] width 17 height 17
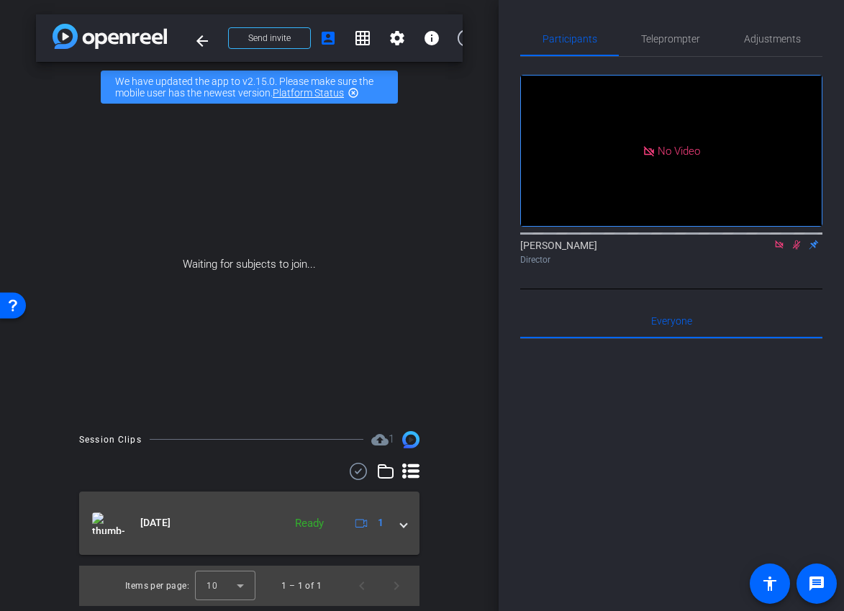
click at [395, 527] on div "[DATE] Ready 1" at bounding box center [246, 524] width 309 height 22
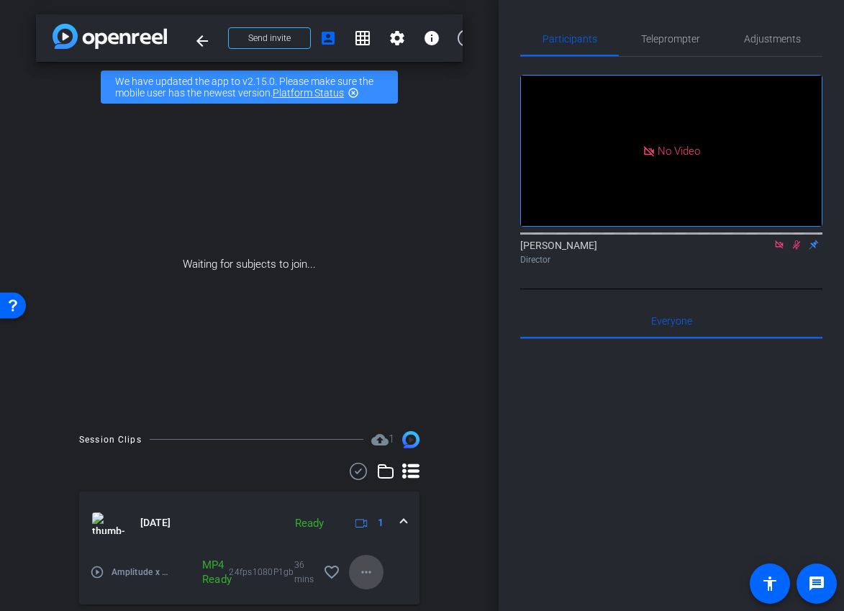
click at [366, 584] on span at bounding box center [366, 572] width 35 height 35
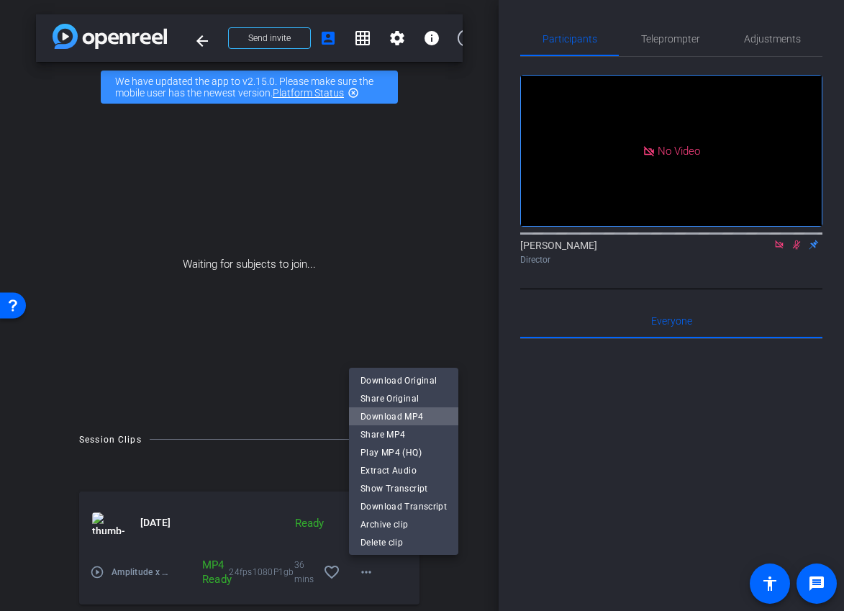
click at [407, 410] on span "Download MP4" at bounding box center [404, 416] width 86 height 17
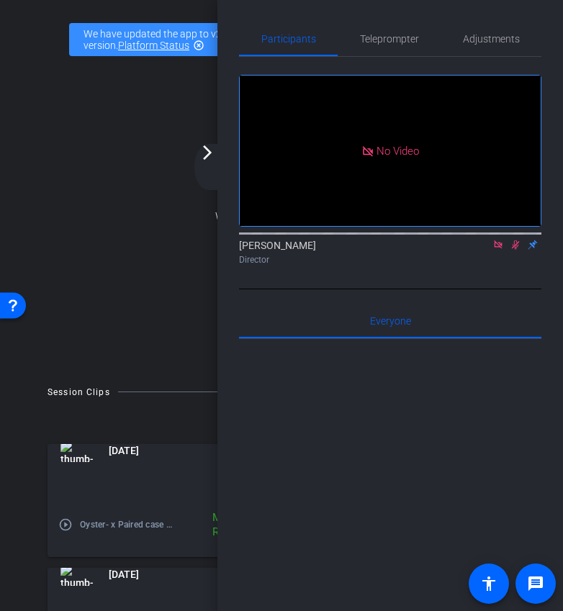
scroll to position [71, 0]
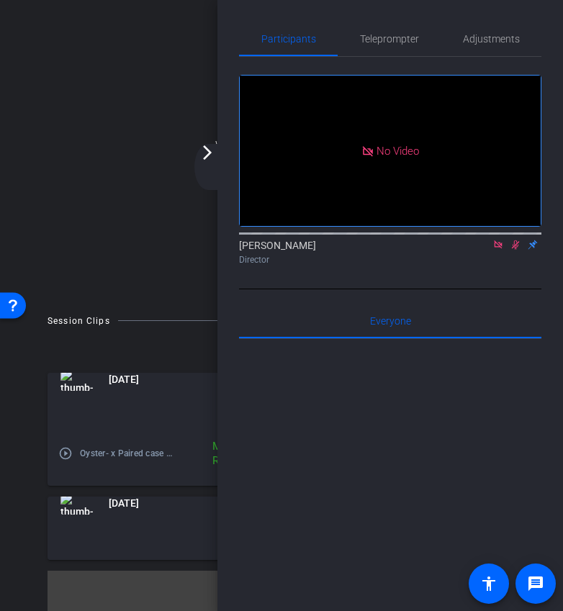
click at [212, 161] on div "arrow_back_ios_new arrow_forward_ios" at bounding box center [209, 167] width 30 height 46
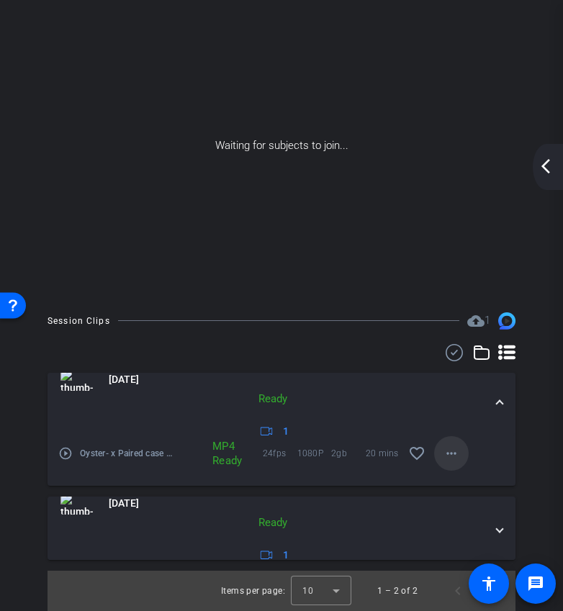
click at [455, 445] on mat-icon "more_horiz" at bounding box center [451, 453] width 17 height 17
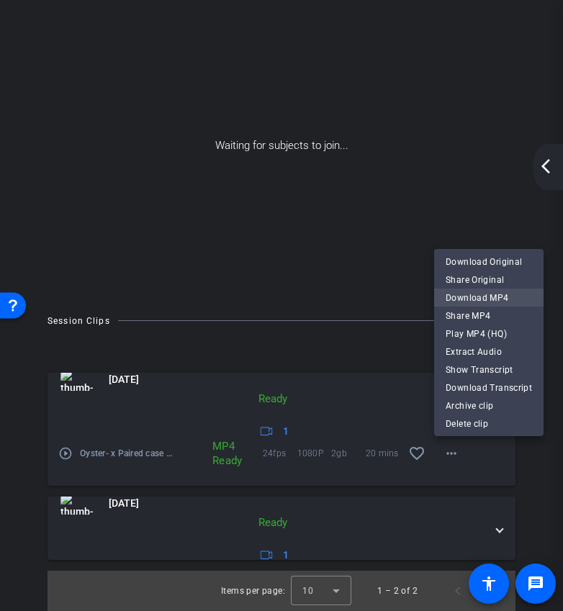
click at [473, 295] on span "Download MP4" at bounding box center [489, 297] width 86 height 17
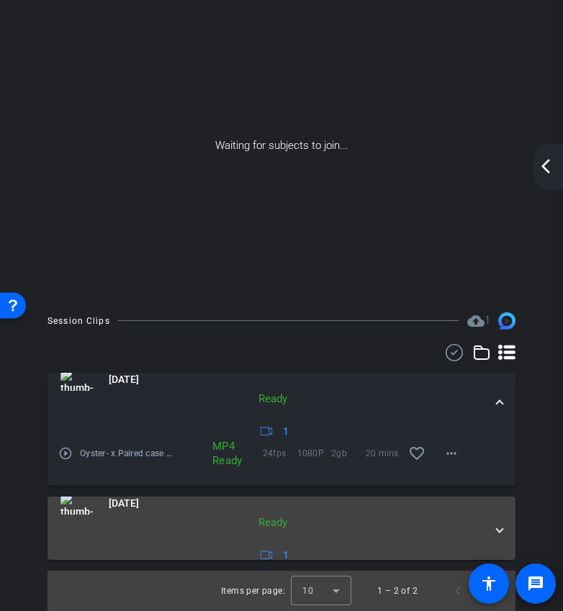
click at [374, 547] on mat-panel-description "Ready 1" at bounding box center [272, 540] width 425 height 50
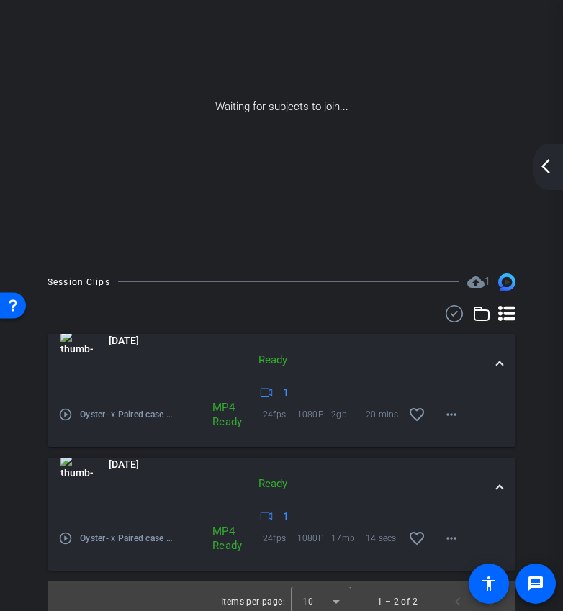
scroll to position [121, 0]
